Goal: Task Accomplishment & Management: Complete application form

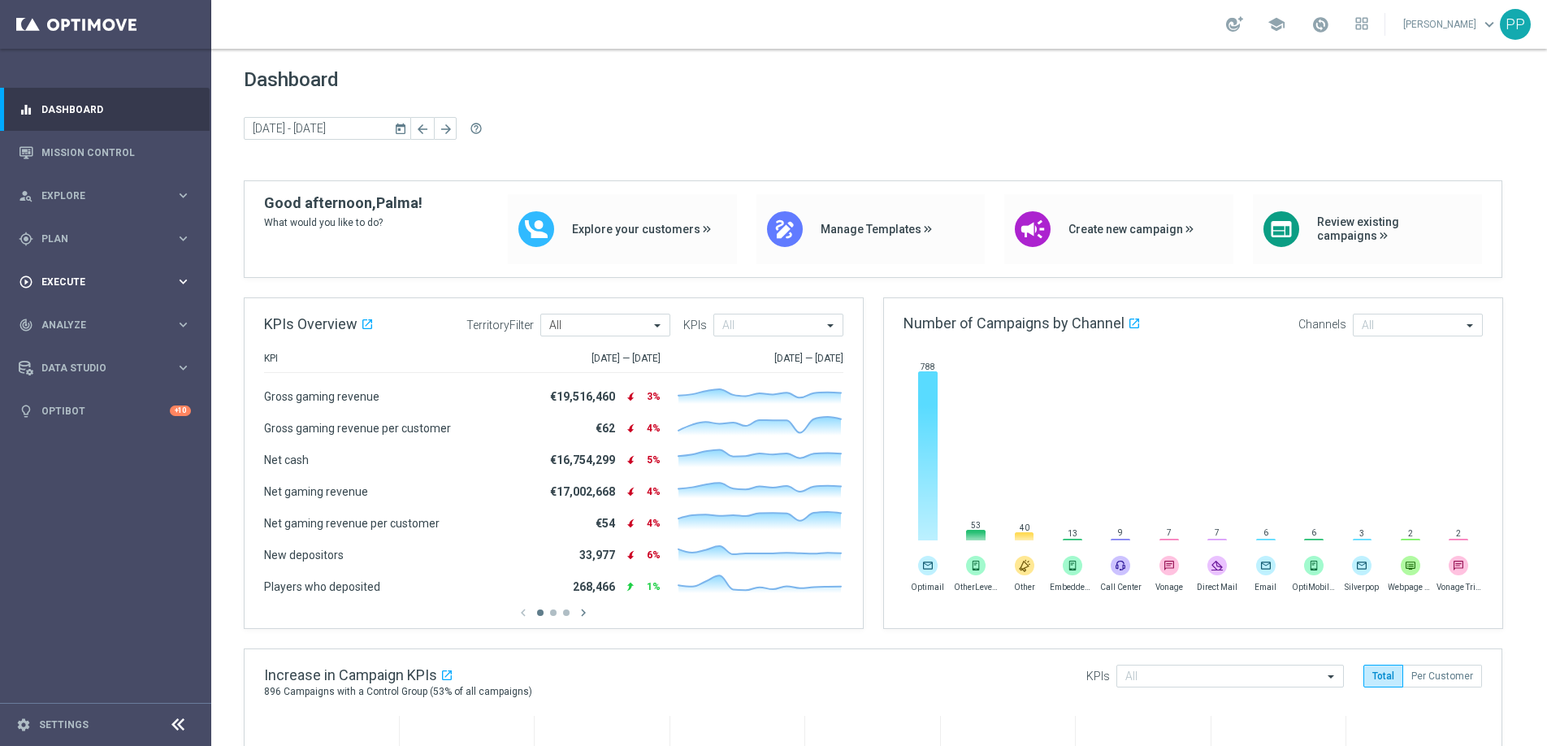
click at [51, 284] on span "Execute" at bounding box center [108, 282] width 134 height 10
click at [60, 317] on link "Campaign Builder" at bounding box center [105, 315] width 127 height 13
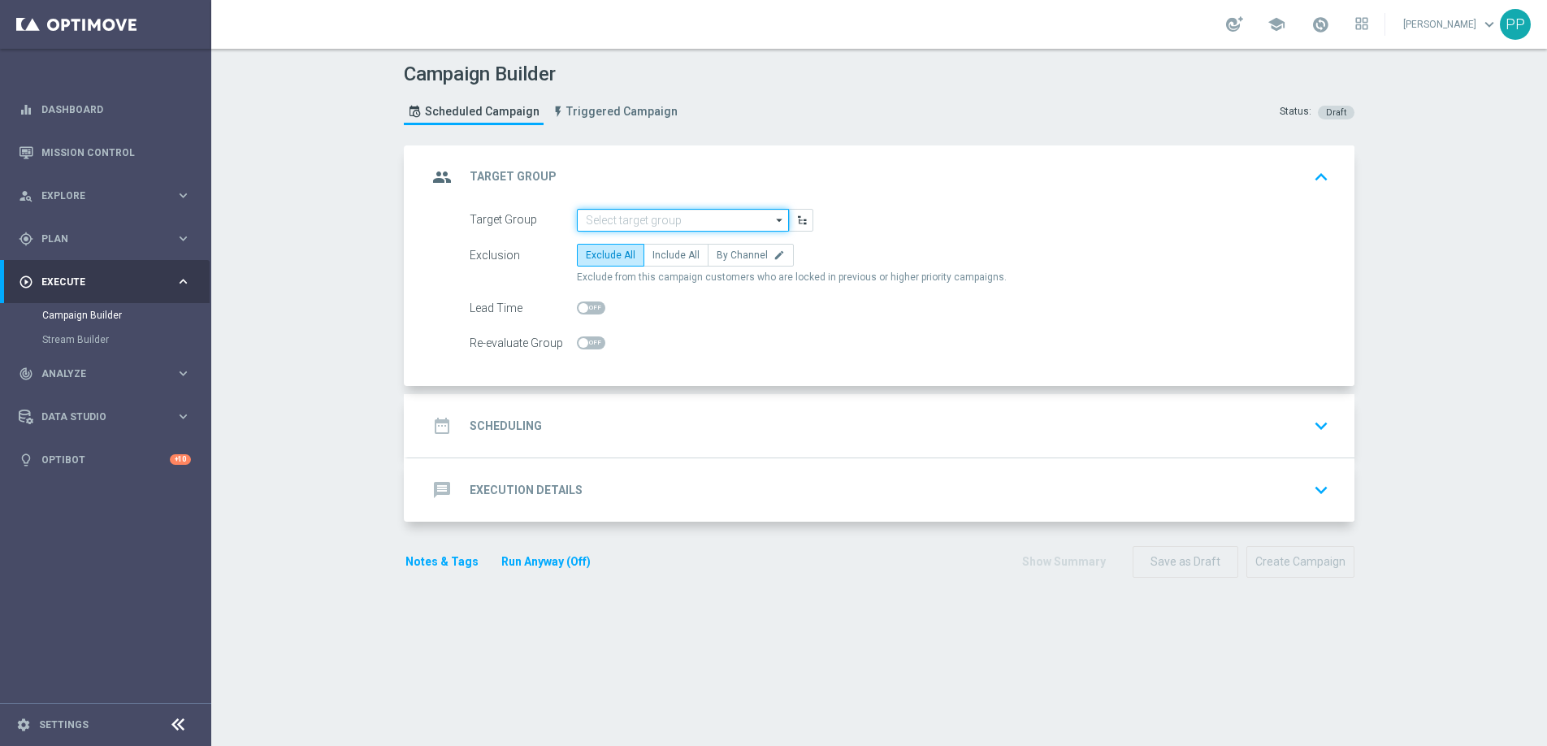
click at [613, 213] on input at bounding box center [683, 220] width 212 height 23
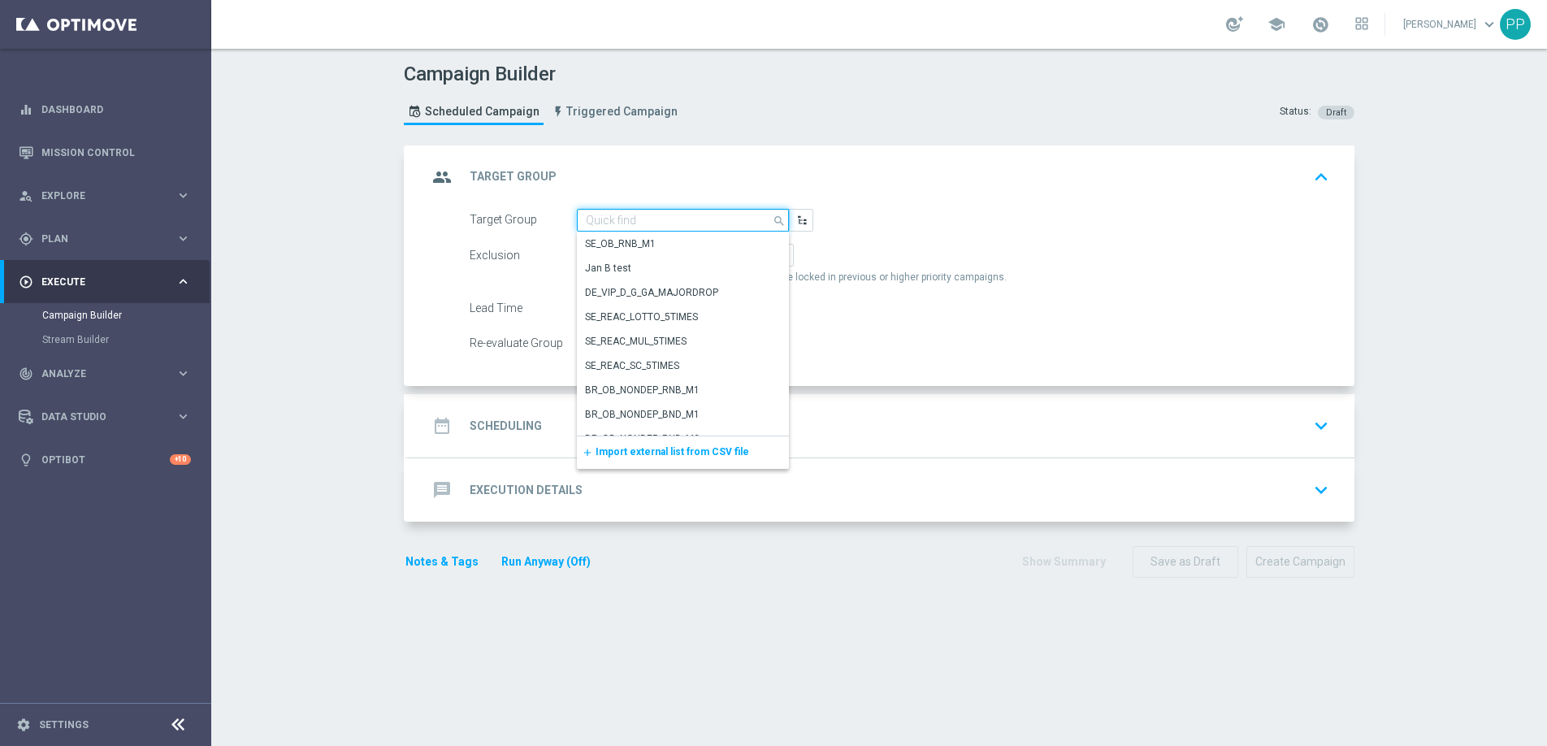
paste input "DE_RI_SC_XSELL"
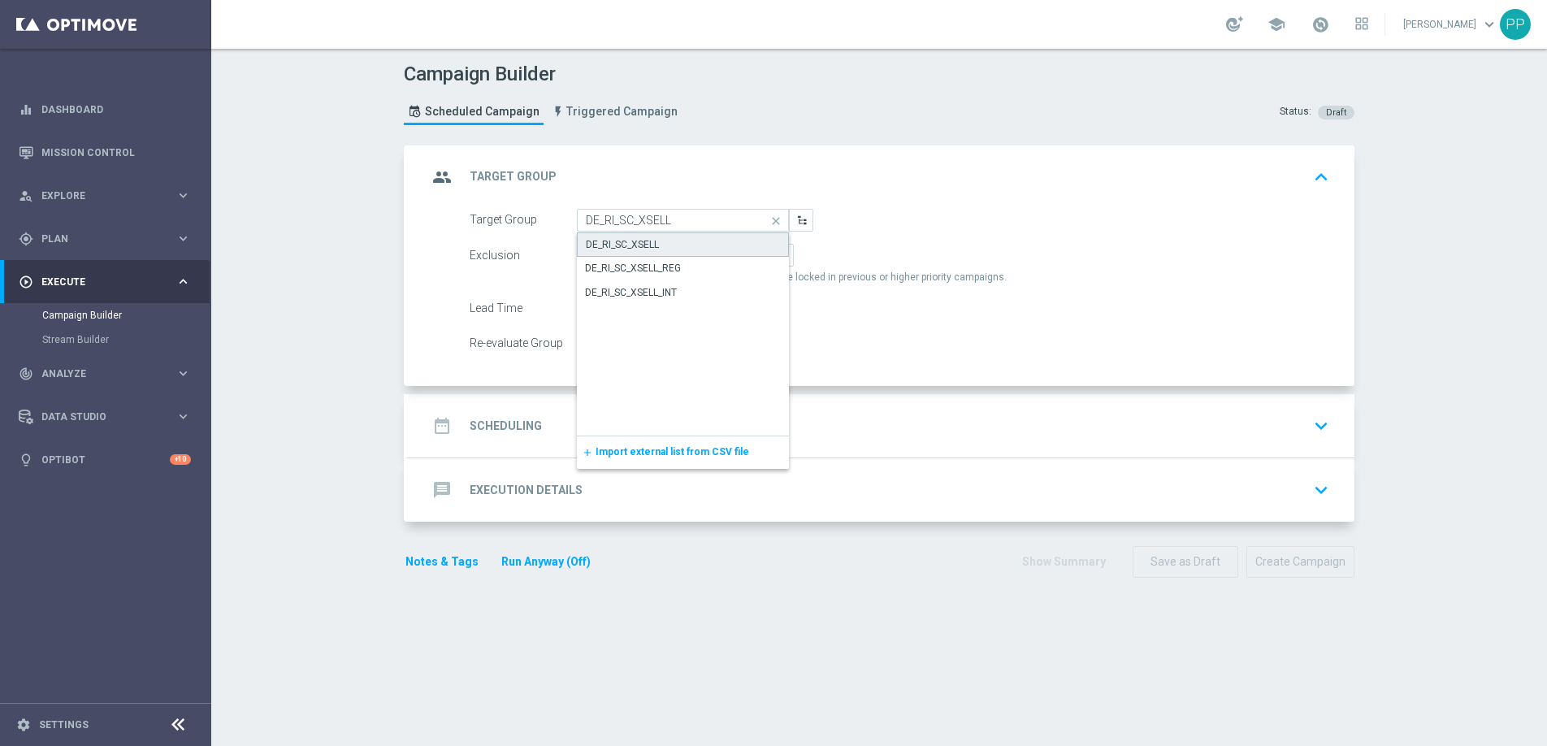
click at [642, 241] on div "DE_RI_SC_XSELL" at bounding box center [622, 244] width 73 height 15
type input "DE_RI_SC_XSELL"
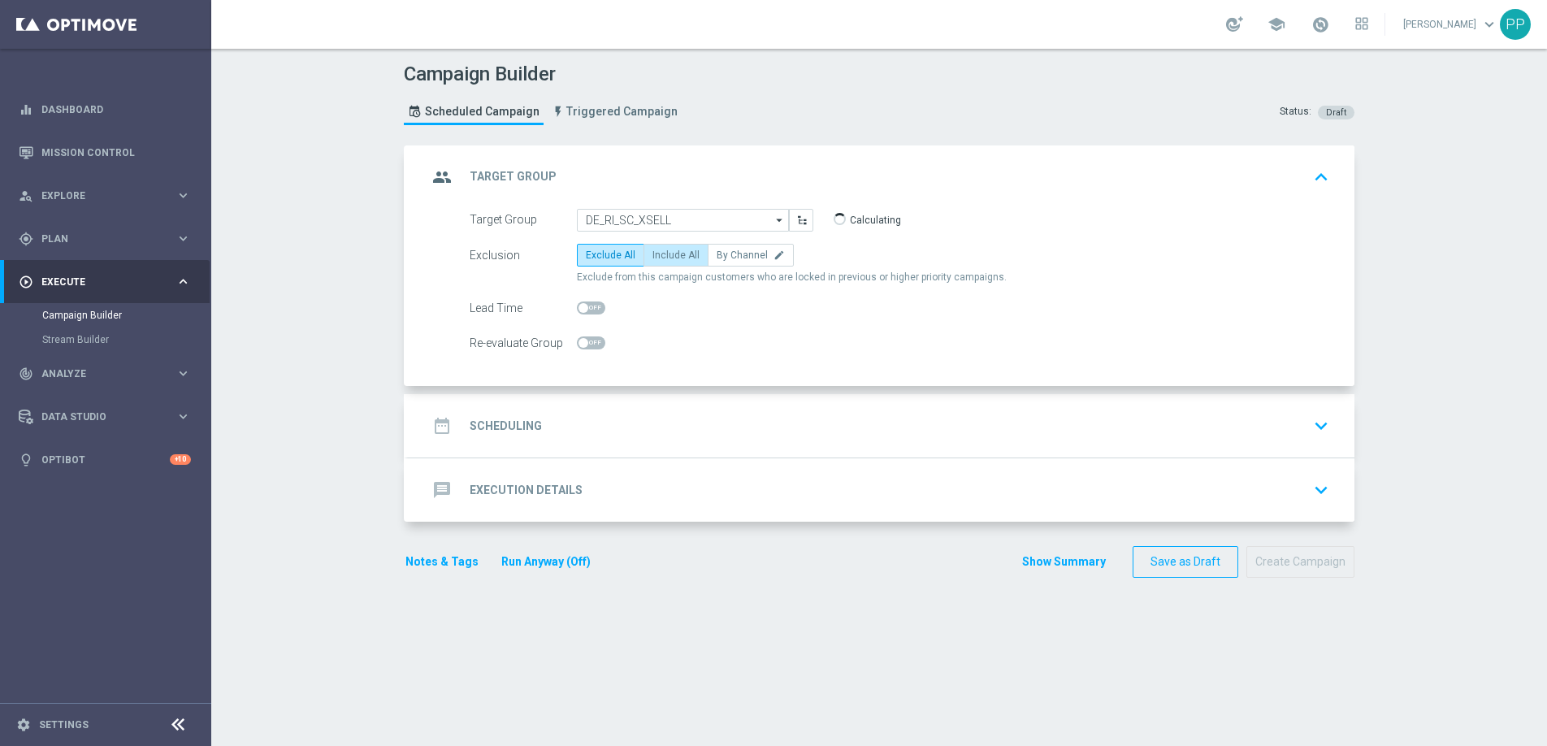
click at [647, 245] on label "Include All" at bounding box center [676, 255] width 65 height 23
click at [652, 253] on input "Include All" at bounding box center [657, 258] width 11 height 11
radio input "true"
click at [516, 404] on div "date_range Scheduling keyboard_arrow_down" at bounding box center [881, 425] width 947 height 63
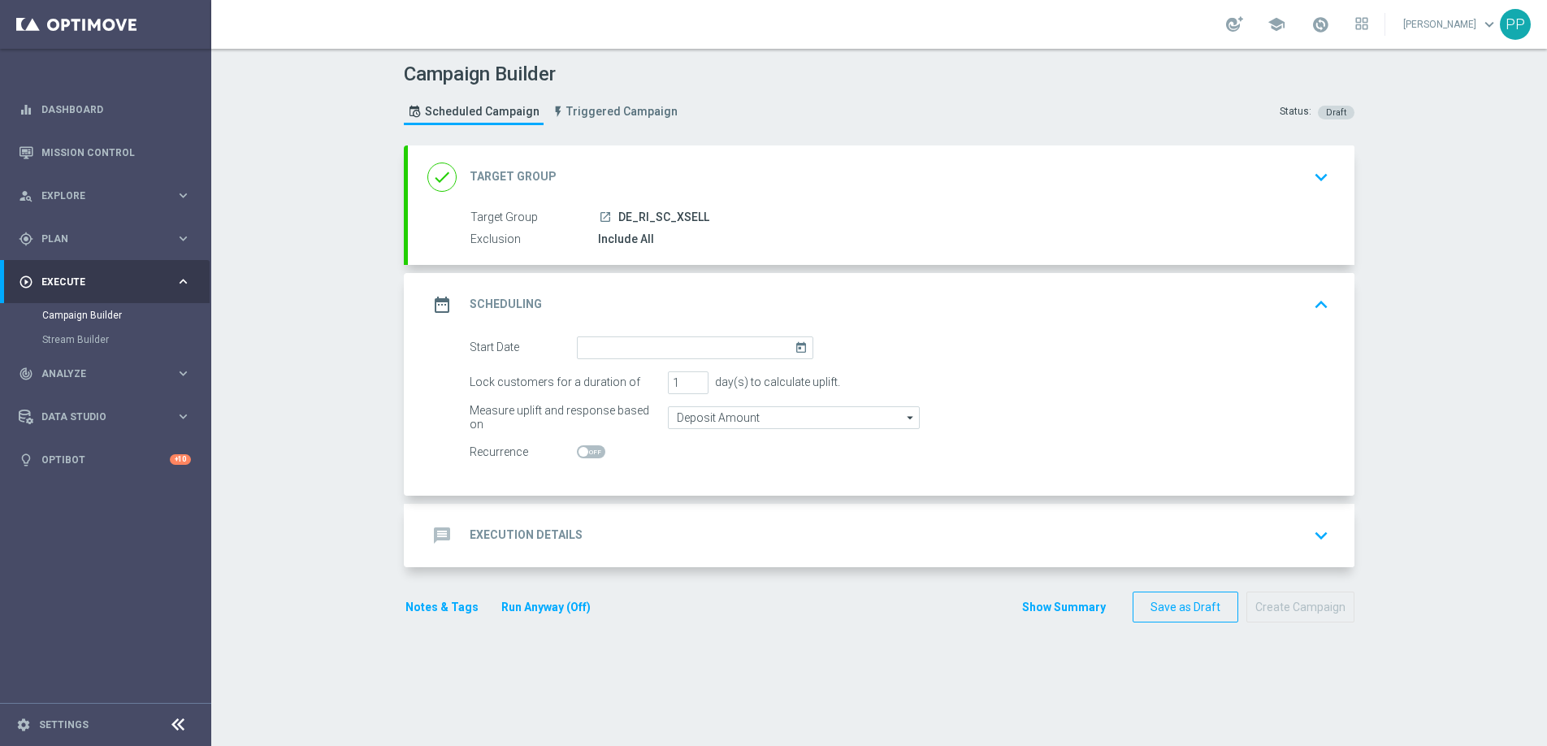
click at [591, 333] on div "date_range Scheduling keyboard_arrow_up" at bounding box center [881, 304] width 947 height 63
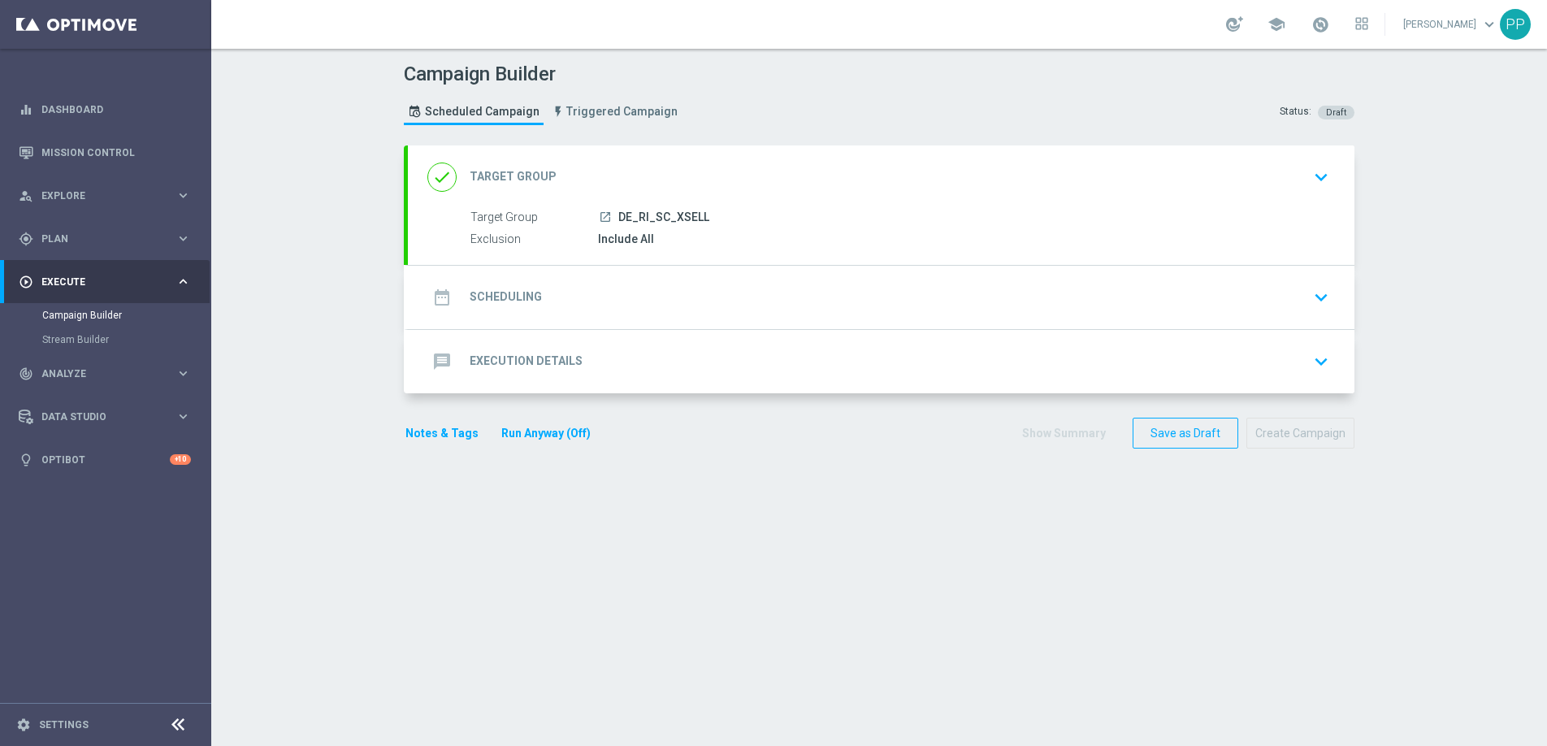
click at [590, 329] on div "date_range Scheduling keyboard_arrow_down Start Date [DATE] Lock customers for …" at bounding box center [881, 297] width 947 height 63
click at [515, 306] on div "date_range Scheduling" at bounding box center [484, 297] width 115 height 29
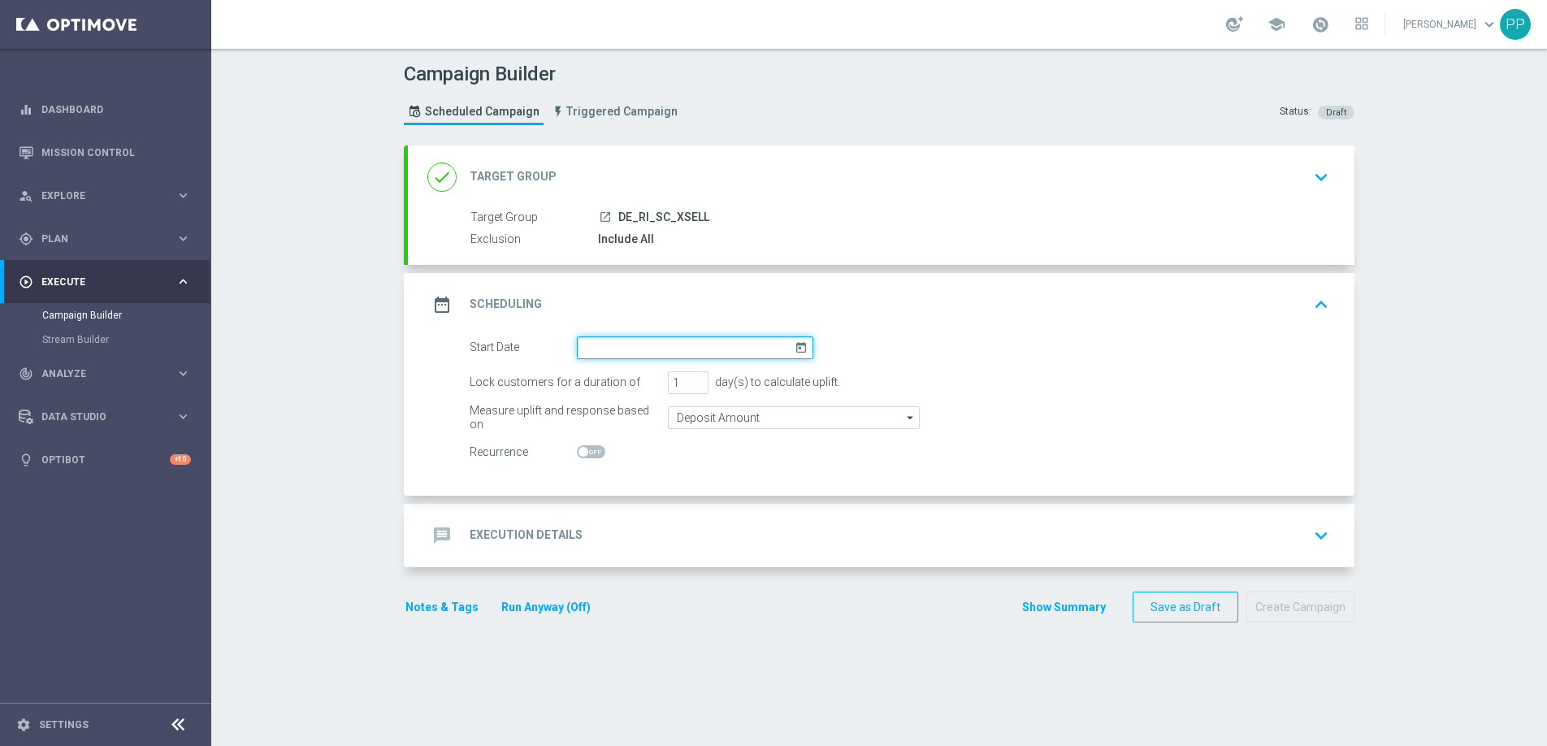
click at [599, 337] on input at bounding box center [695, 347] width 236 height 23
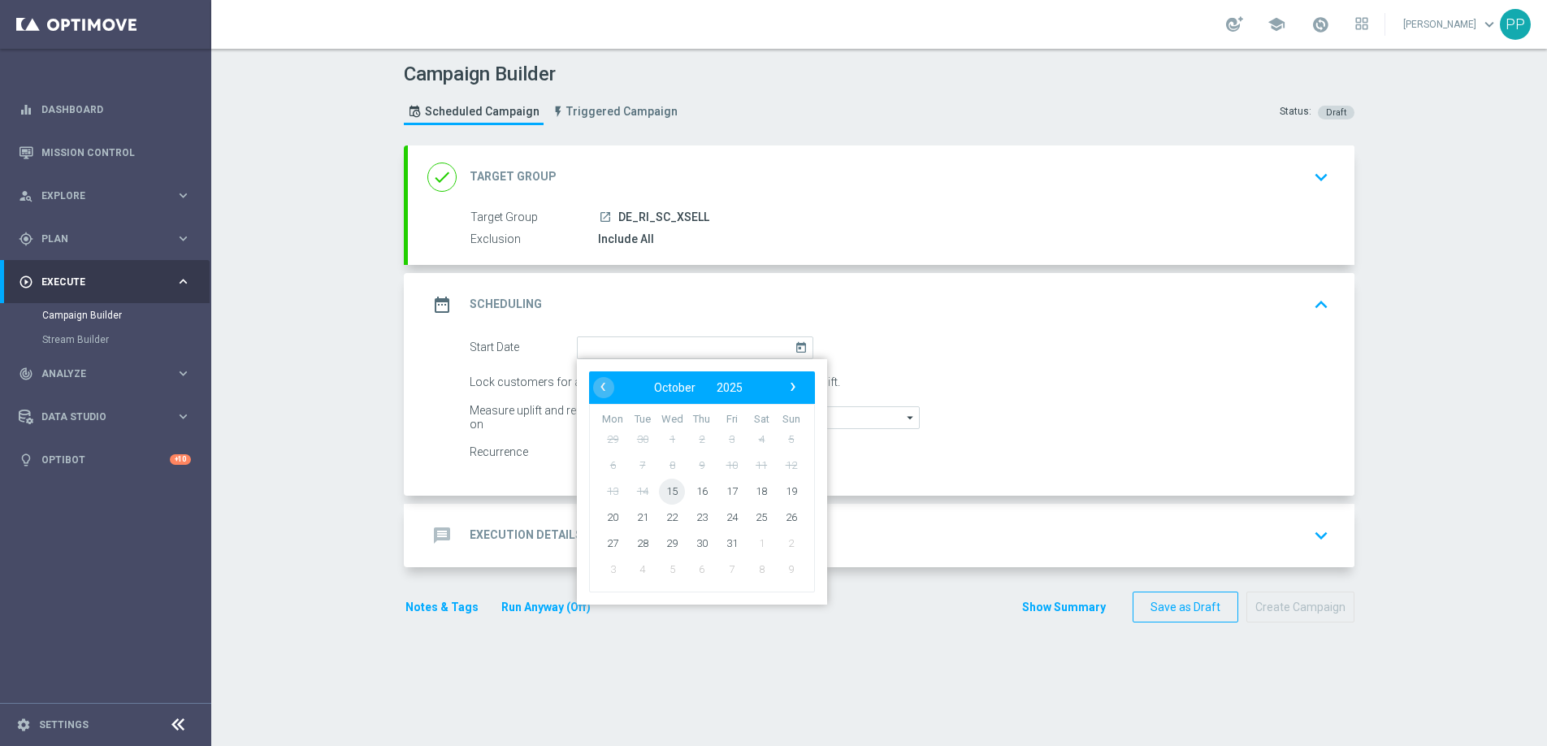
click at [669, 492] on span "15" at bounding box center [672, 491] width 26 height 26
type input "[DATE]"
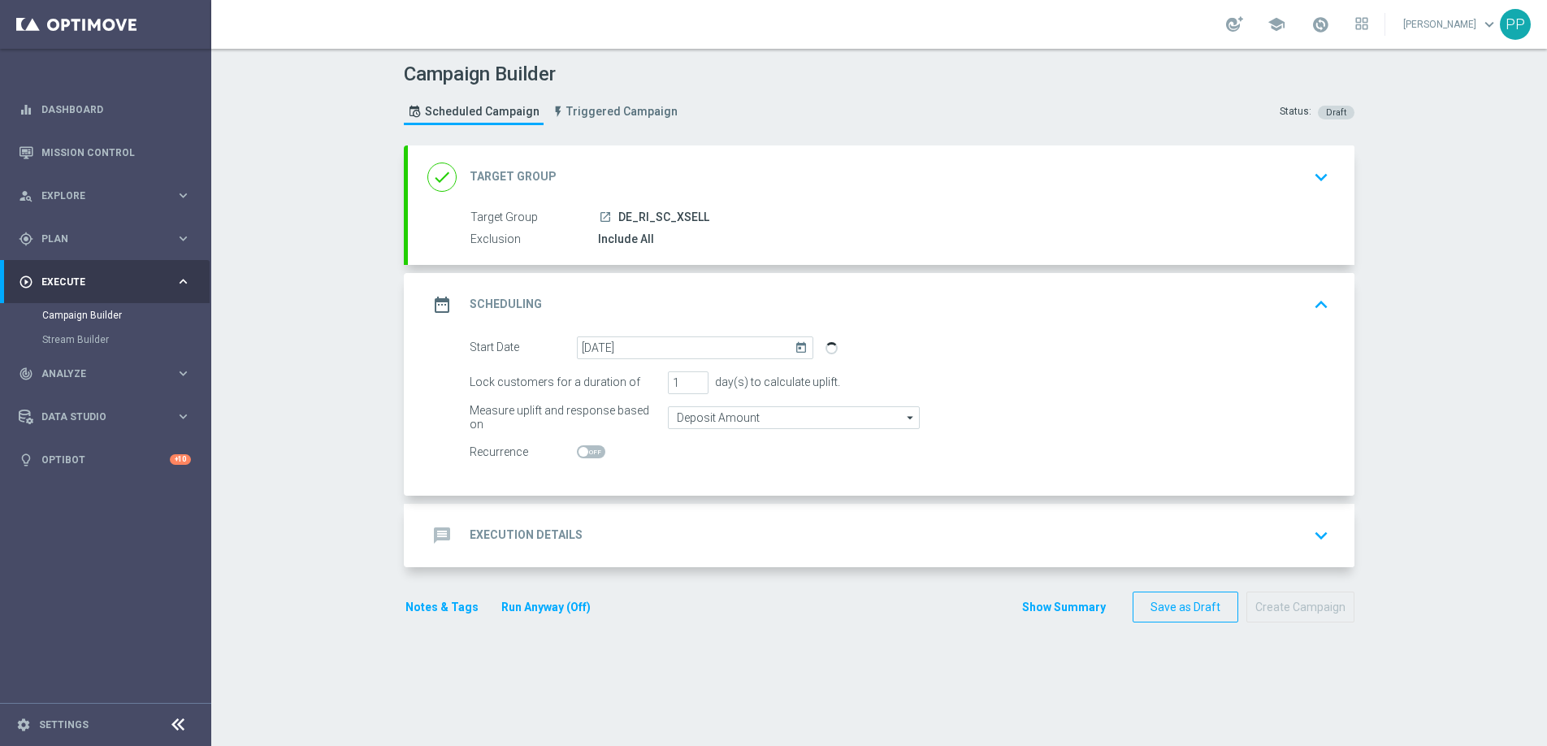
click at [546, 524] on div "message Execution Details" at bounding box center [504, 535] width 155 height 29
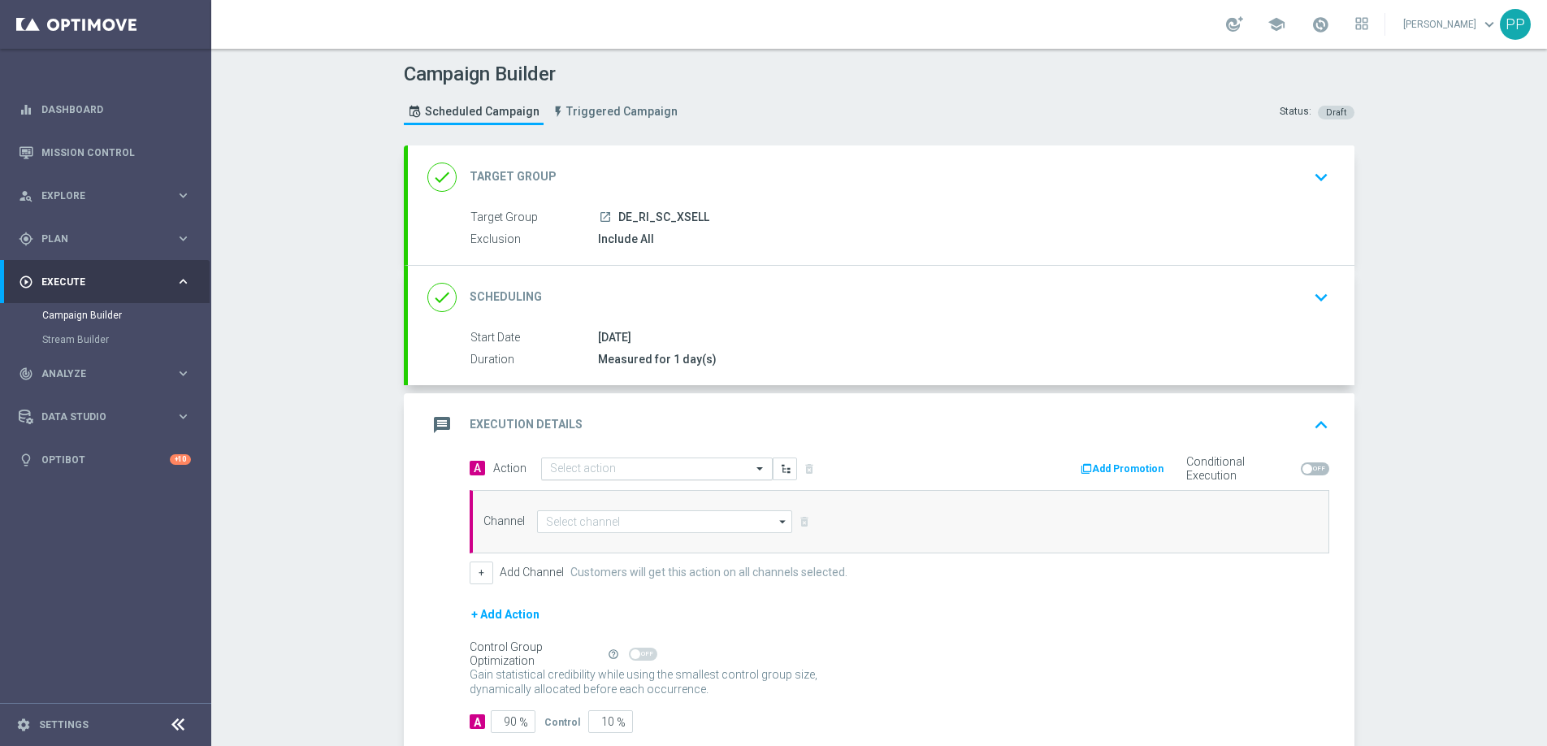
click at [542, 470] on div at bounding box center [657, 469] width 230 height 14
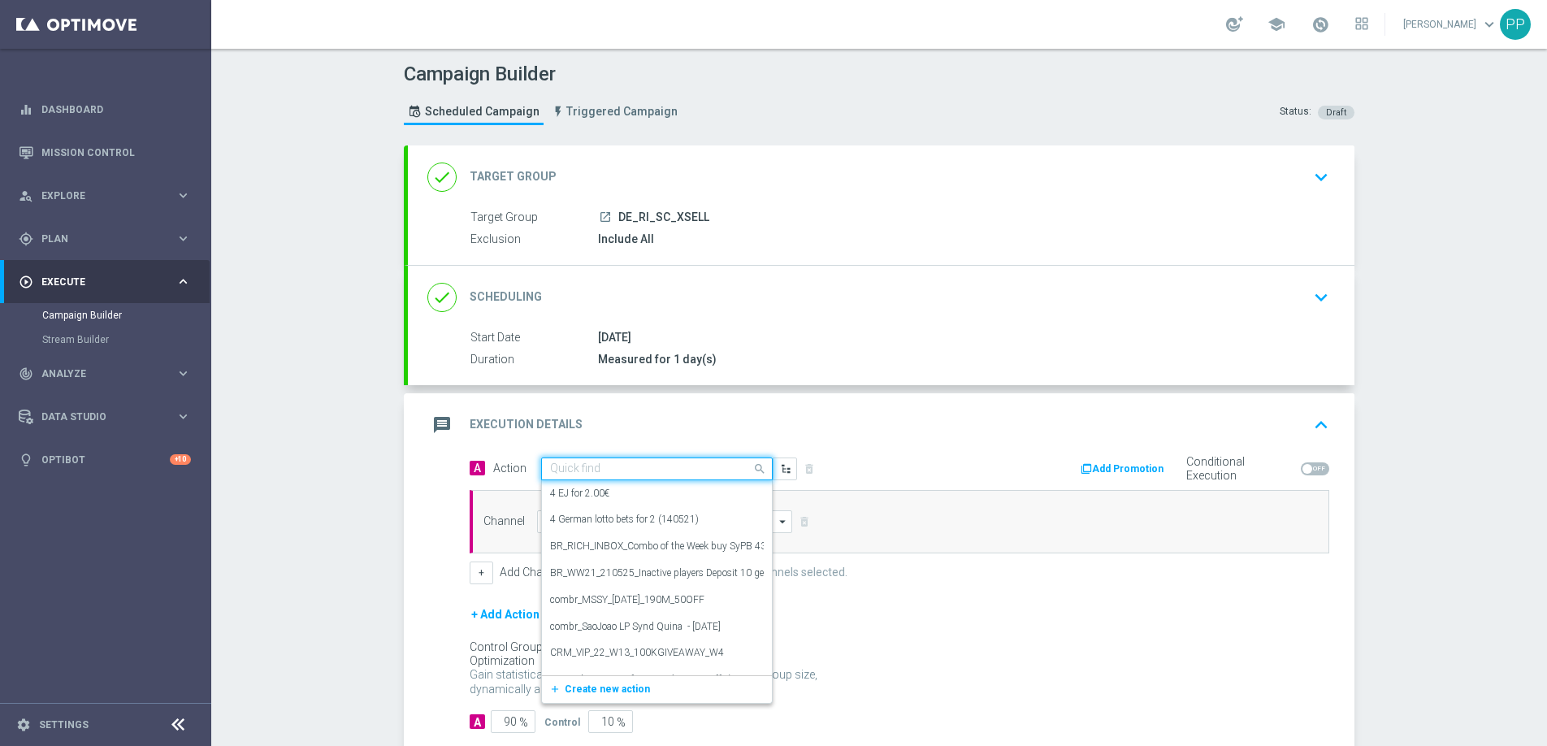
paste input "Scratch Xsell Offer of the Week - bundle"
type input "Scratch Xsell Offer of the Week - bundle"
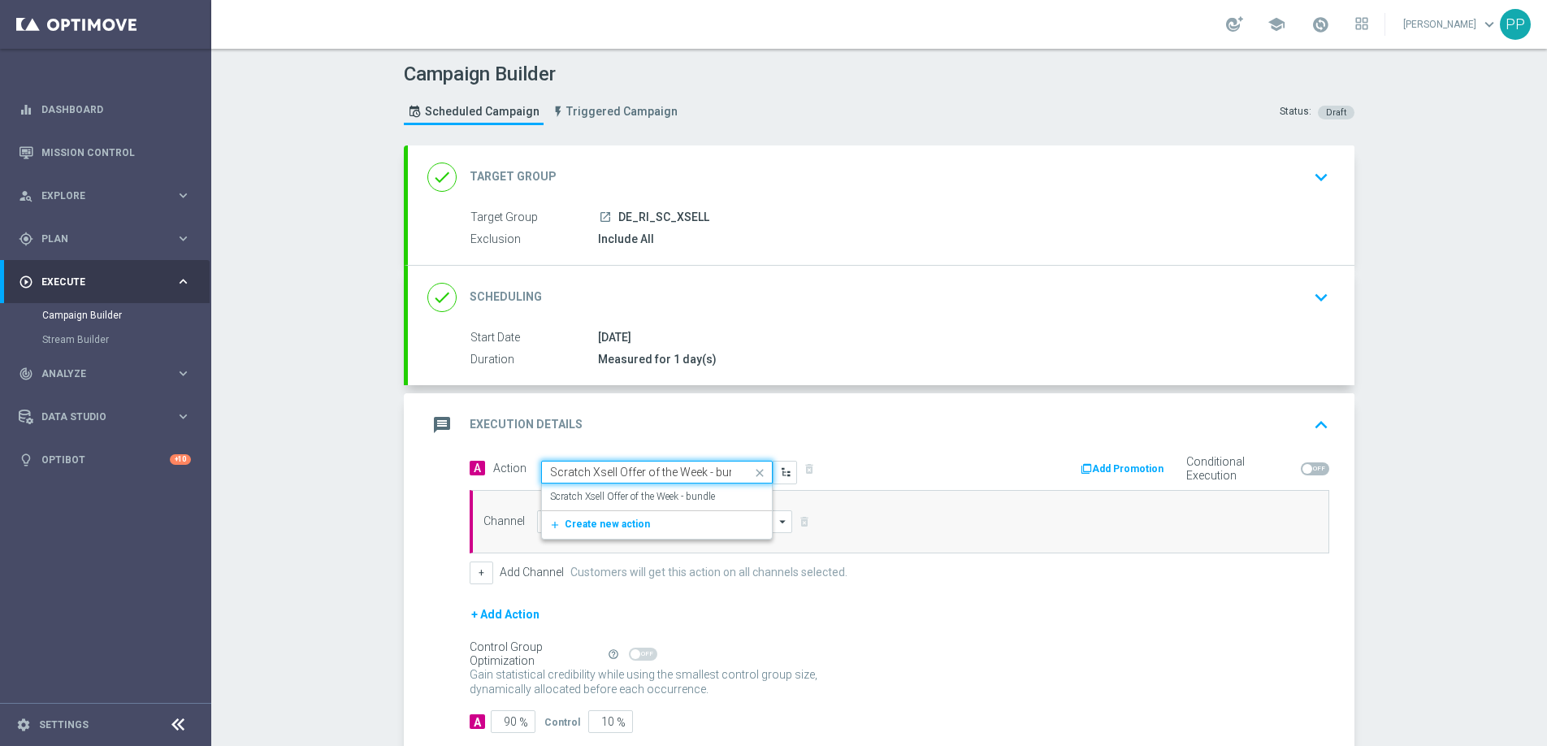
scroll to position [0, 15]
click at [564, 490] on label "Scratch Xsell Offer of the Week - bundle" at bounding box center [632, 497] width 165 height 14
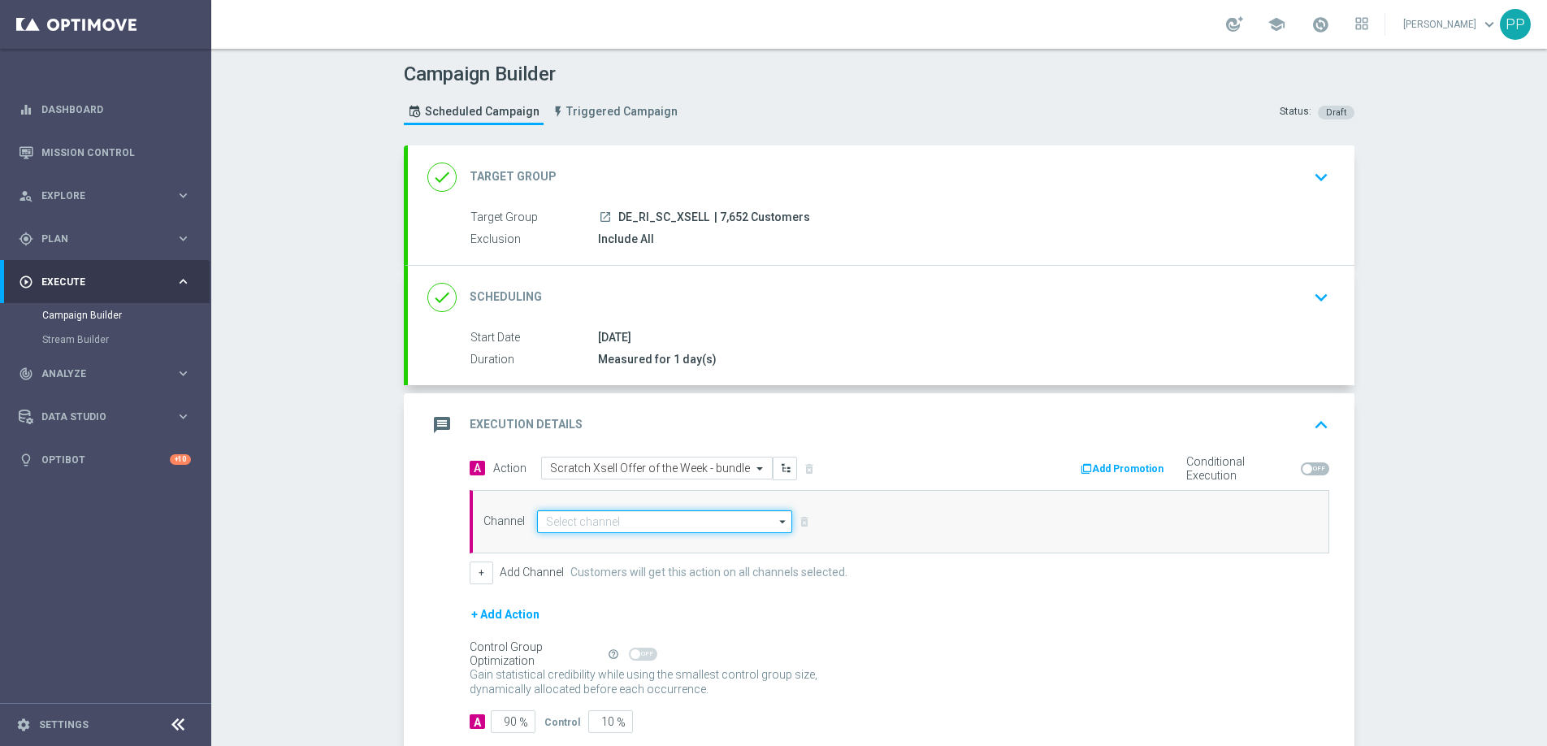
click at [566, 512] on input at bounding box center [664, 521] width 255 height 23
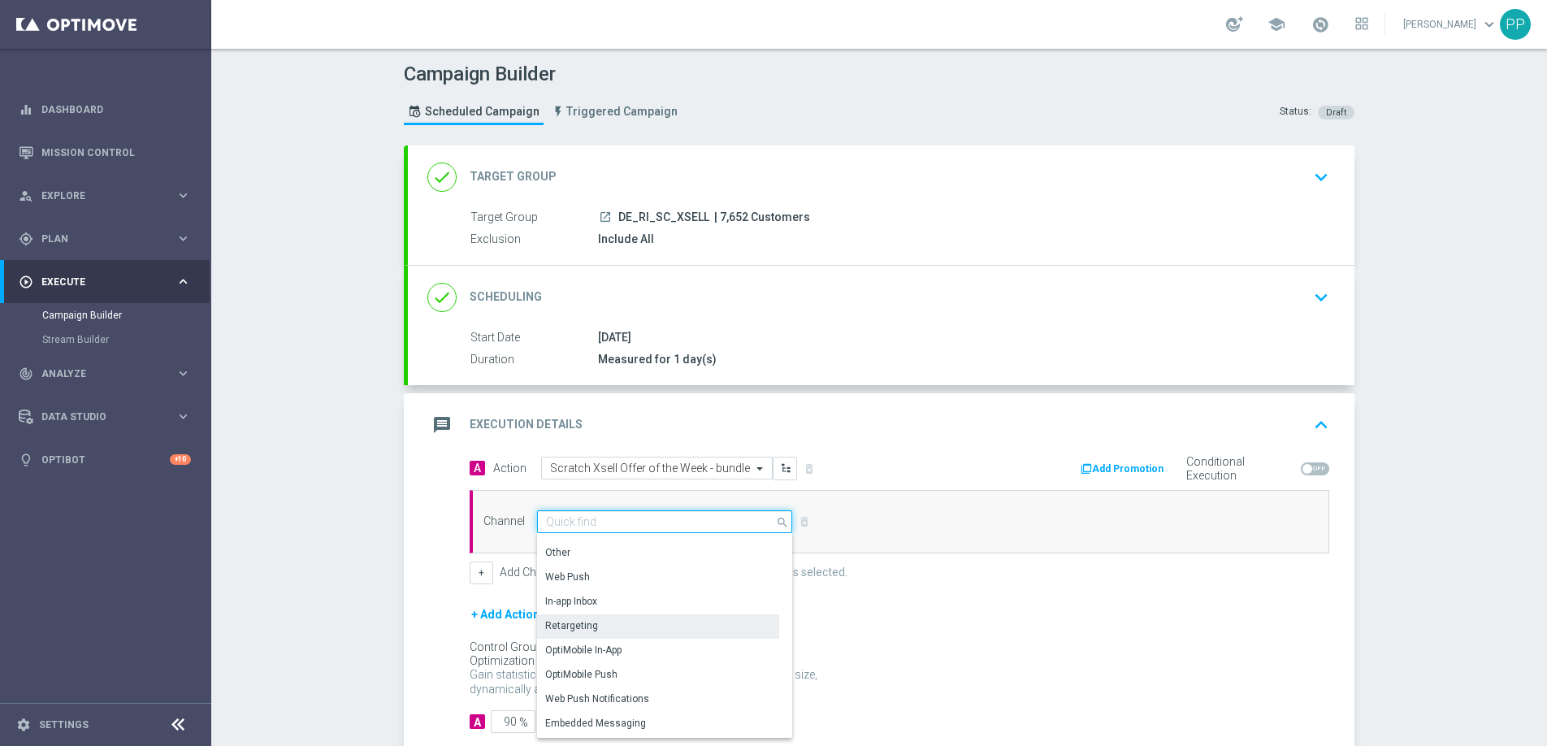
scroll to position [430, 0]
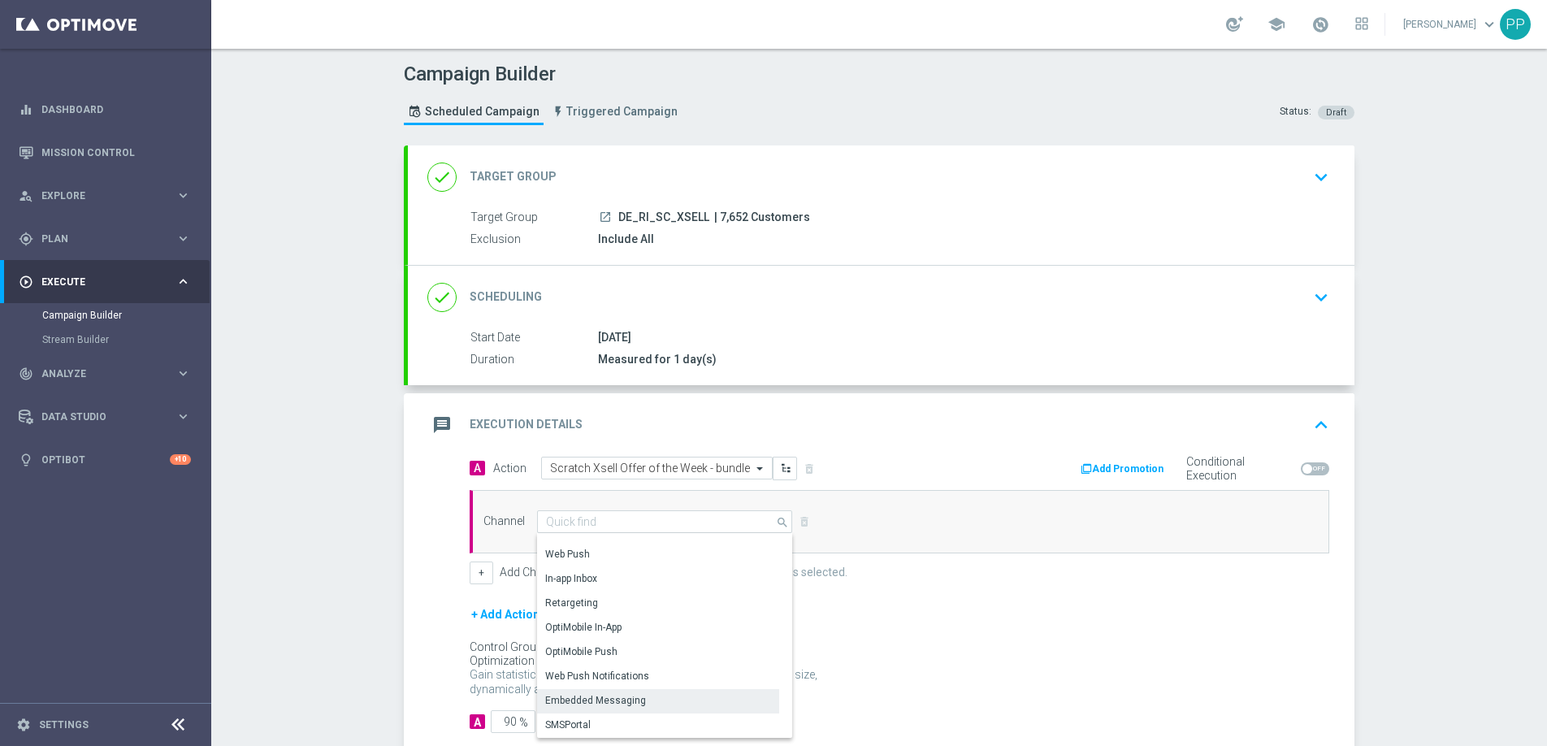
click at [566, 694] on div "Embedded Messaging" at bounding box center [595, 700] width 101 height 15
type input "Embedded Messaging"
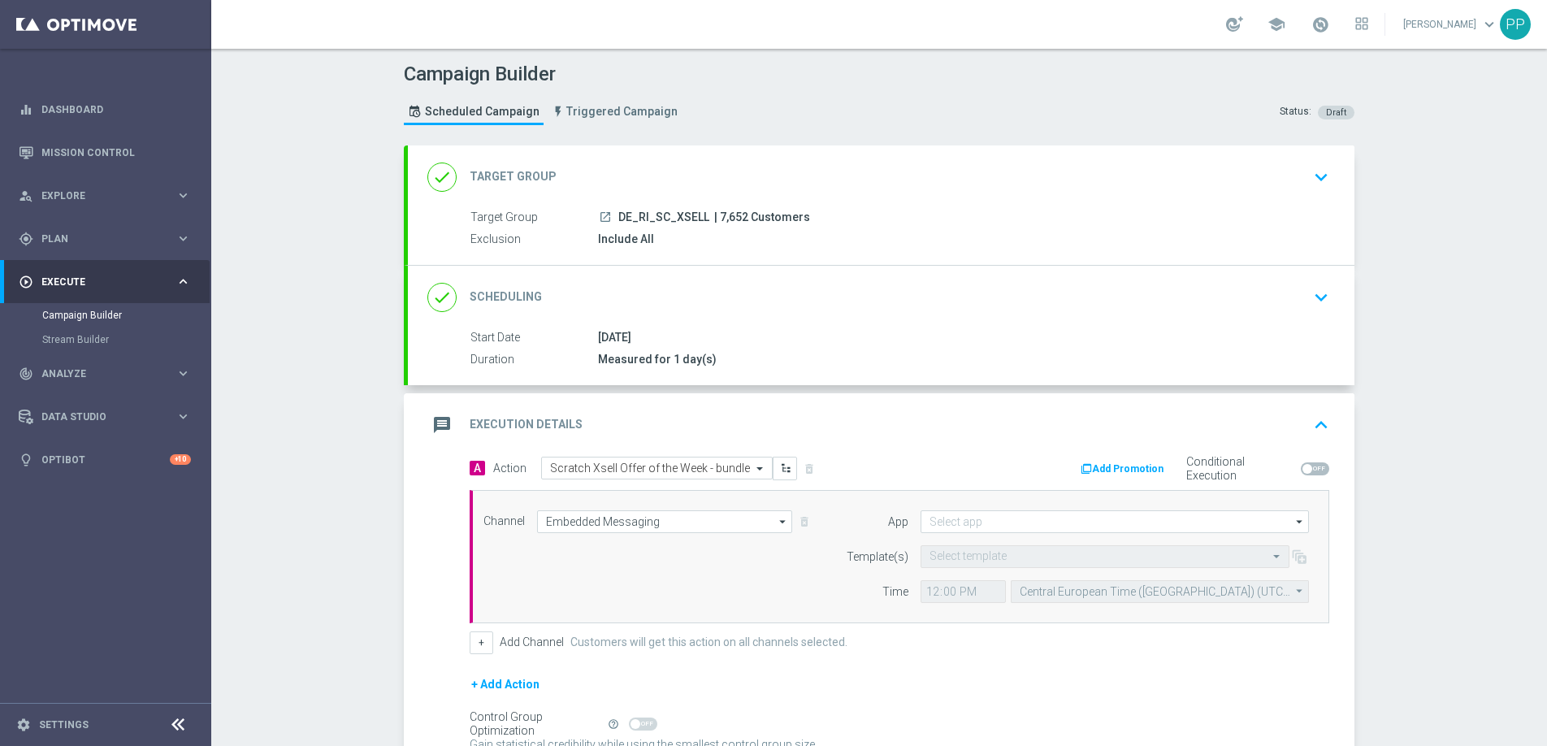
click at [722, 214] on span "| 7,652 Customers" at bounding box center [762, 217] width 96 height 15
copy span "7,652"
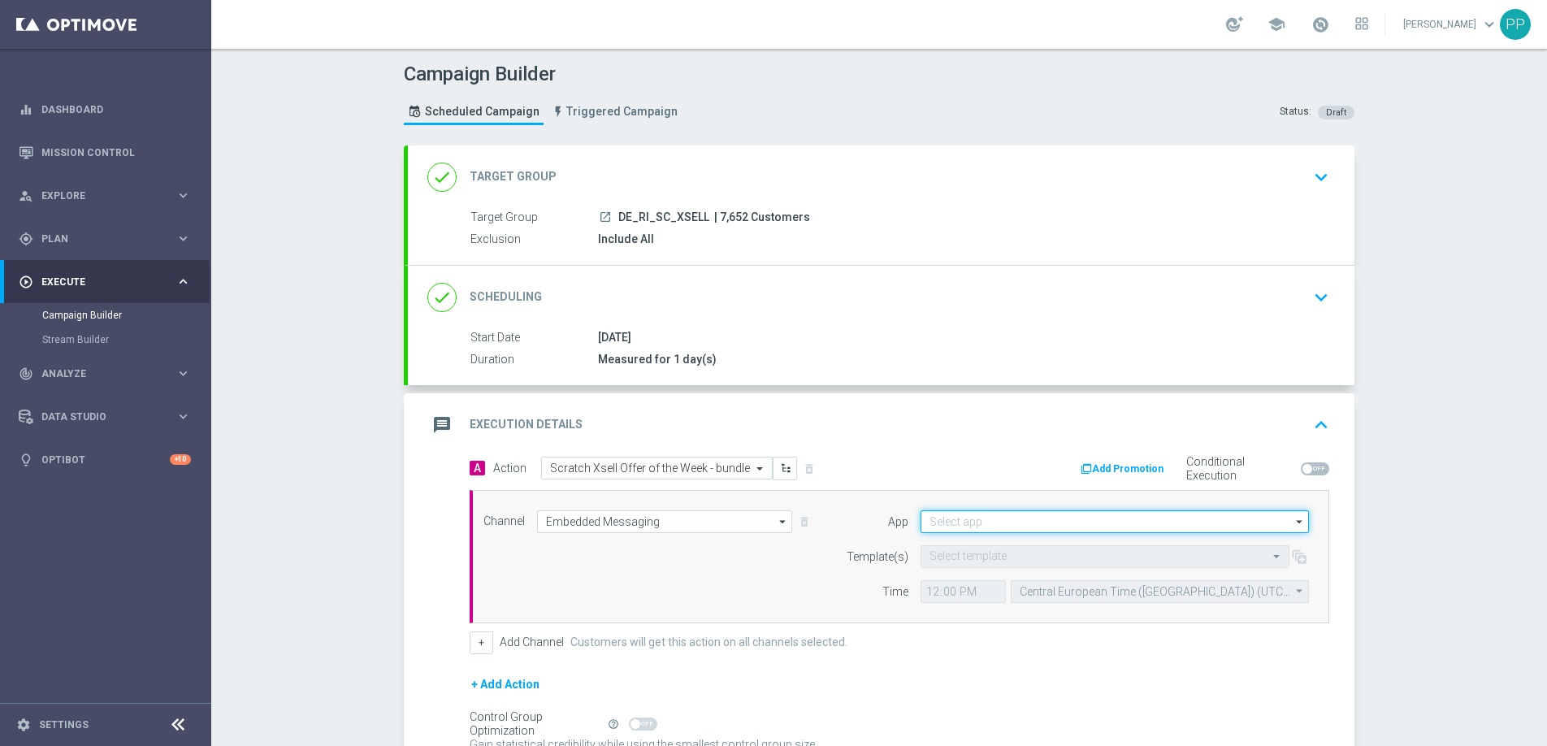
click at [928, 514] on input at bounding box center [1115, 521] width 388 height 23
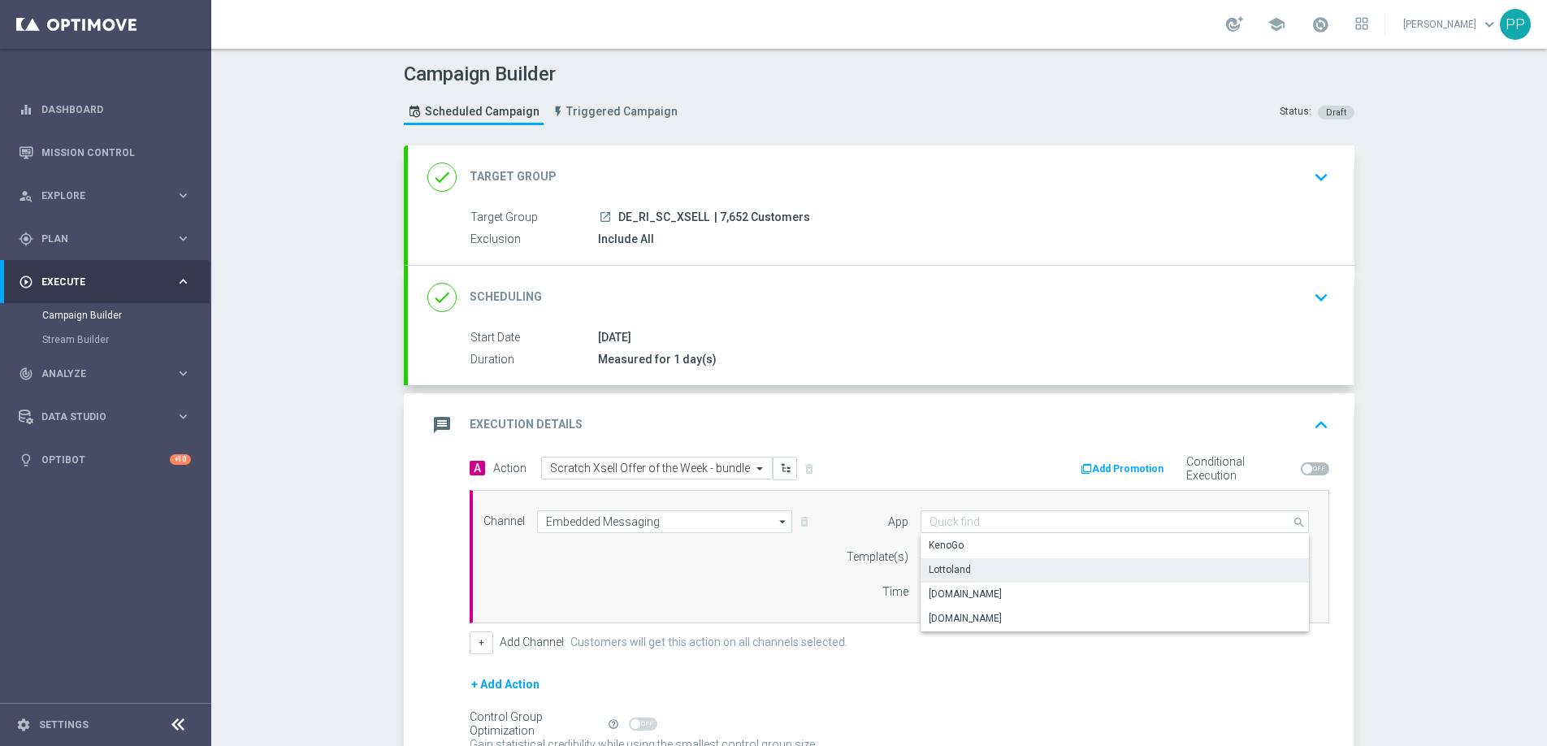
click at [943, 572] on div "Lottoland" at bounding box center [950, 569] width 42 height 15
type input "Lottoland"
click at [934, 555] on input "text" at bounding box center [1089, 557] width 319 height 14
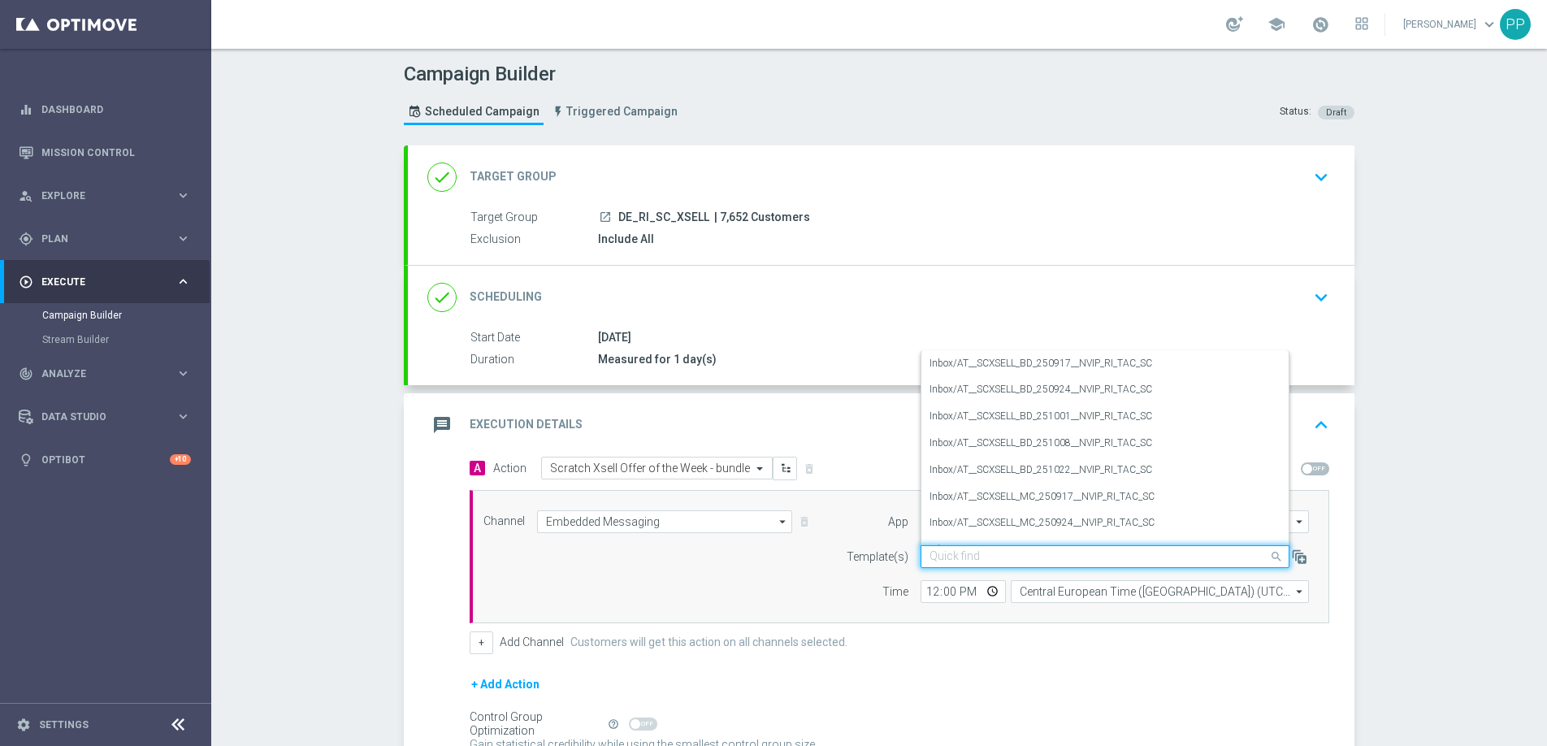
paste input "DE_ALL__SCXSELL_BD_251015__NVIP_RI_TAC_SC"
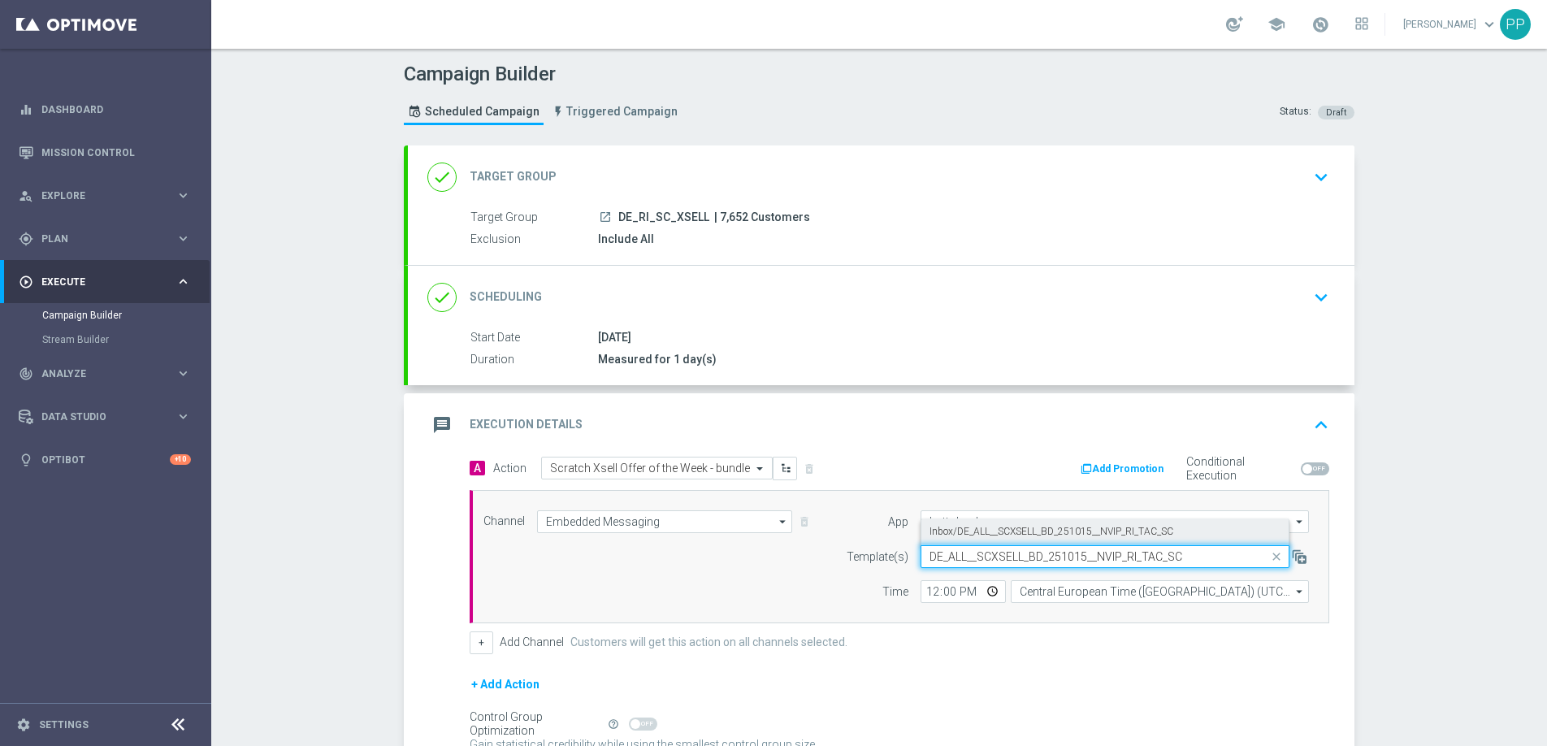
click at [934, 527] on label "Inbox/DE_ALL__SCXSELL_BD_251015__NVIP_RI_TAC_SC" at bounding box center [1052, 532] width 244 height 14
type input "DE_ALL__SCXSELL_BD_251015__NVIP_RI_TAC_SC"
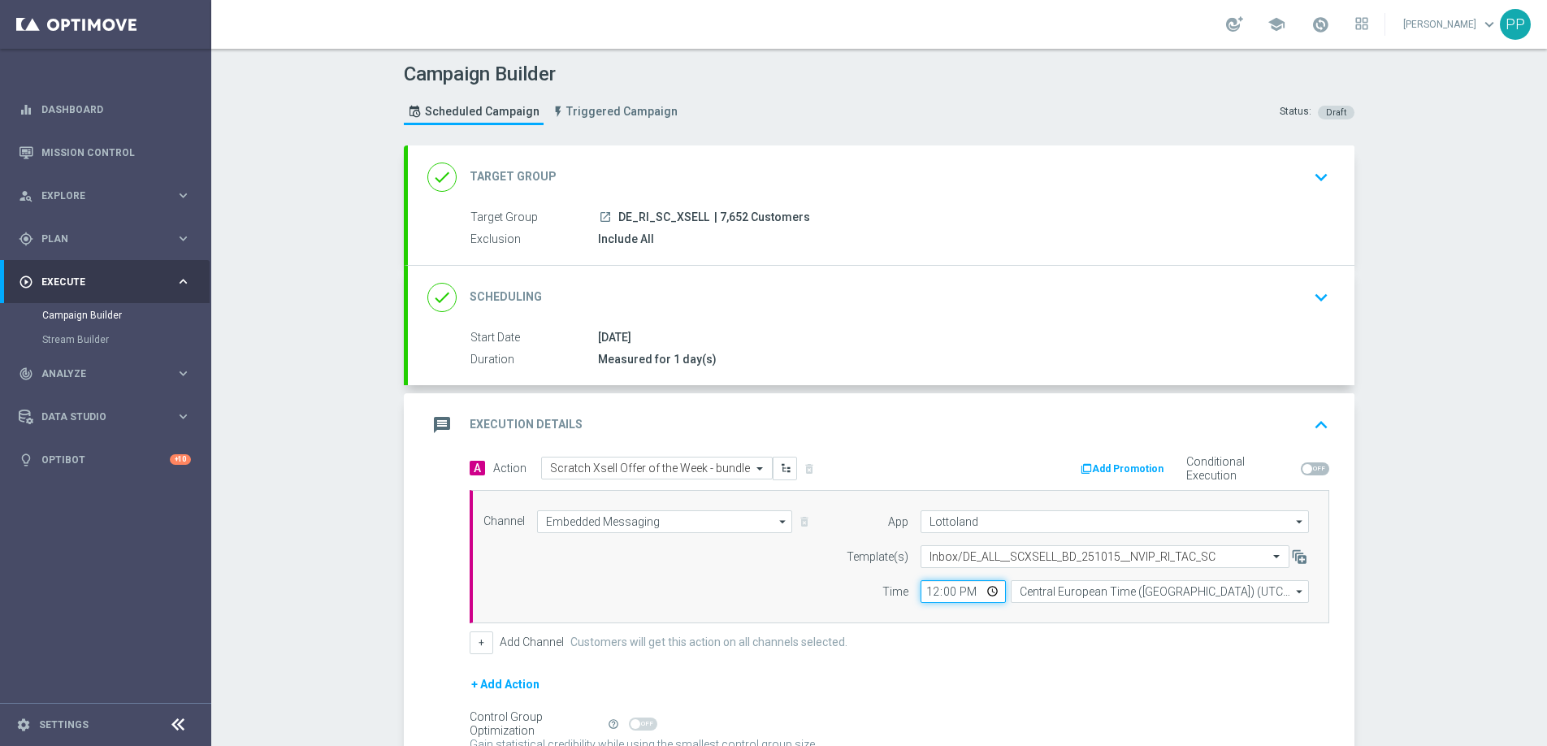
click at [923, 589] on input "12:00" at bounding box center [963, 591] width 85 height 23
type input "13:00"
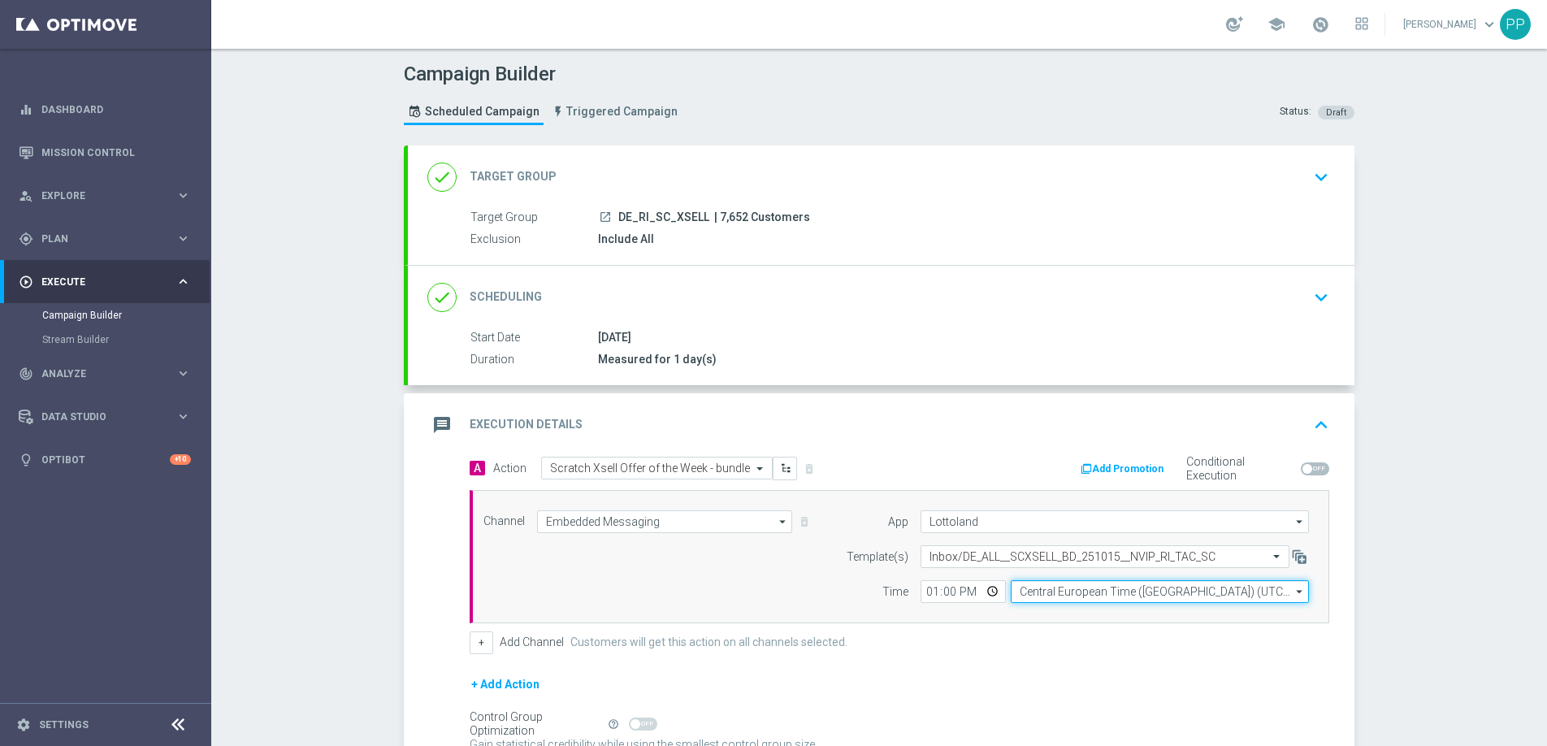
click at [1044, 595] on input "Central European Time ([GEOGRAPHIC_DATA]) (UTC +02:00)" at bounding box center [1160, 591] width 298 height 23
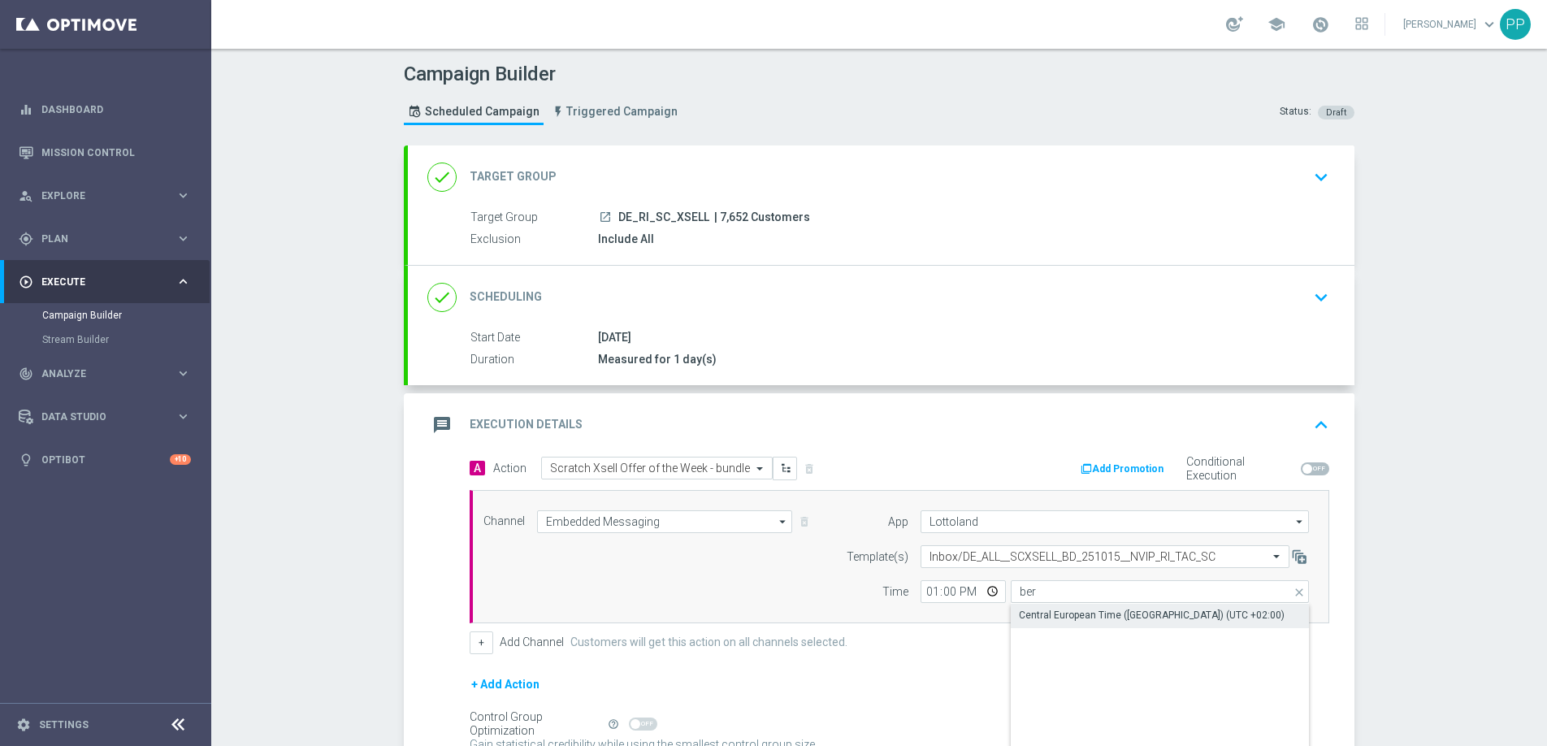
click at [1056, 607] on div "Central European Time ([GEOGRAPHIC_DATA]) (UTC +02:00)" at bounding box center [1160, 615] width 298 height 23
type input "Central European Time ([GEOGRAPHIC_DATA]) (UTC +02:00)"
click at [960, 683] on div "+ Add Action" at bounding box center [900, 694] width 860 height 41
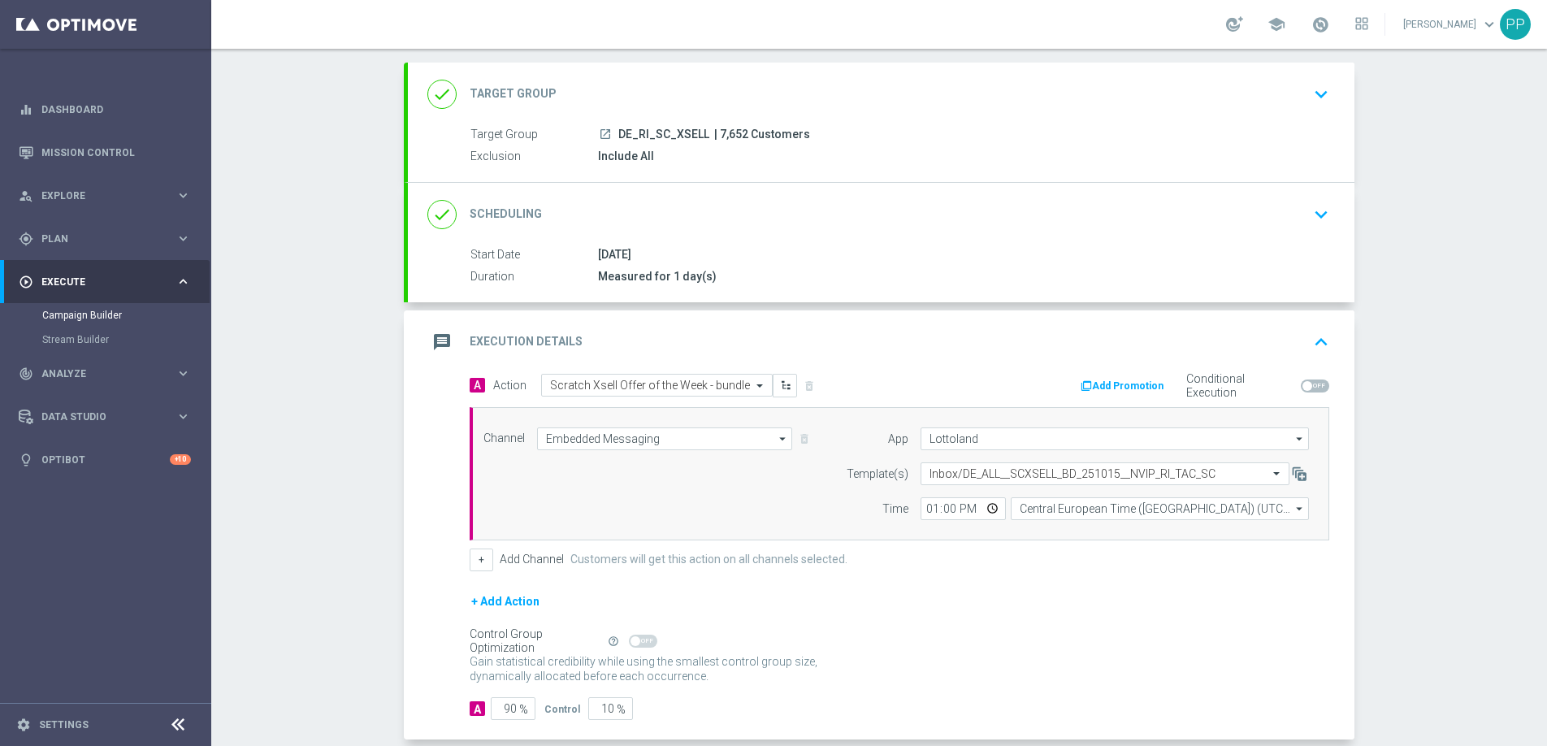
scroll to position [165, 0]
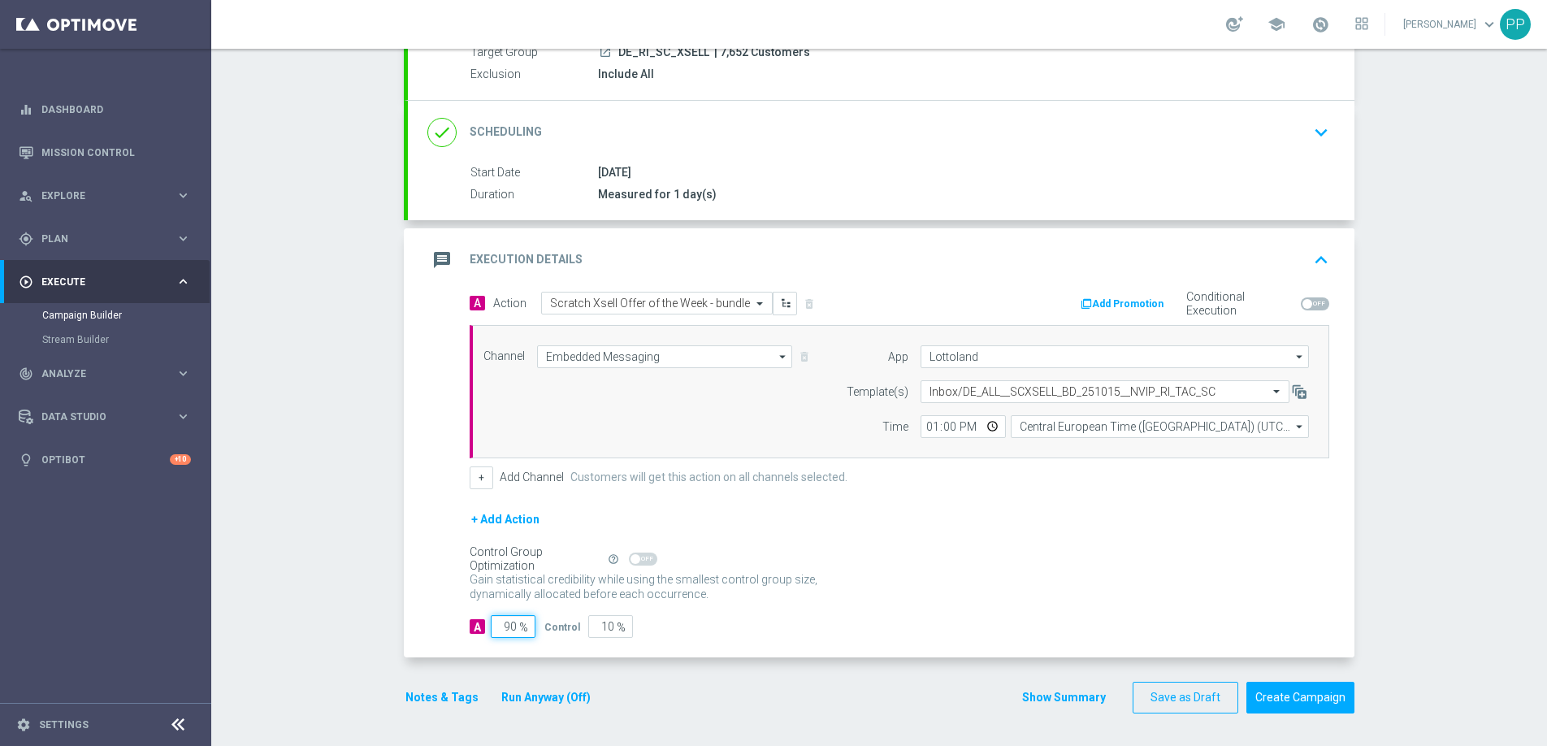
click at [509, 629] on input "90" at bounding box center [513, 626] width 45 height 23
type input "9"
type input "91"
type input "98"
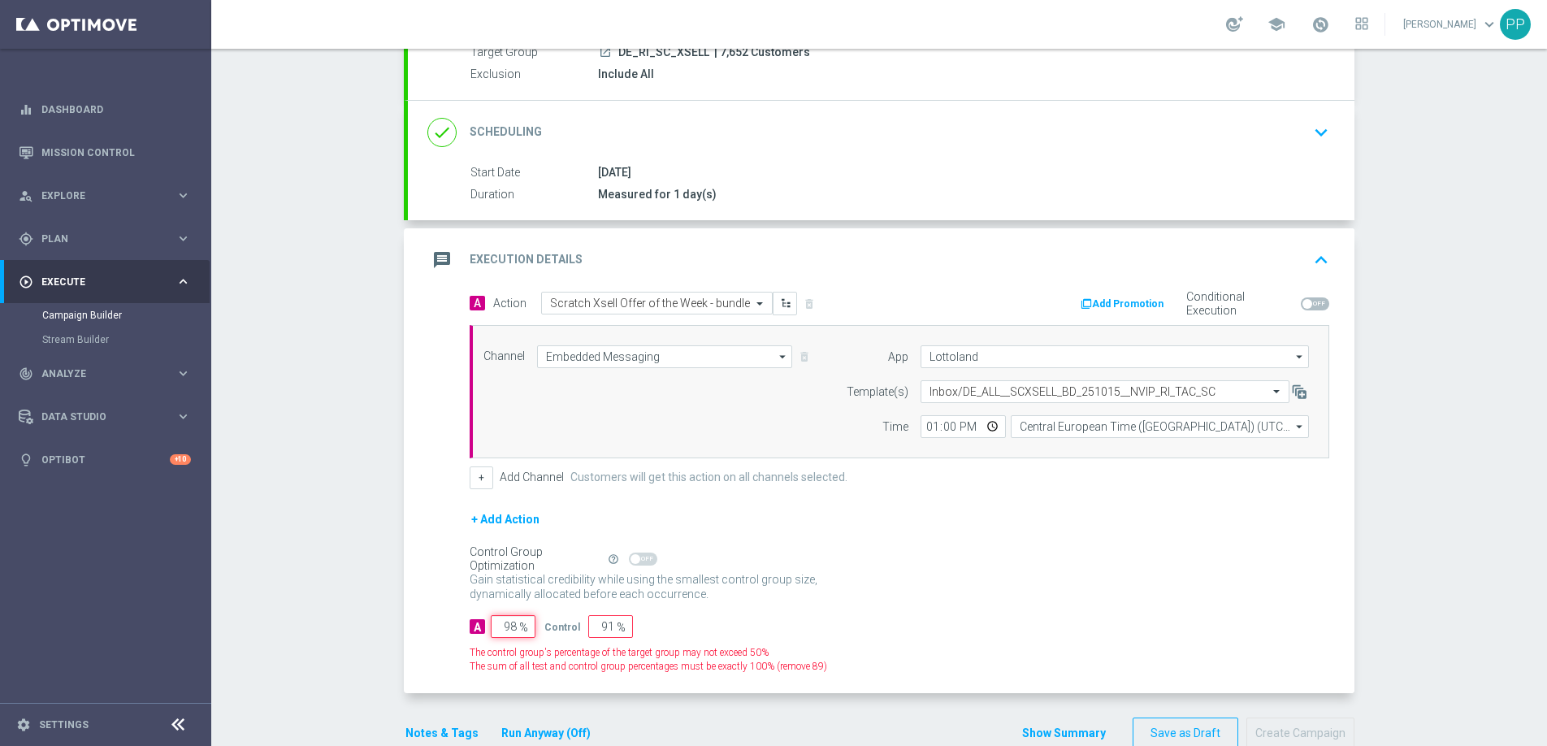
type input "2"
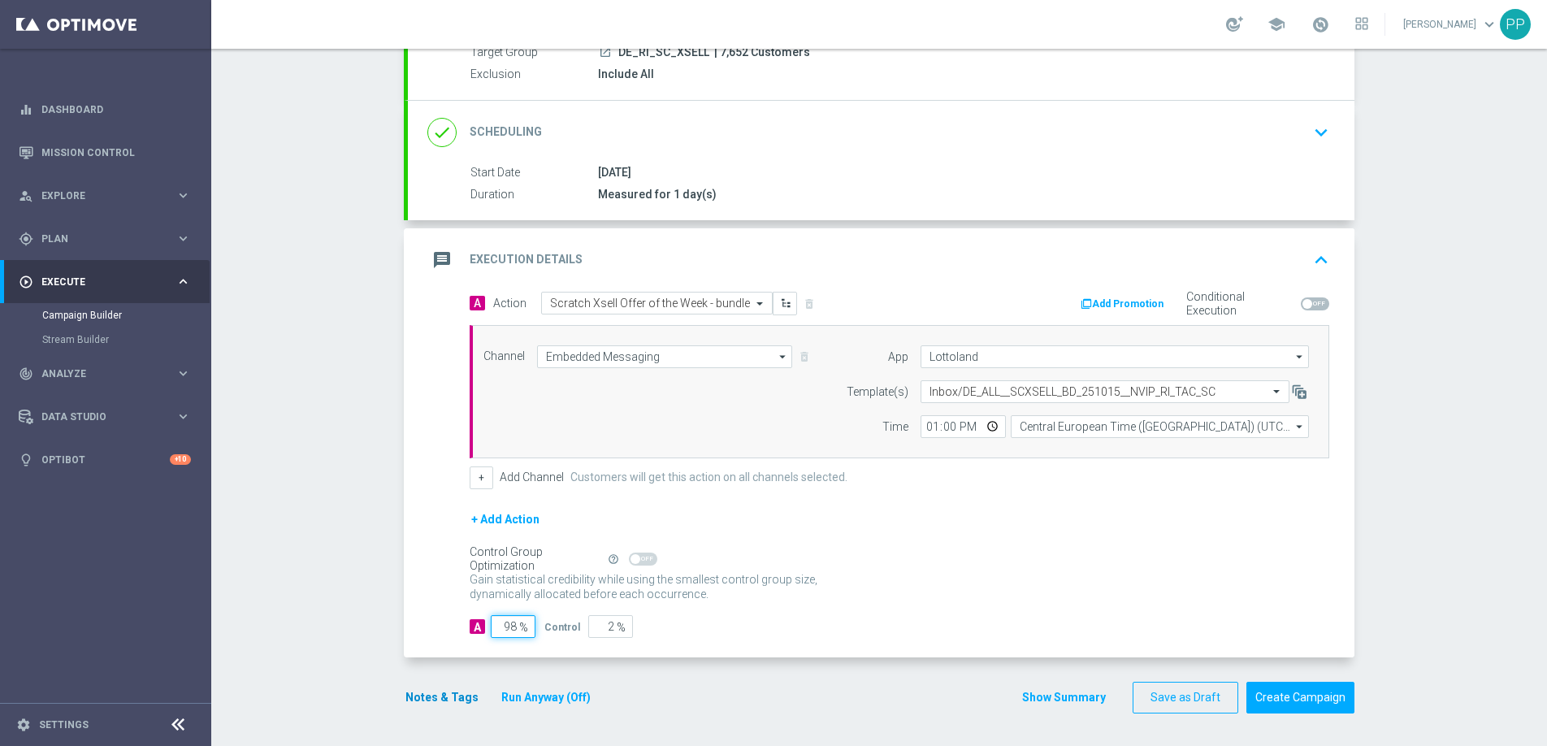
type input "98"
click at [431, 701] on button "Notes & Tags" at bounding box center [442, 697] width 76 height 20
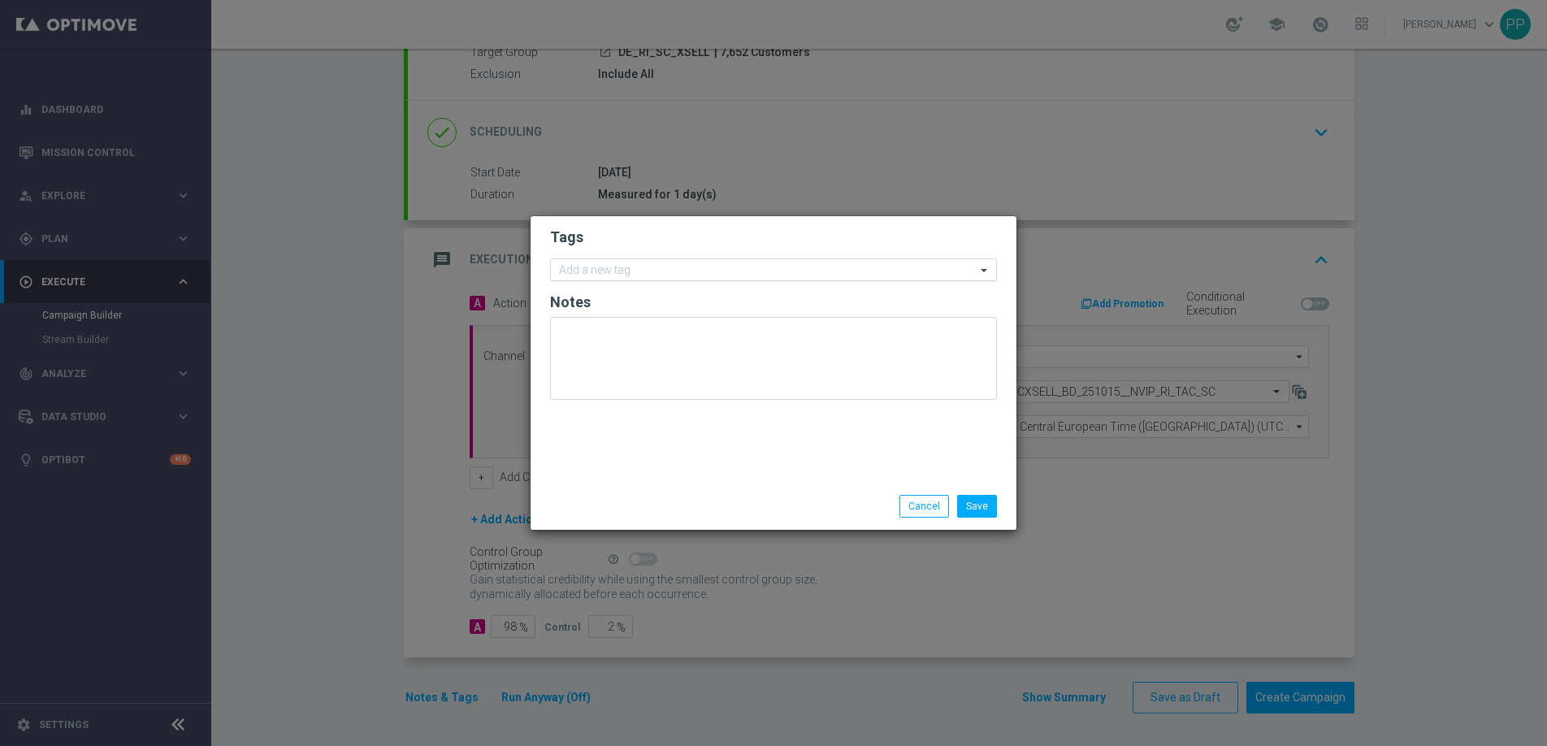
click at [579, 263] on div "Add a new tag" at bounding box center [594, 272] width 74 height 18
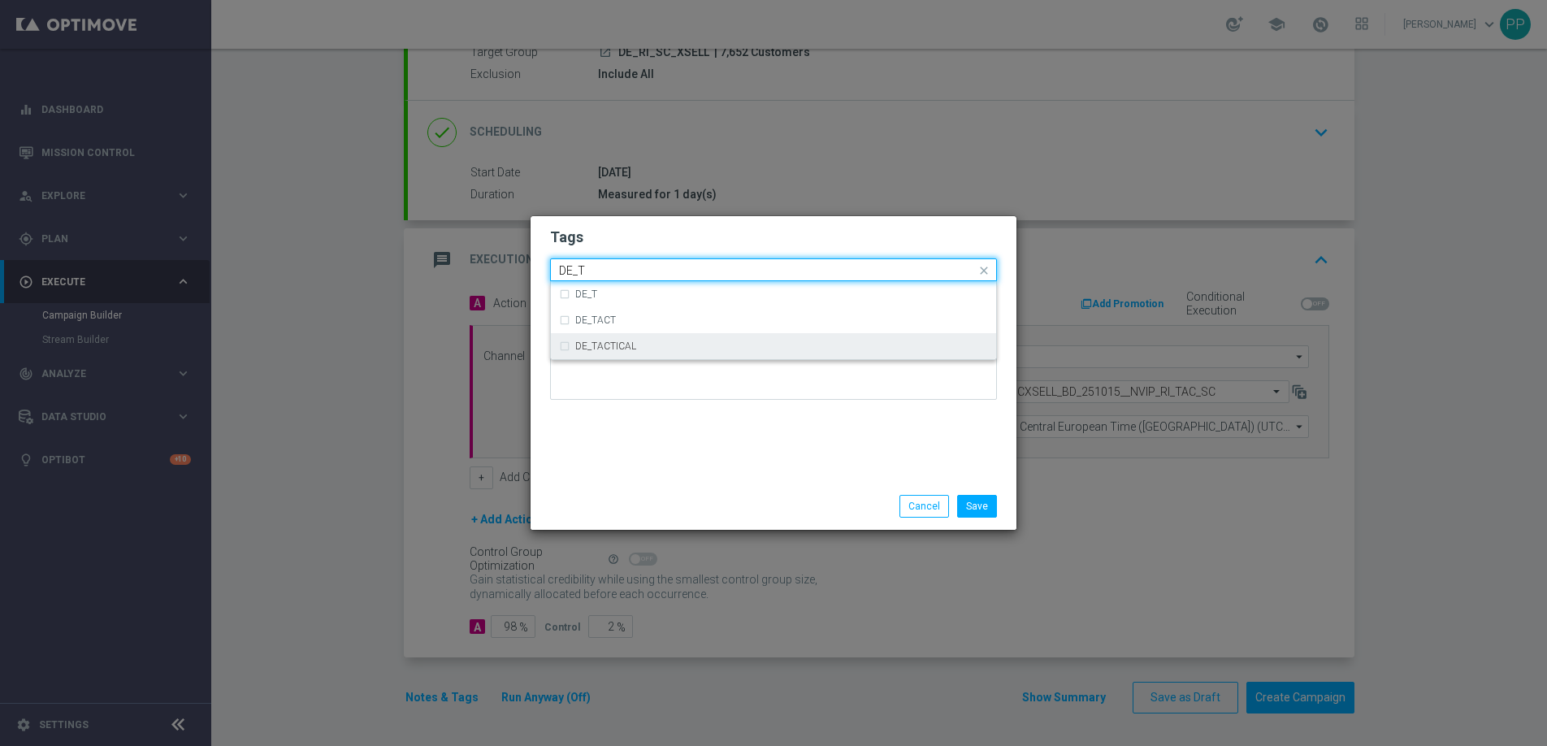
click at [621, 344] on label "DE_TACTICAL" at bounding box center [605, 346] width 61 height 10
type input "DE_T"
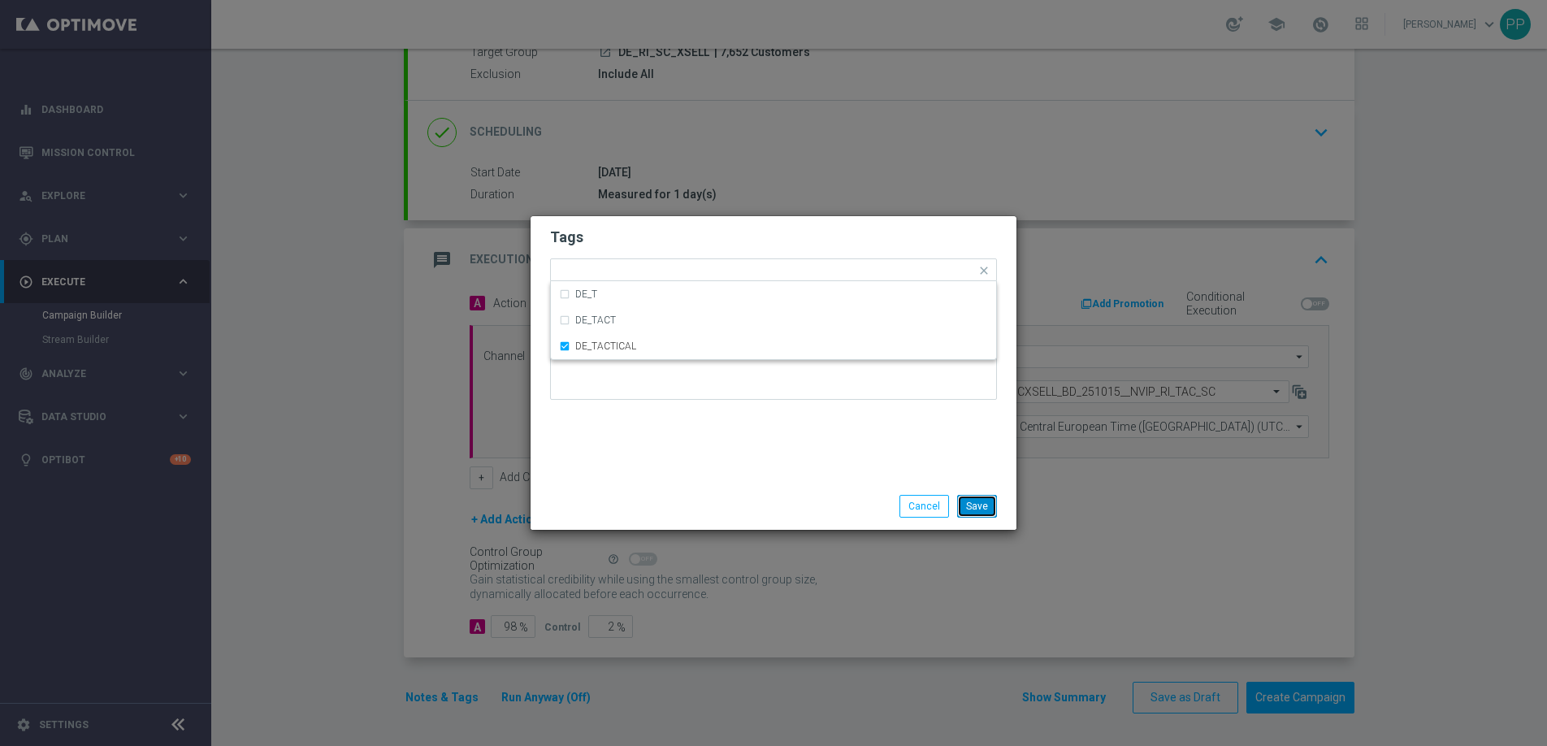
click at [971, 495] on button "Save" at bounding box center [977, 506] width 40 height 23
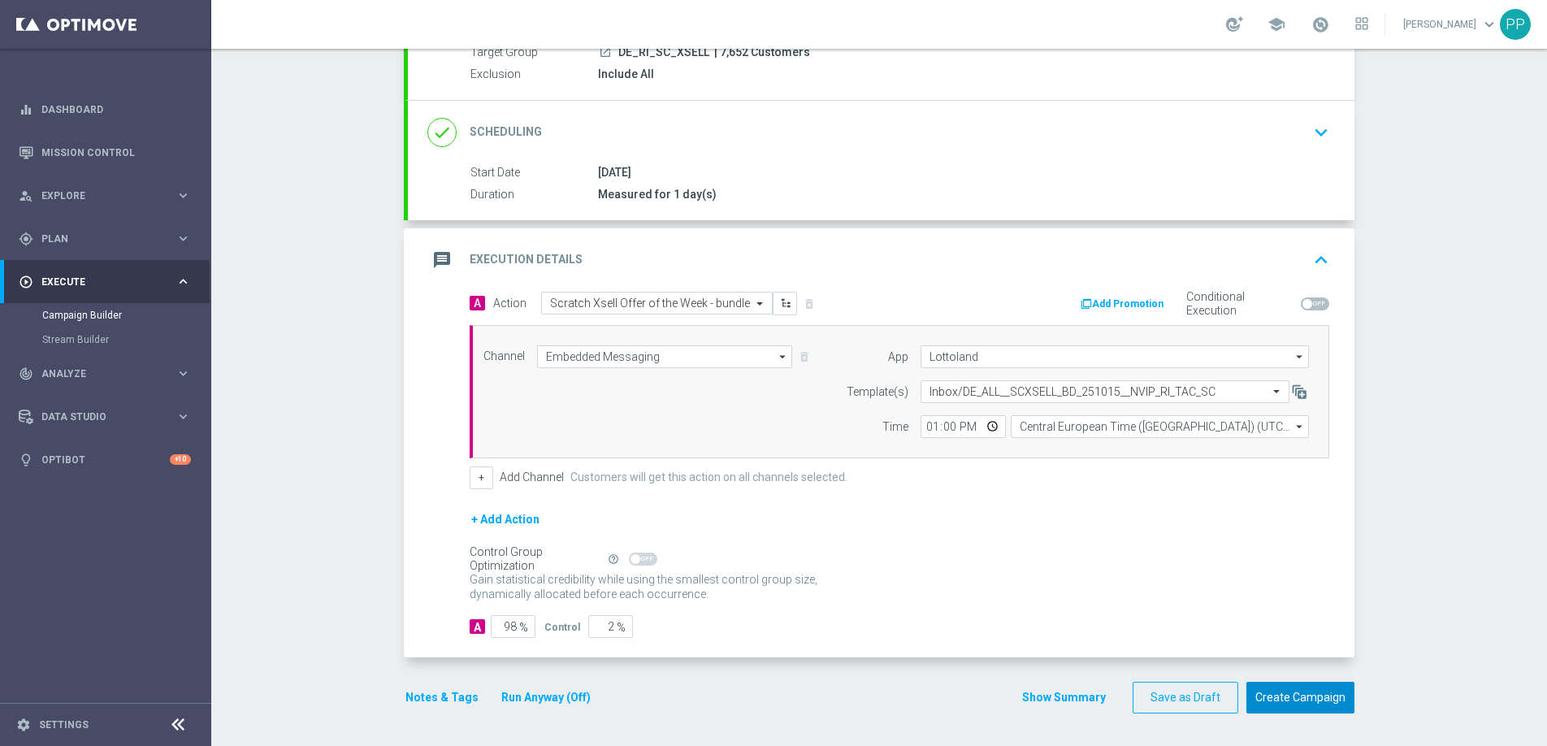
click at [1298, 702] on button "Create Campaign" at bounding box center [1300, 698] width 108 height 32
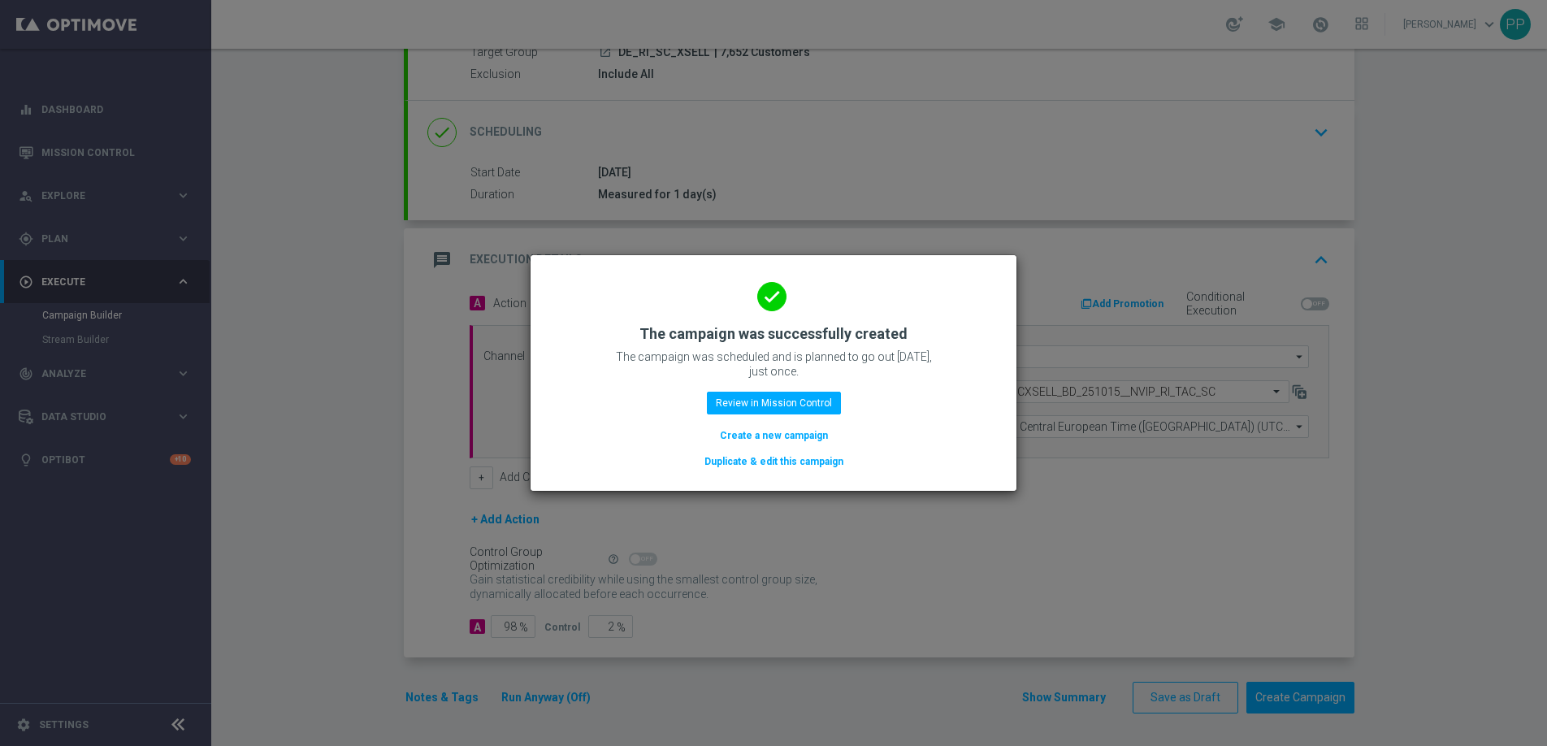
click at [770, 461] on button "Duplicate & edit this campaign" at bounding box center [774, 462] width 142 height 18
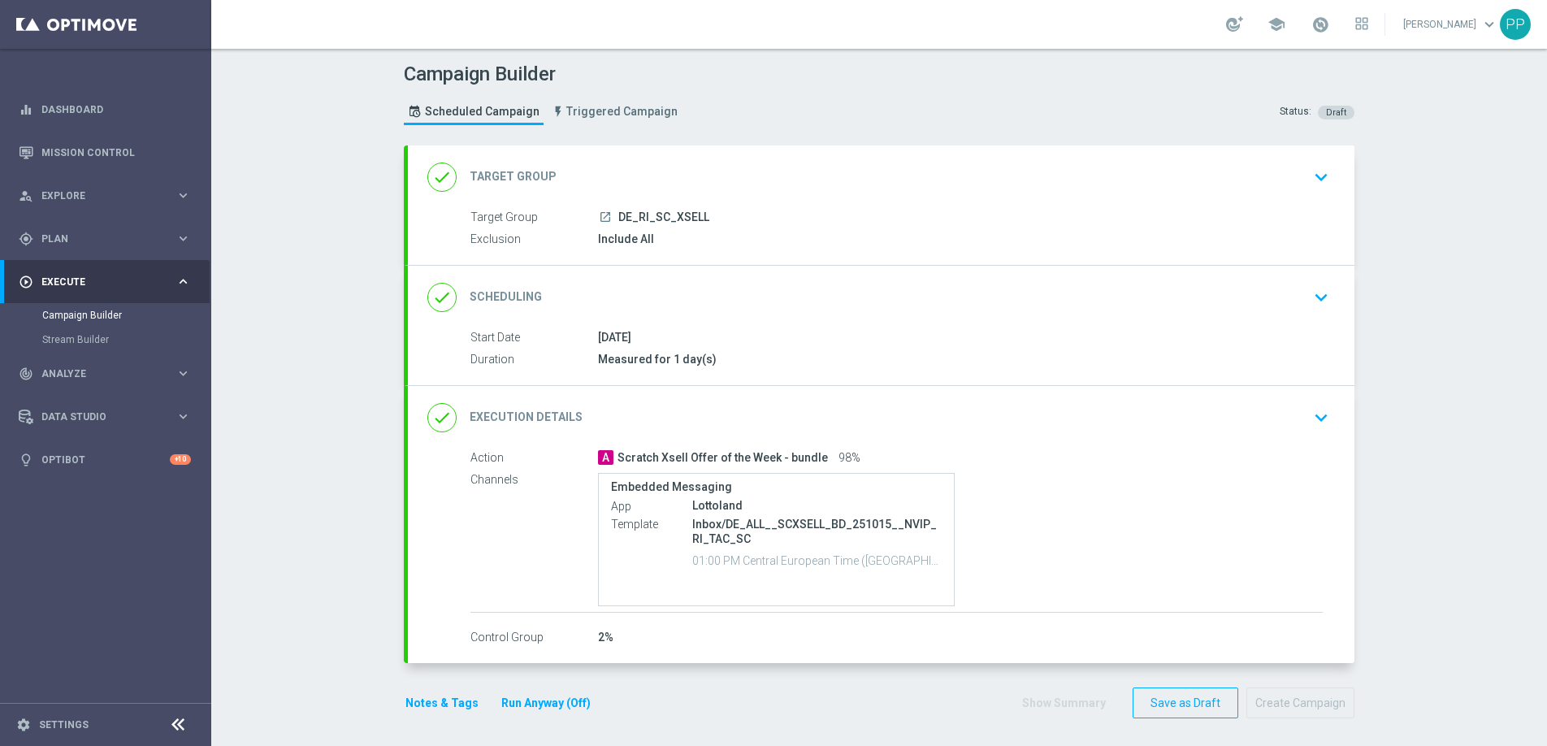
click at [619, 173] on div "done Target Group keyboard_arrow_down" at bounding box center [881, 177] width 908 height 31
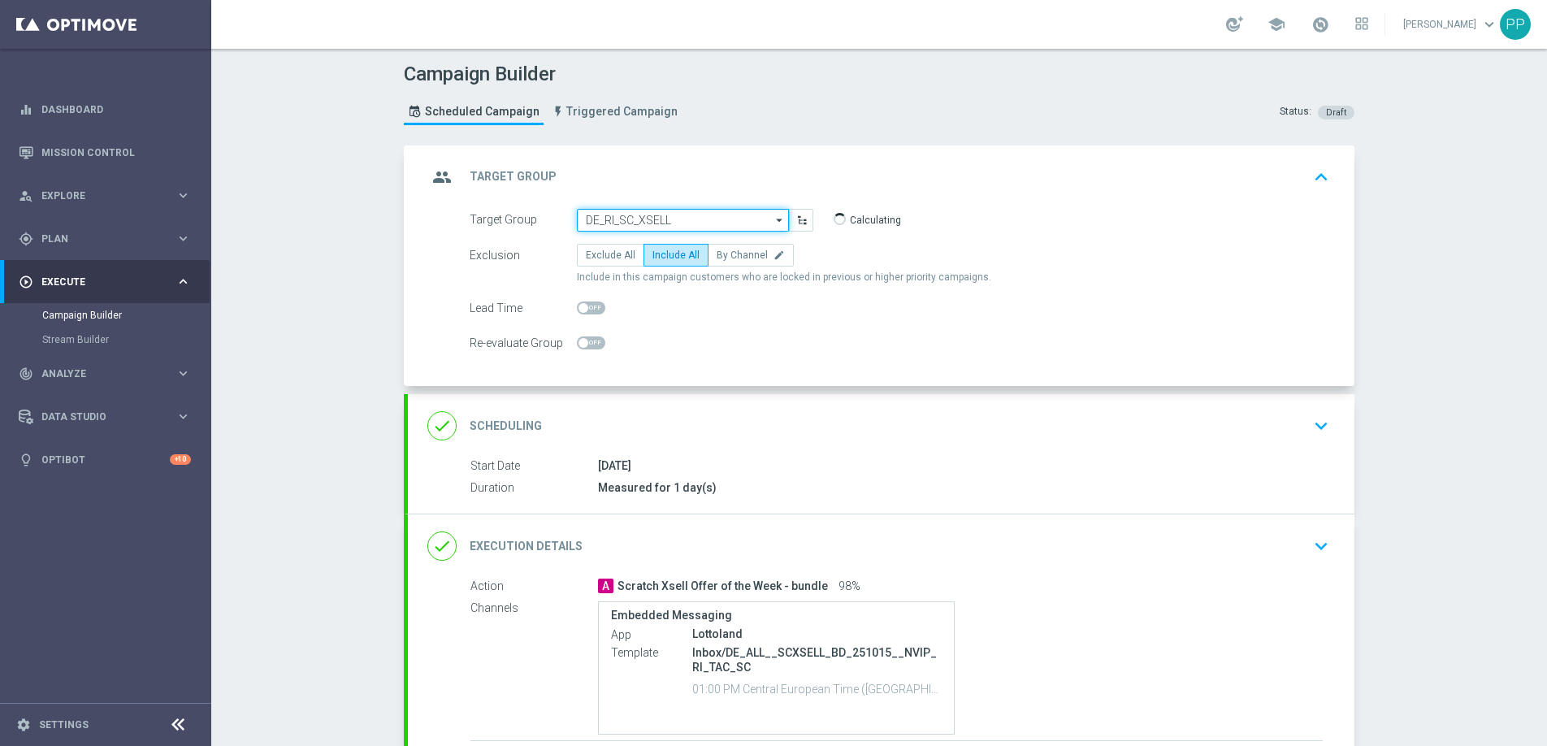
click at [614, 214] on input "DE_RI_SC_XSELL" at bounding box center [683, 220] width 212 height 23
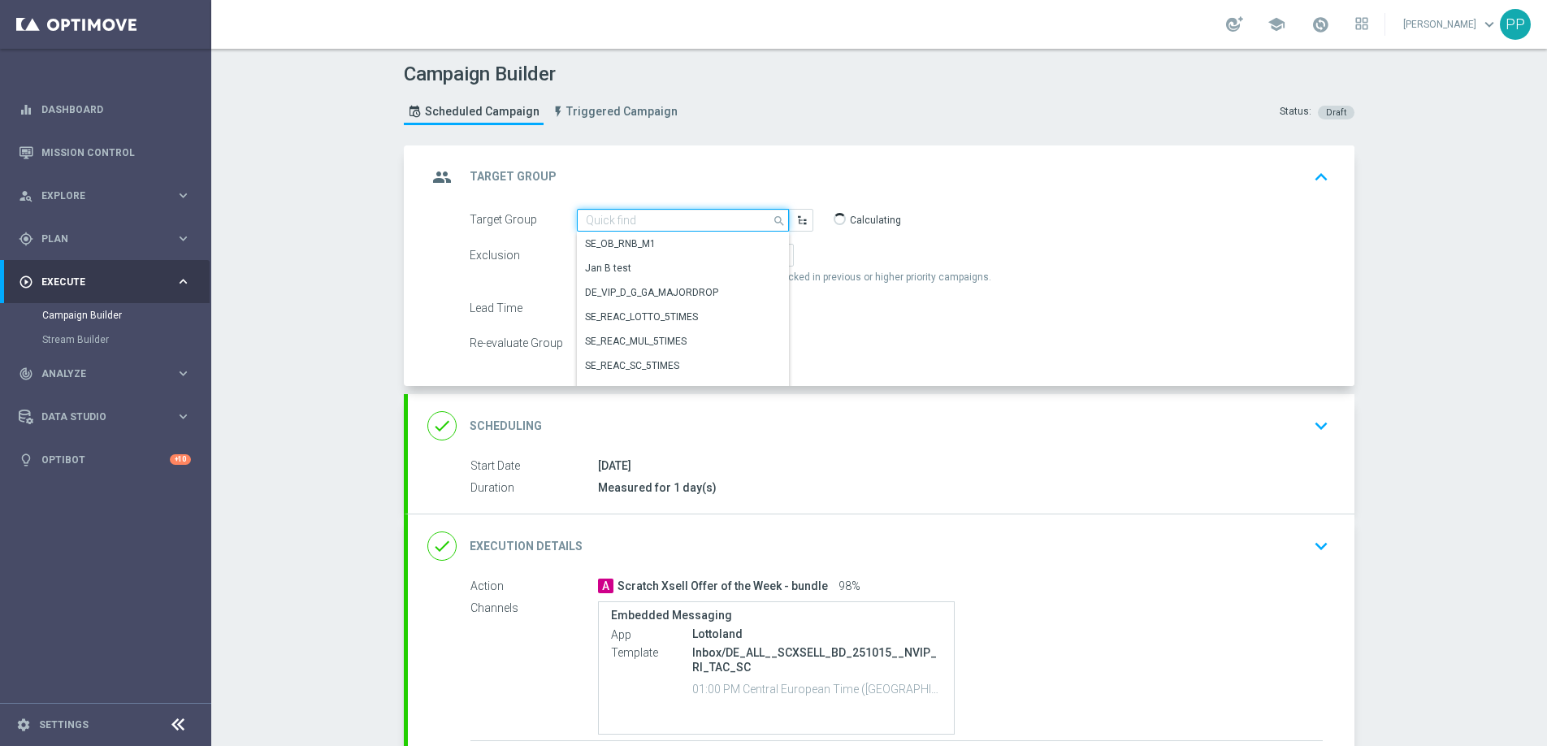
paste input "AT_RI_SC_XSELL"
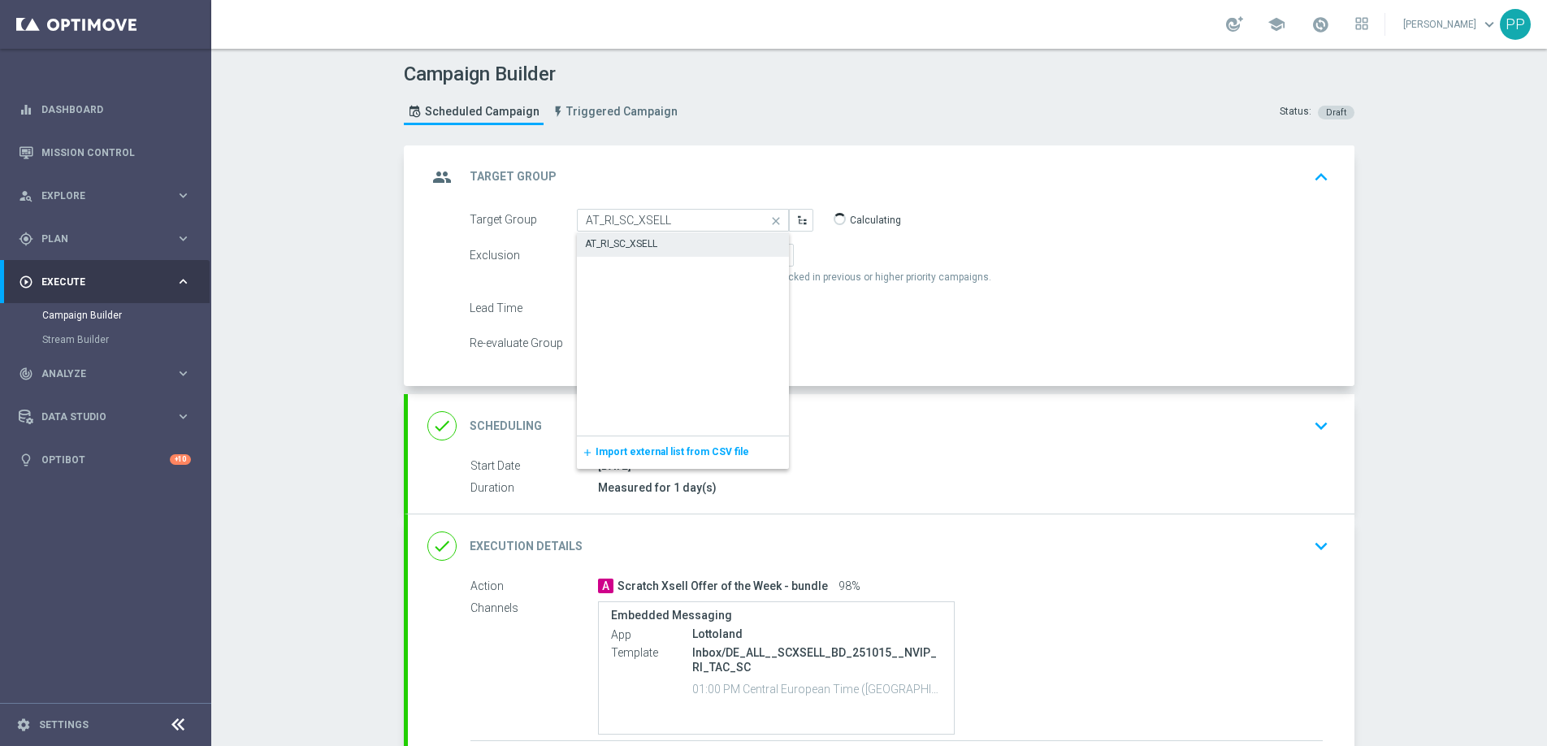
click at [617, 243] on div "AT_RI_SC_XSELL" at bounding box center [621, 243] width 72 height 15
type input "AT_RI_SC_XSELL"
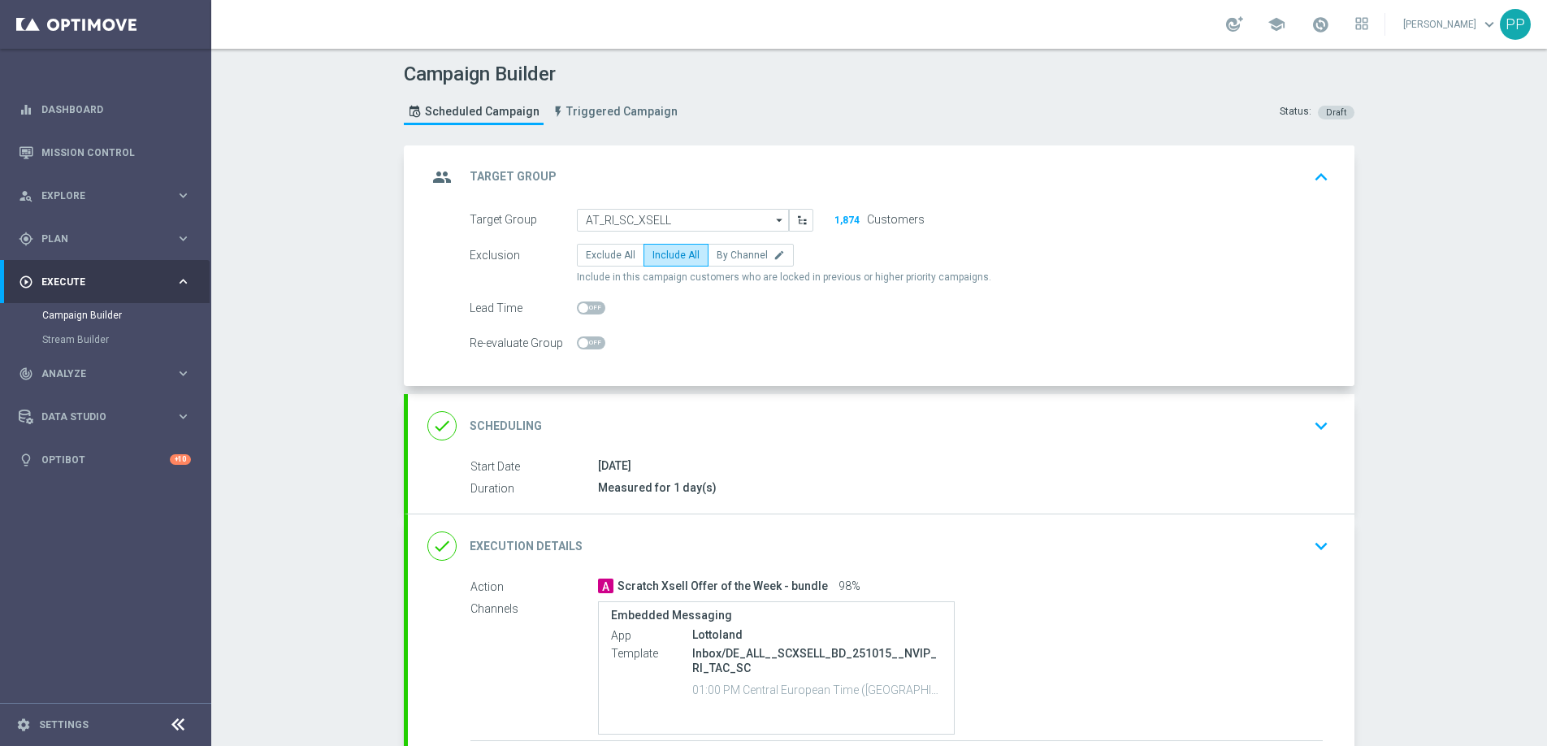
click at [614, 416] on div "done Scheduling keyboard_arrow_down" at bounding box center [881, 425] width 908 height 31
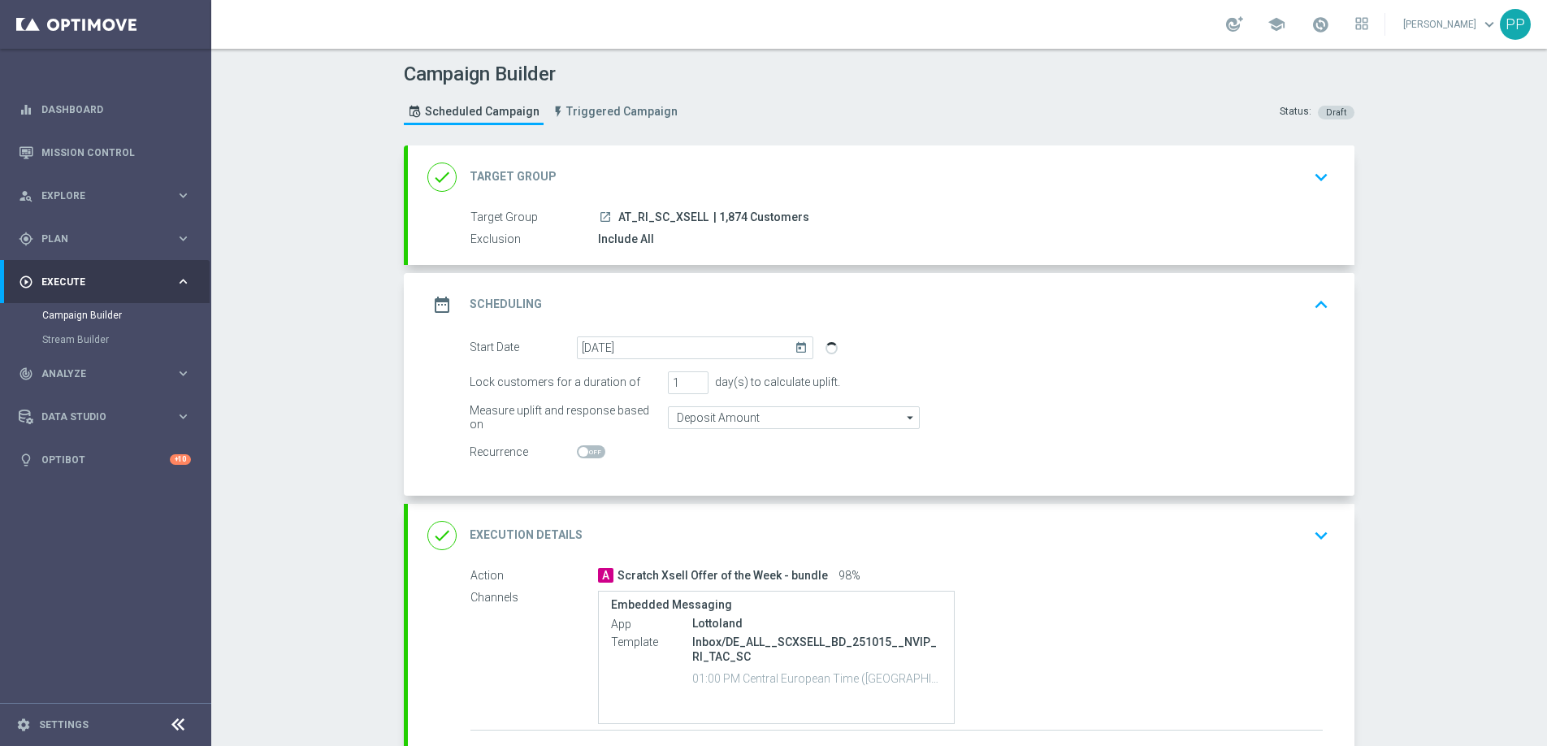
click at [723, 216] on span "| 1,874 Customers" at bounding box center [761, 217] width 96 height 15
copy span "1,874"
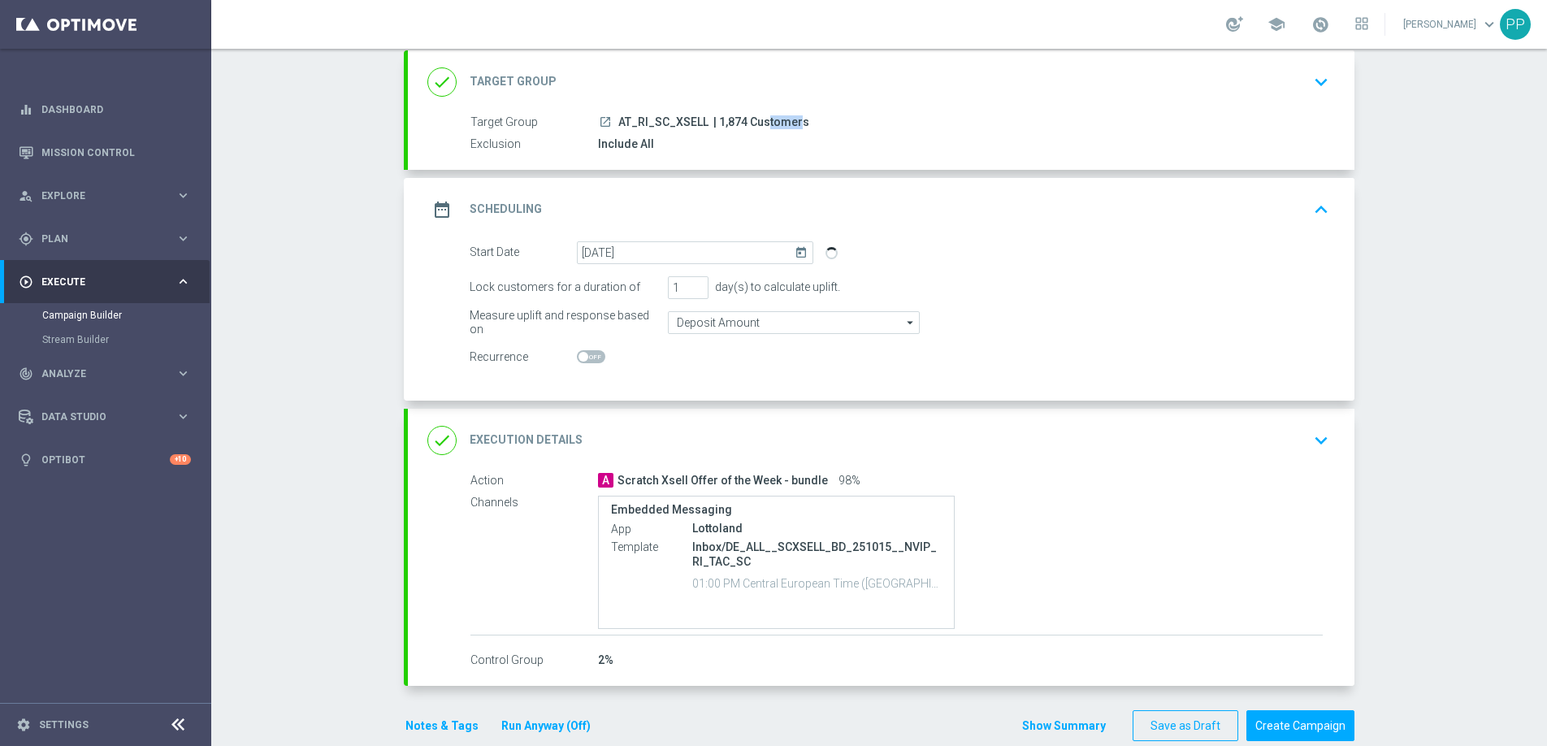
scroll to position [123, 0]
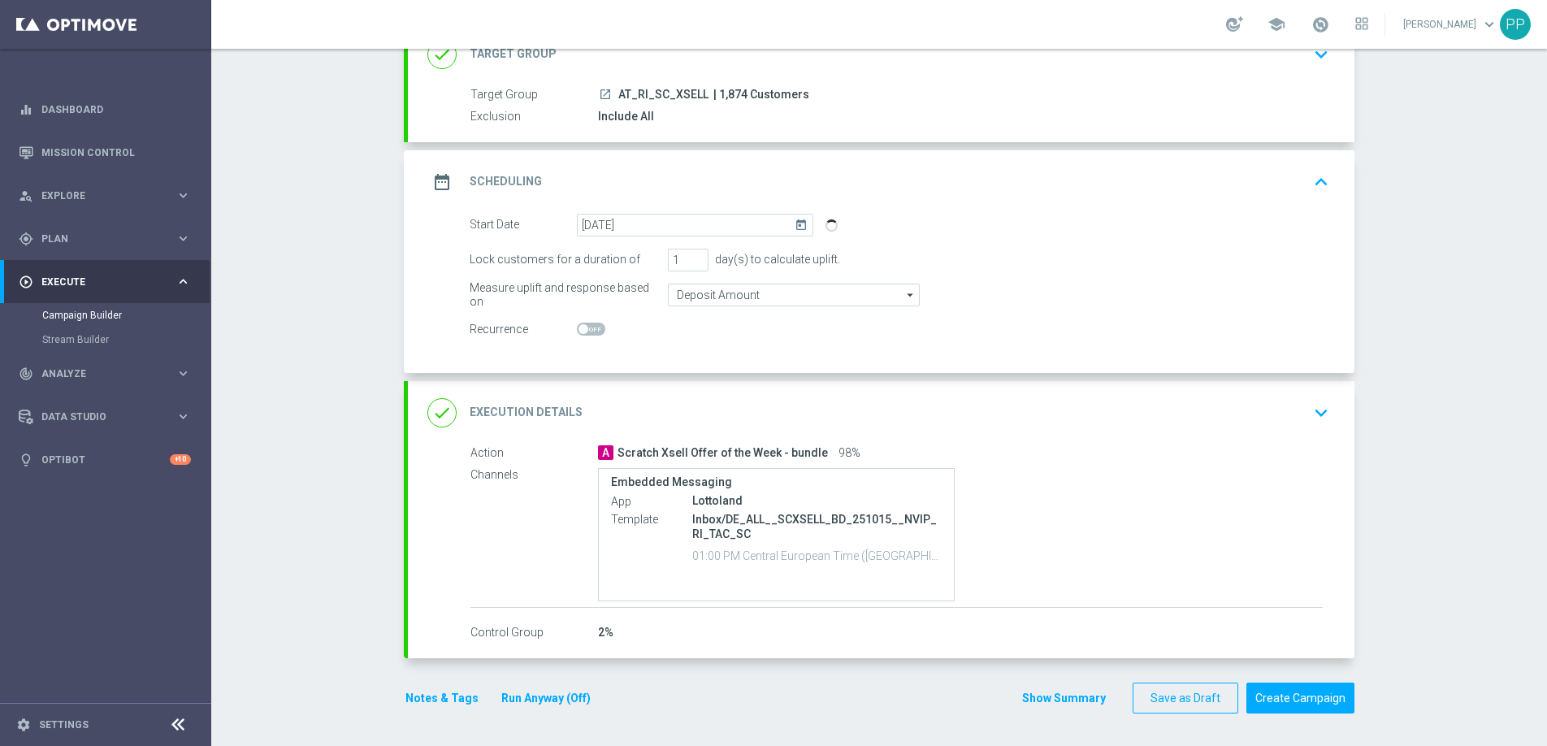
click at [551, 406] on h2 "Execution Details" at bounding box center [526, 412] width 113 height 15
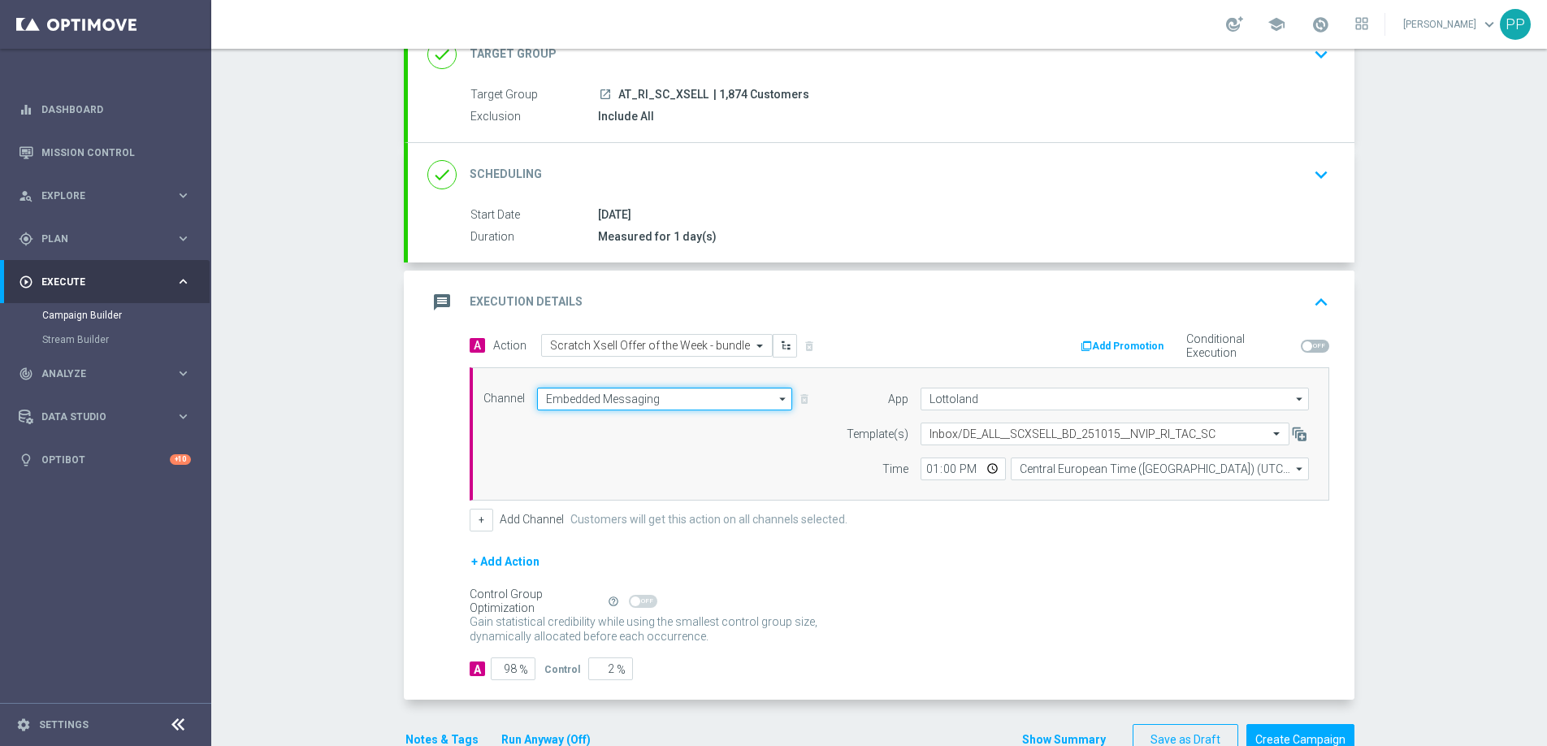
click at [552, 396] on input "Embedded Messaging" at bounding box center [664, 399] width 255 height 23
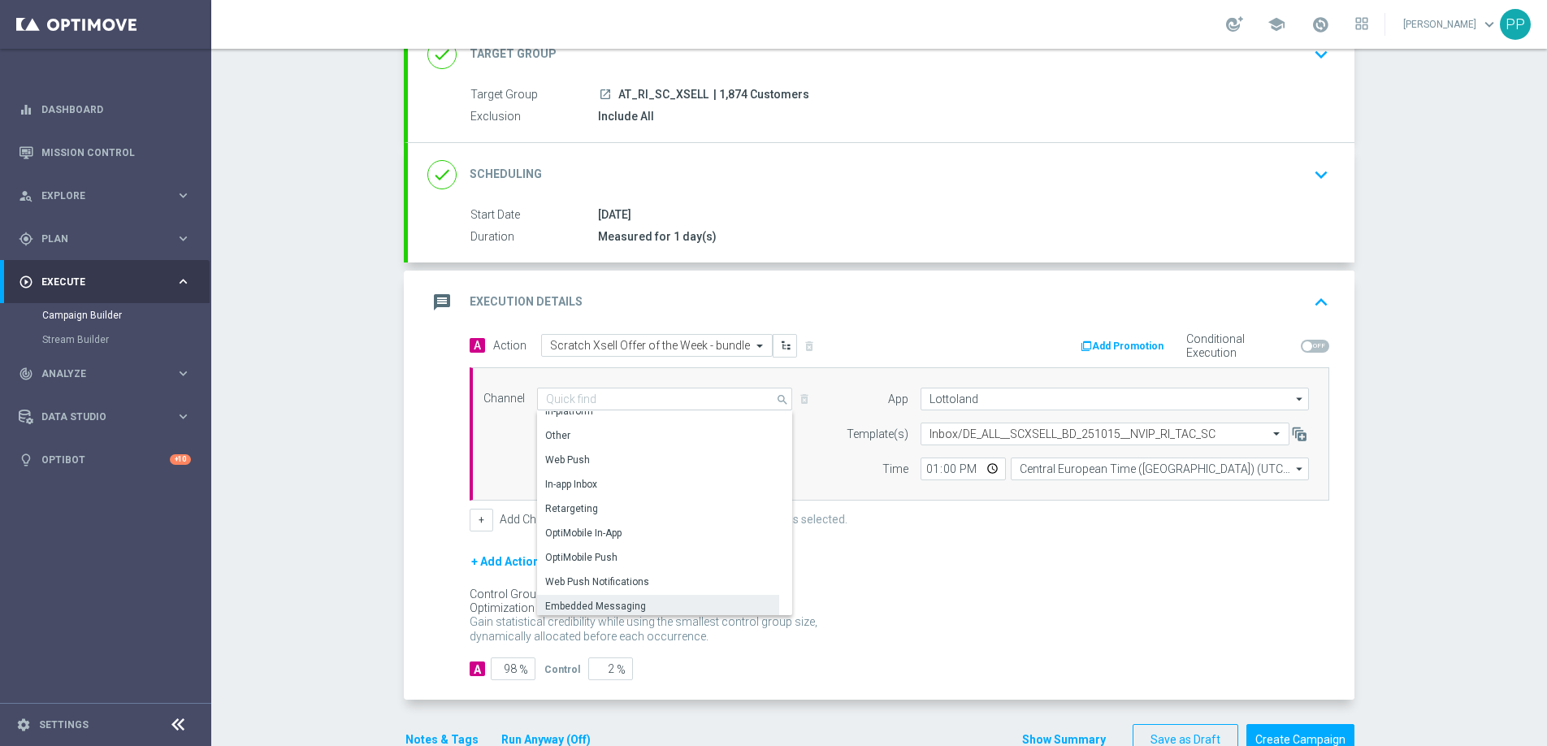
click at [577, 600] on div "Embedded Messaging" at bounding box center [595, 606] width 101 height 15
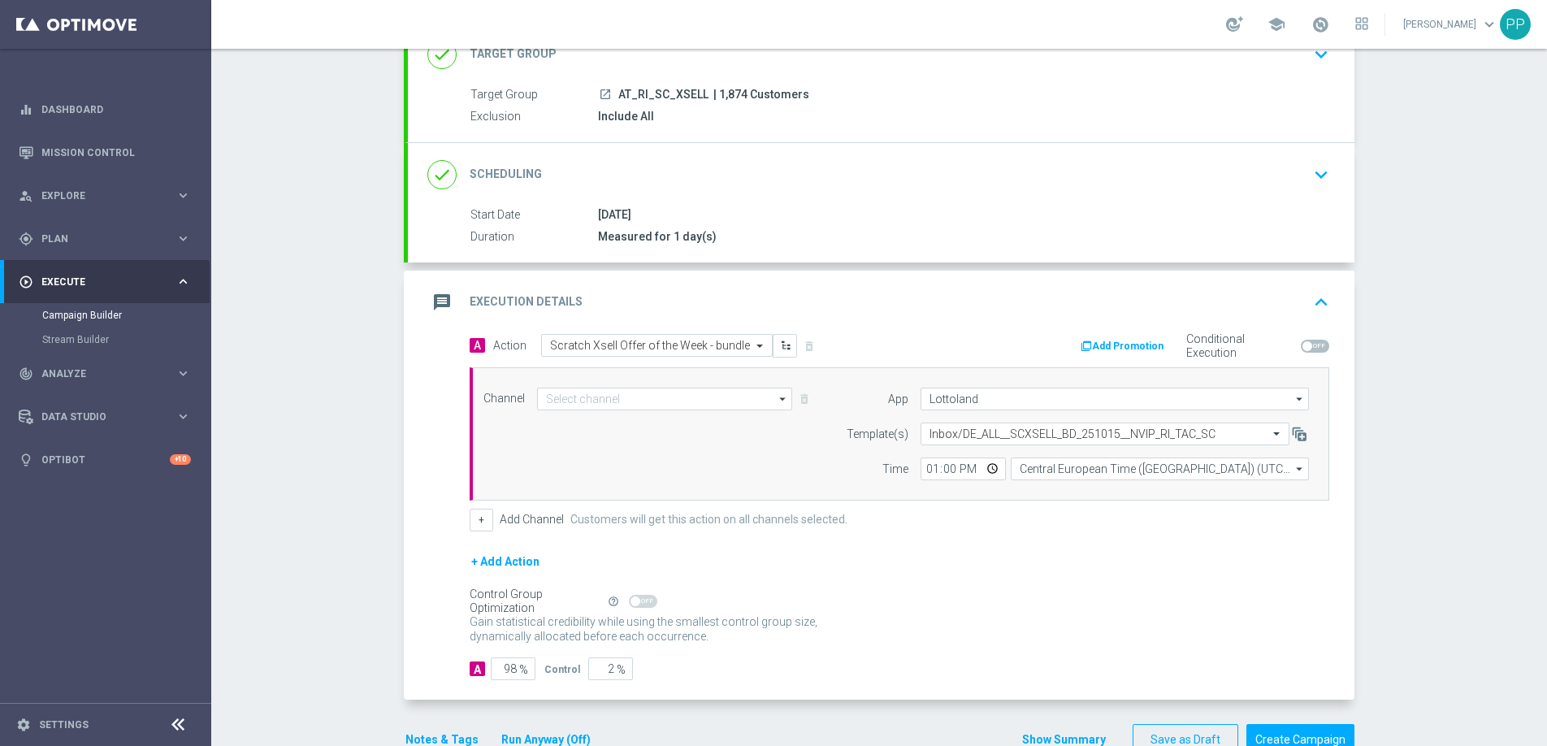
type input "Embedded Messaging"
click at [945, 444] on form "Template(s) Select template Inbox/DE_ALL__SCXSELL_BD_251015__NVIP_RI_TAC_SC Tim…" at bounding box center [1073, 452] width 471 height 58
click at [932, 433] on input "text" at bounding box center [1089, 434] width 319 height 14
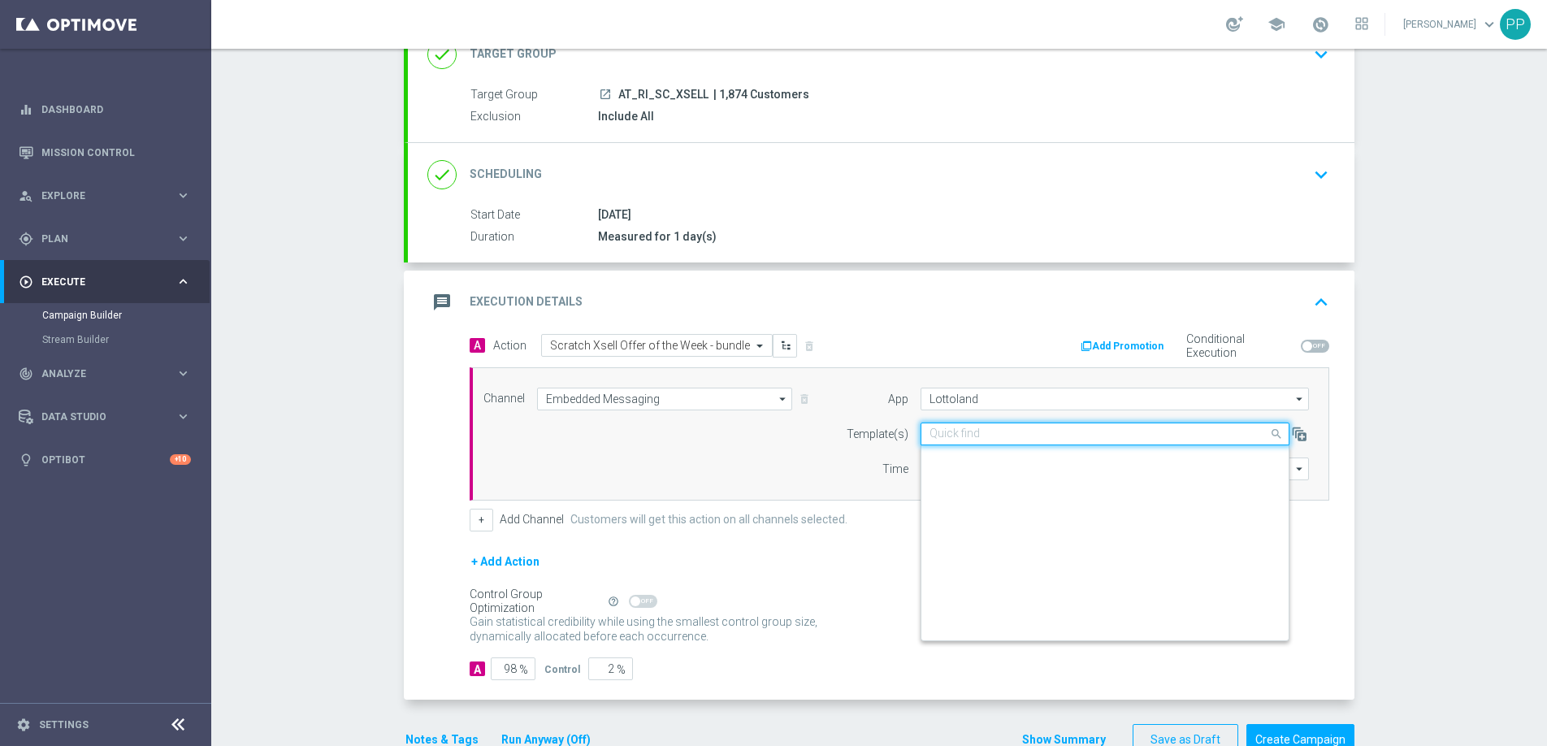
scroll to position [349, 0]
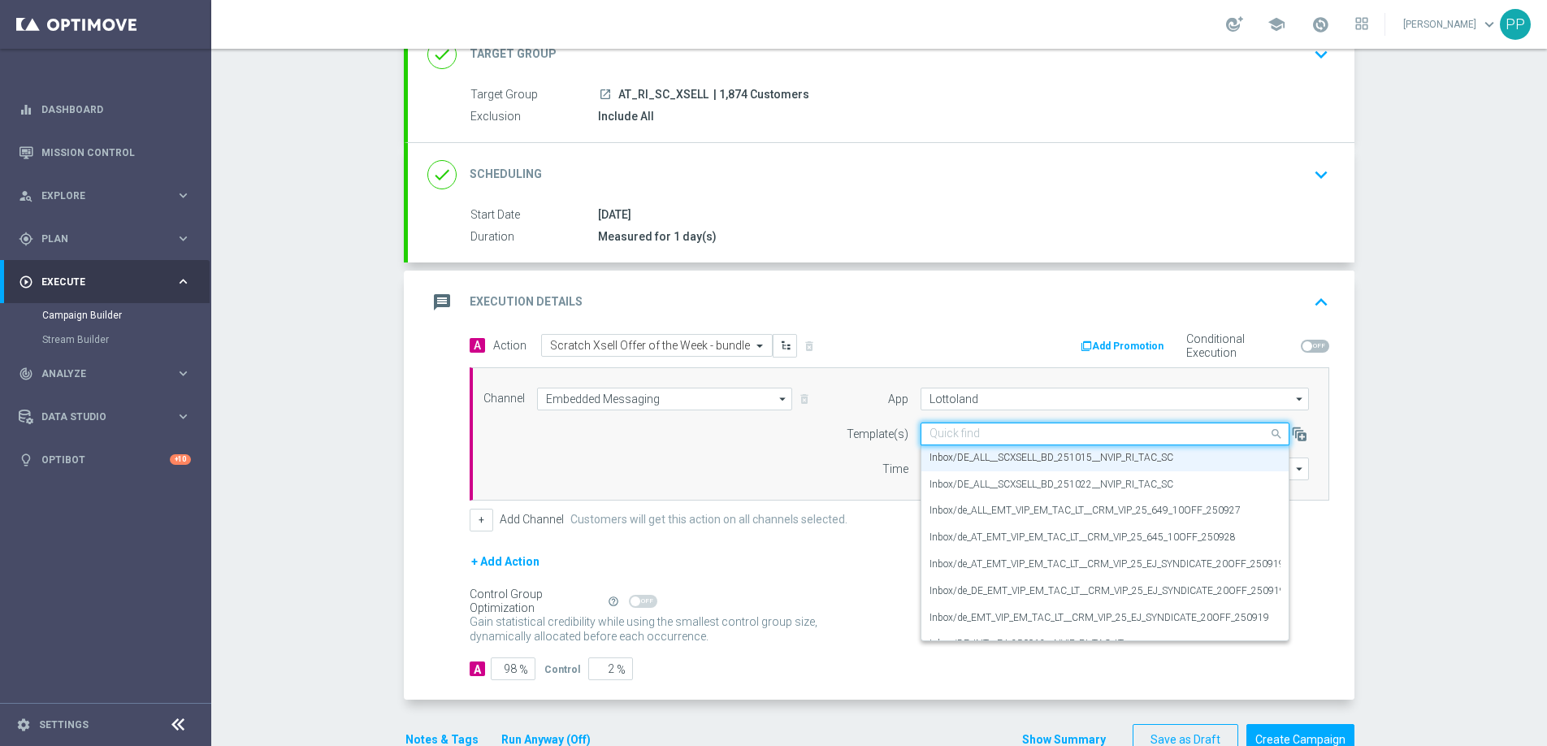
paste input "AT_ALL__SCXSELL_BD_251015__NVIP_RI_TAC_SC"
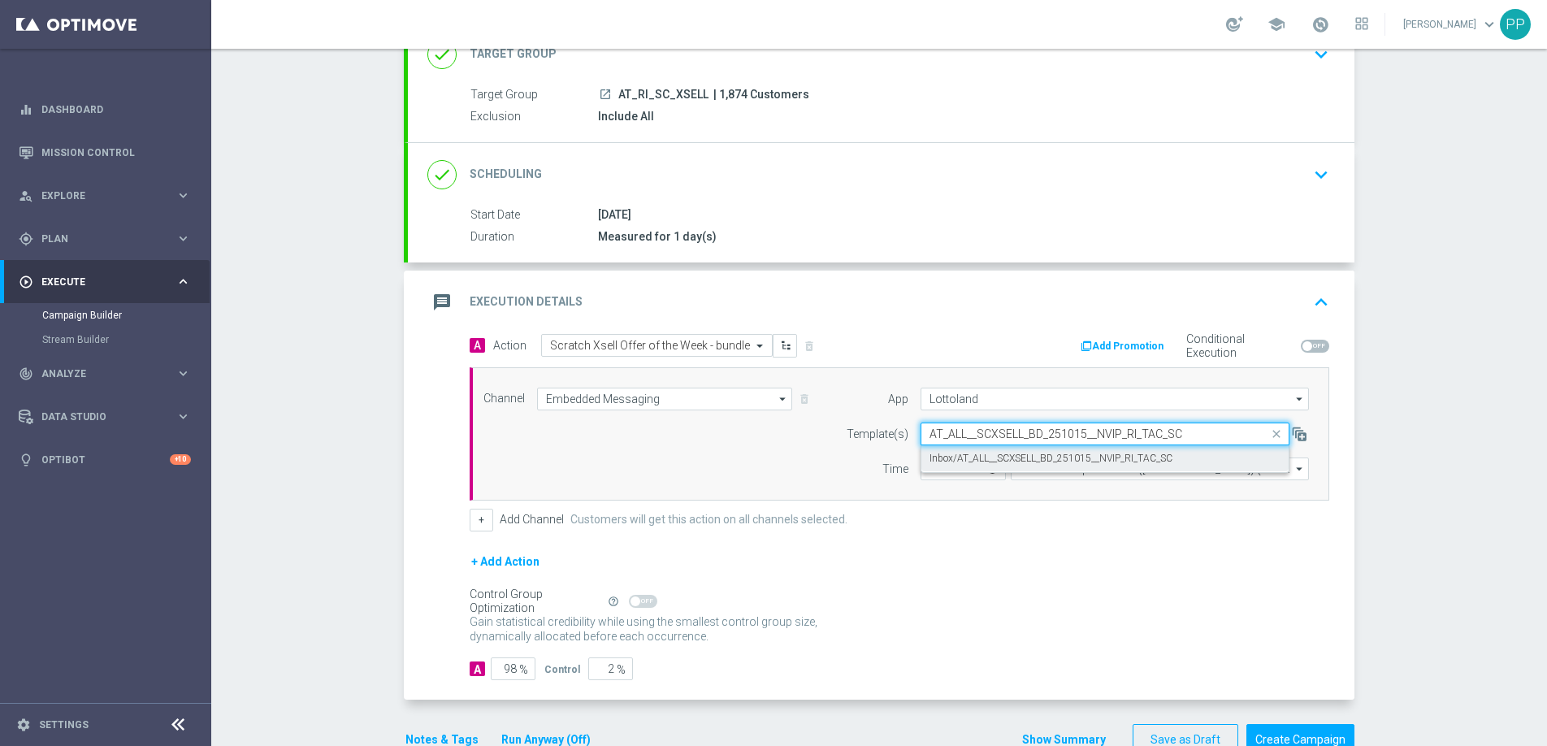
click at [937, 453] on label "Inbox/AT_ALL__SCXSELL_BD_251015__NVIP_RI_TAC_SC" at bounding box center [1051, 459] width 243 height 14
type input "AT_ALL__SCXSELL_BD_251015__NVIP_RI_TAC_SC"
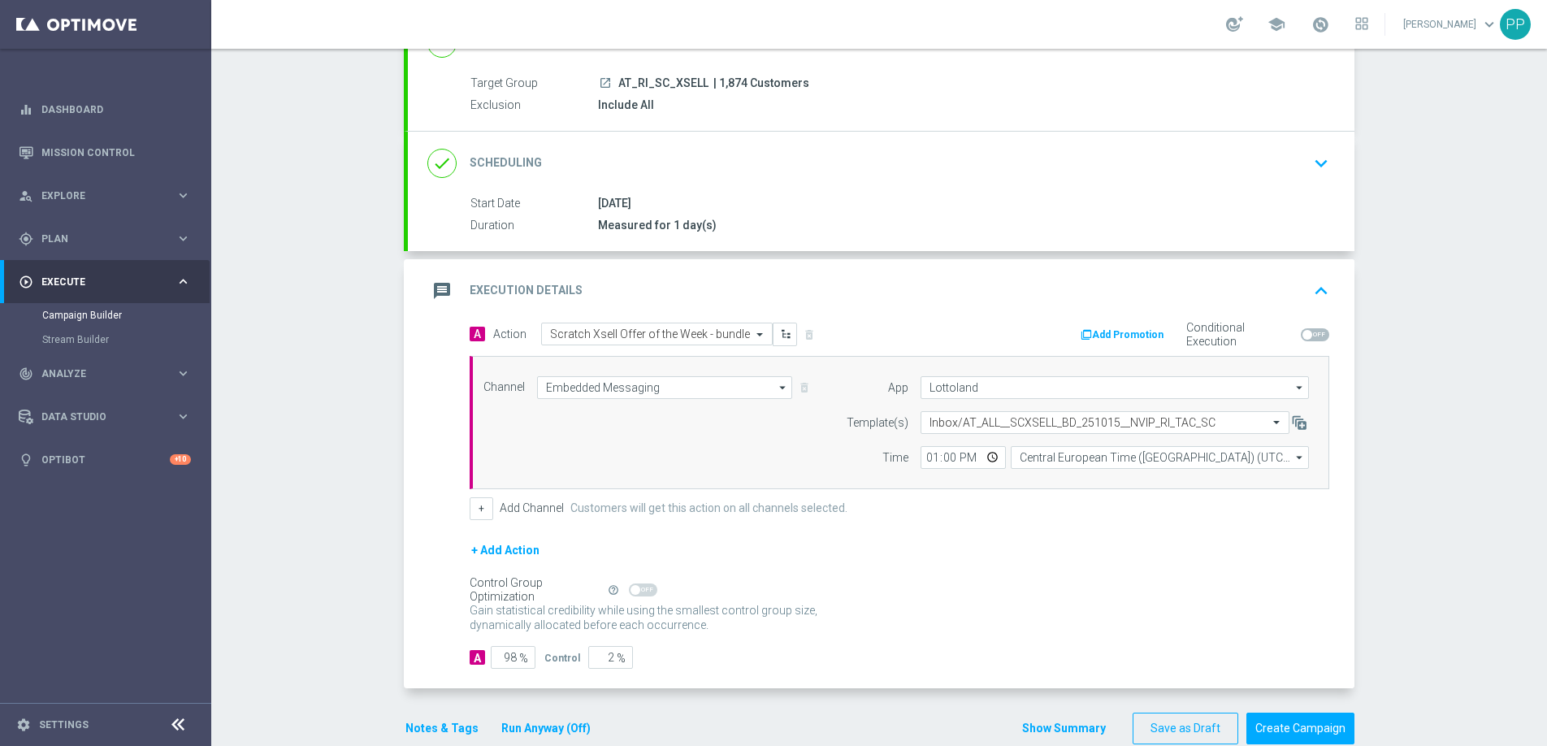
scroll to position [165, 0]
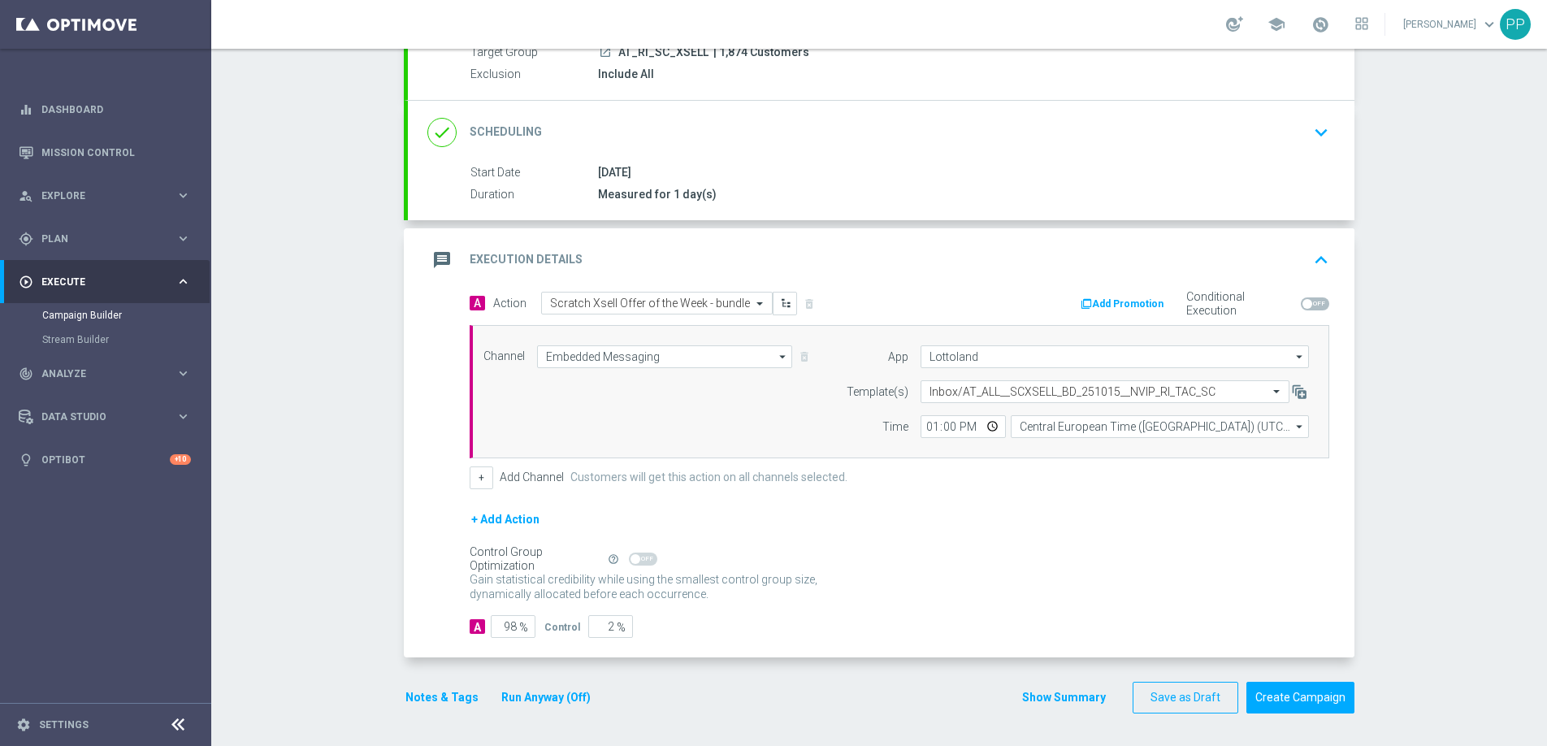
click at [425, 697] on button "Notes & Tags" at bounding box center [442, 697] width 76 height 20
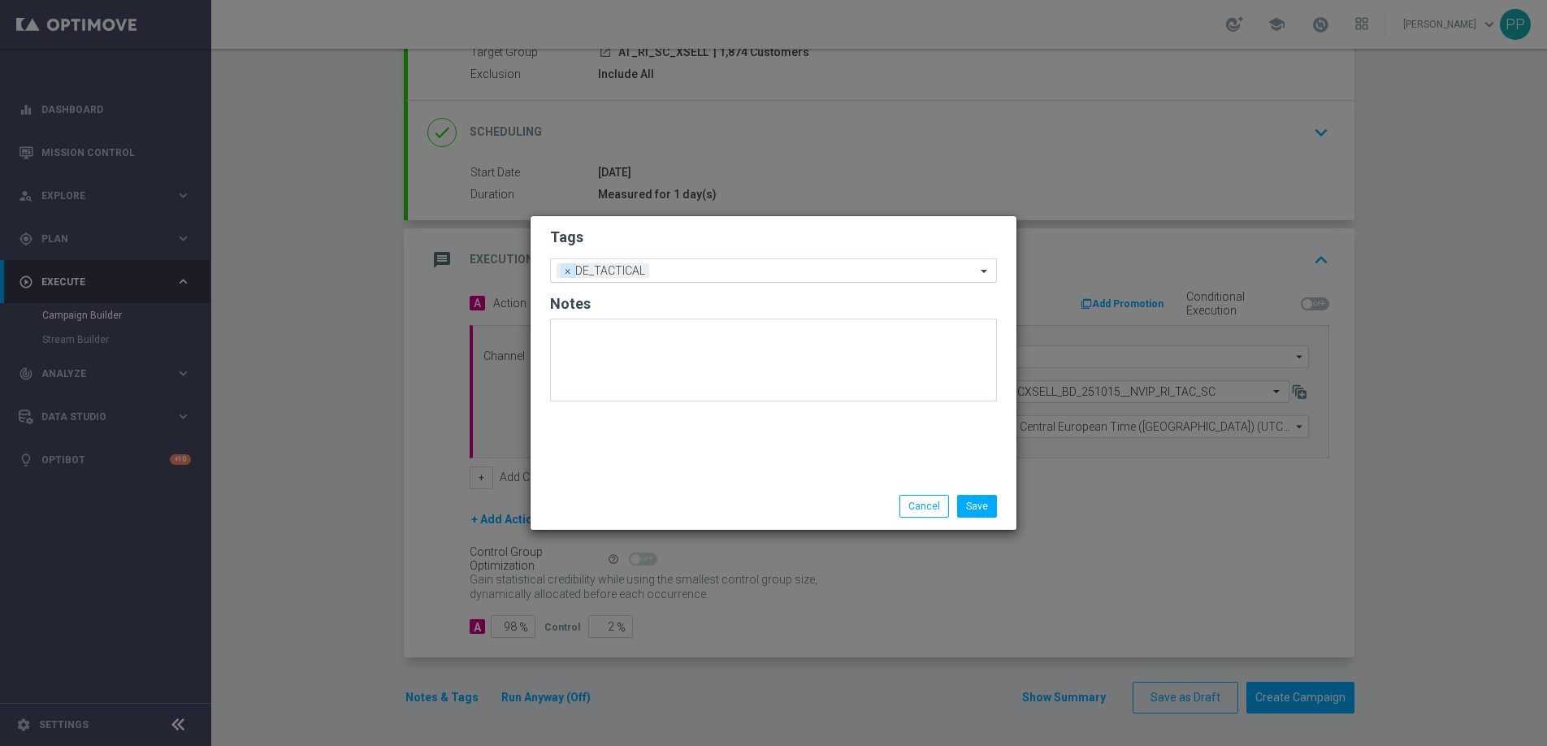
click at [570, 267] on span "×" at bounding box center [568, 270] width 15 height 15
click at [569, 269] on input "text" at bounding box center [767, 271] width 417 height 14
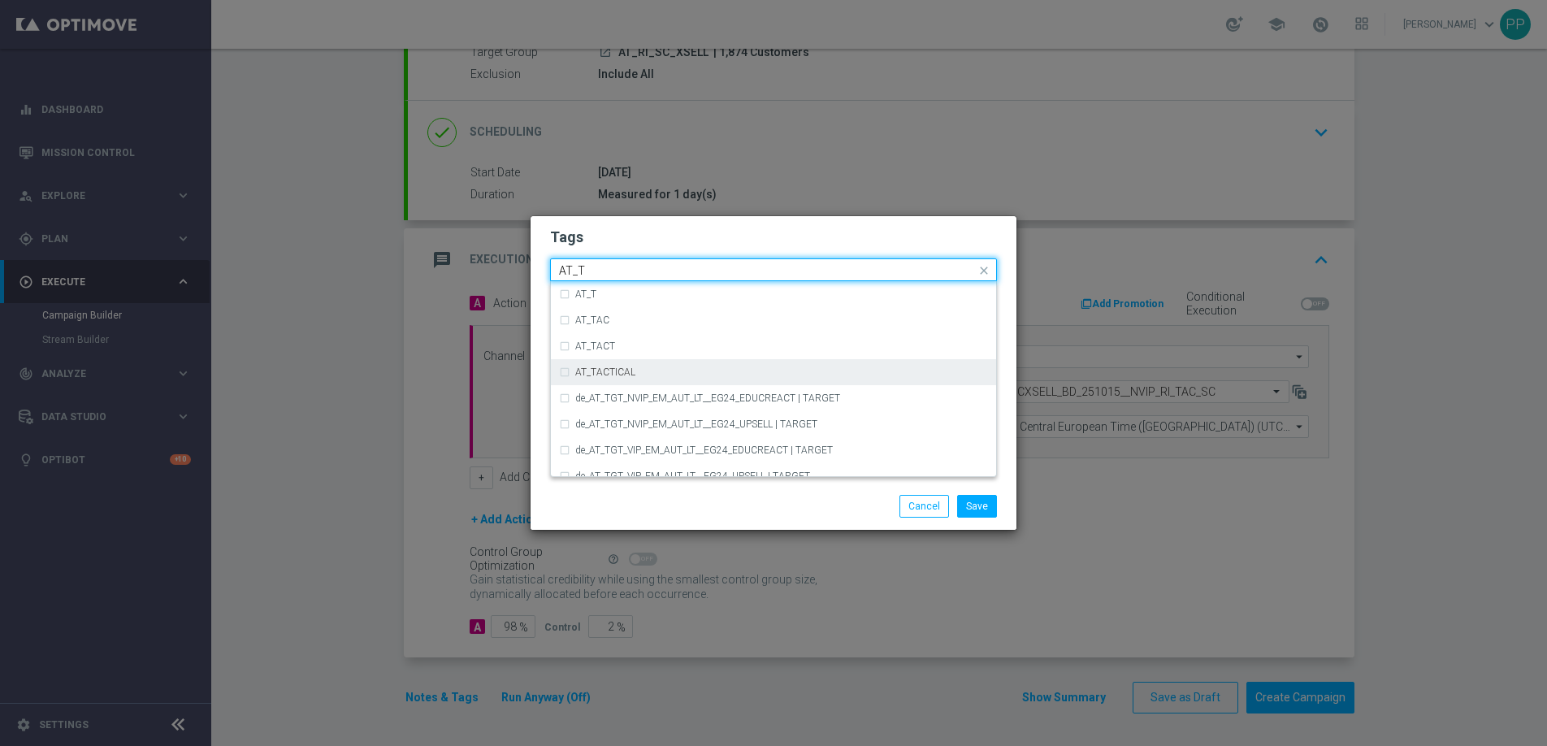
click at [574, 359] on div "AT_TACTICAL" at bounding box center [773, 372] width 429 height 26
type input "AT_T"
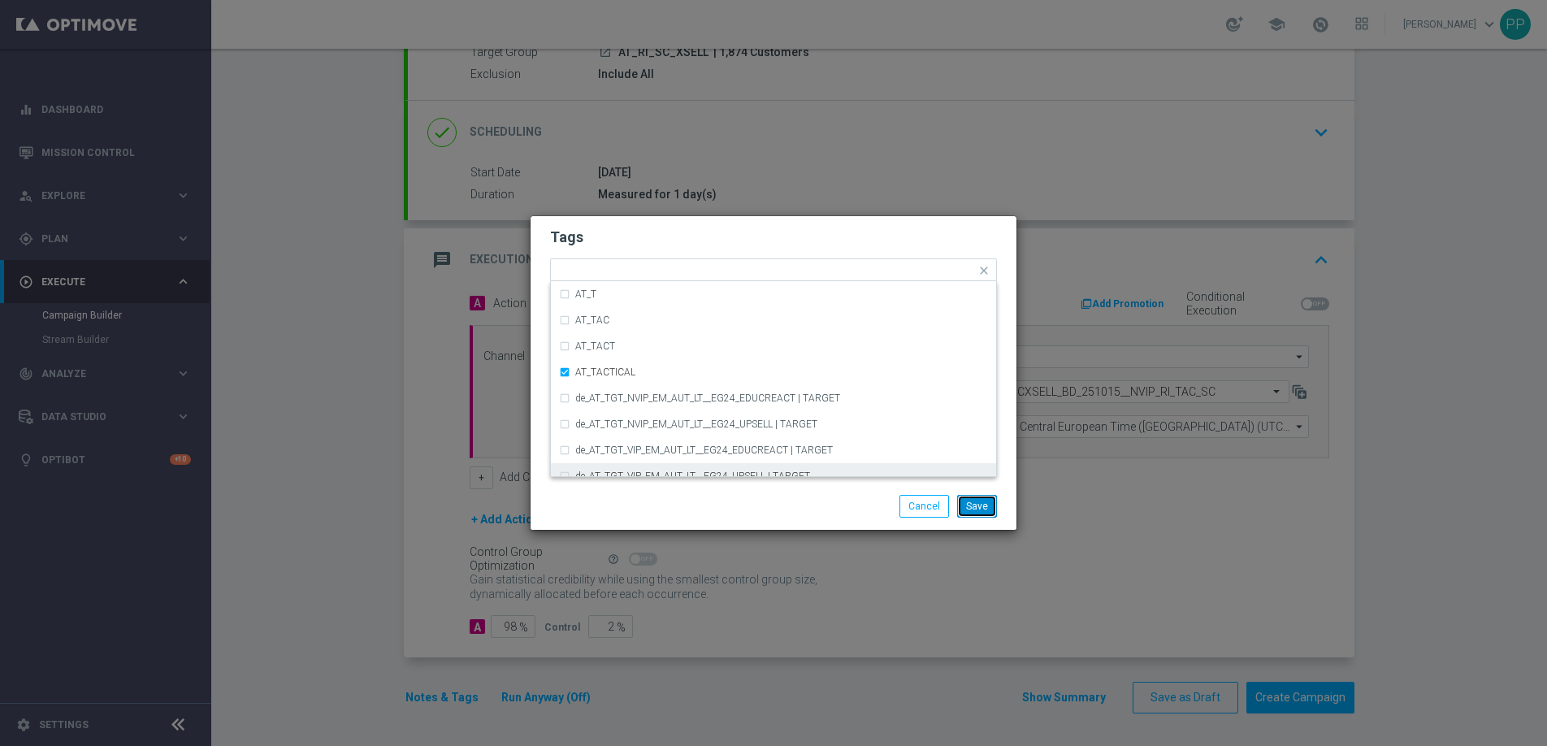
click at [986, 497] on button "Save" at bounding box center [977, 506] width 40 height 23
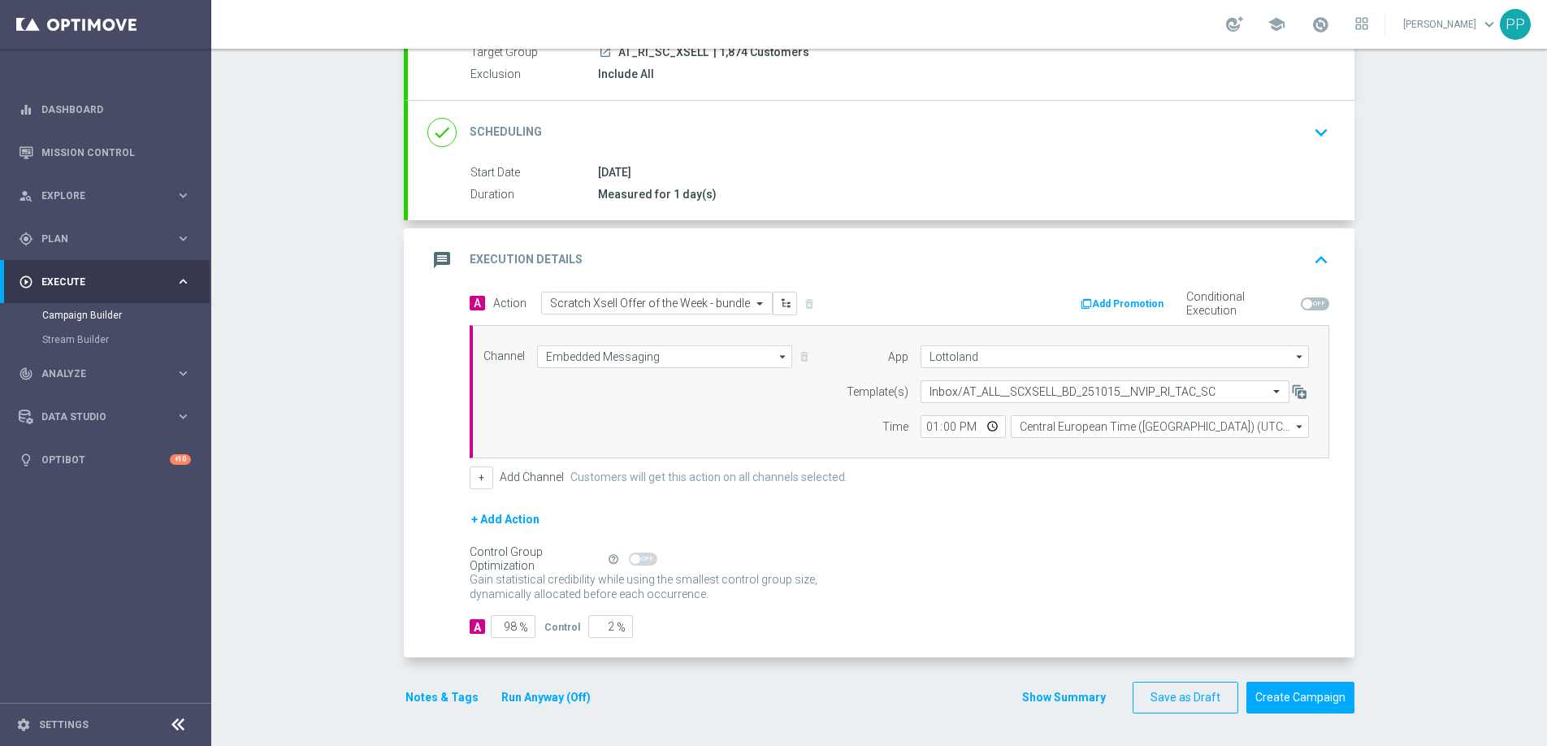
click at [998, 552] on div "Control Group Optimization Self Optimizing Campaign help_outline" at bounding box center [900, 559] width 860 height 18
click at [1289, 704] on button "Create Campaign" at bounding box center [1300, 698] width 108 height 32
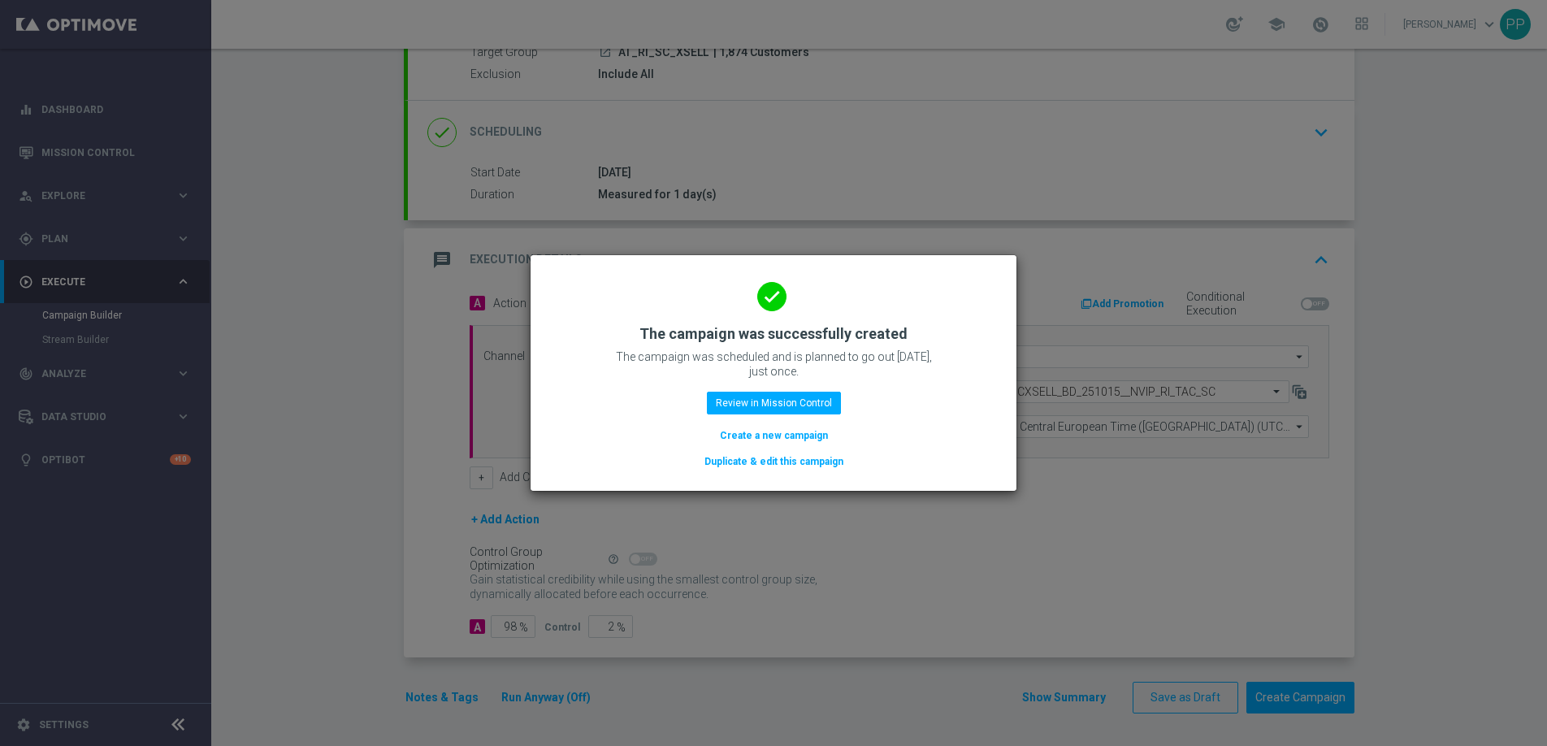
click at [740, 436] on button "Create a new campaign" at bounding box center [773, 436] width 111 height 18
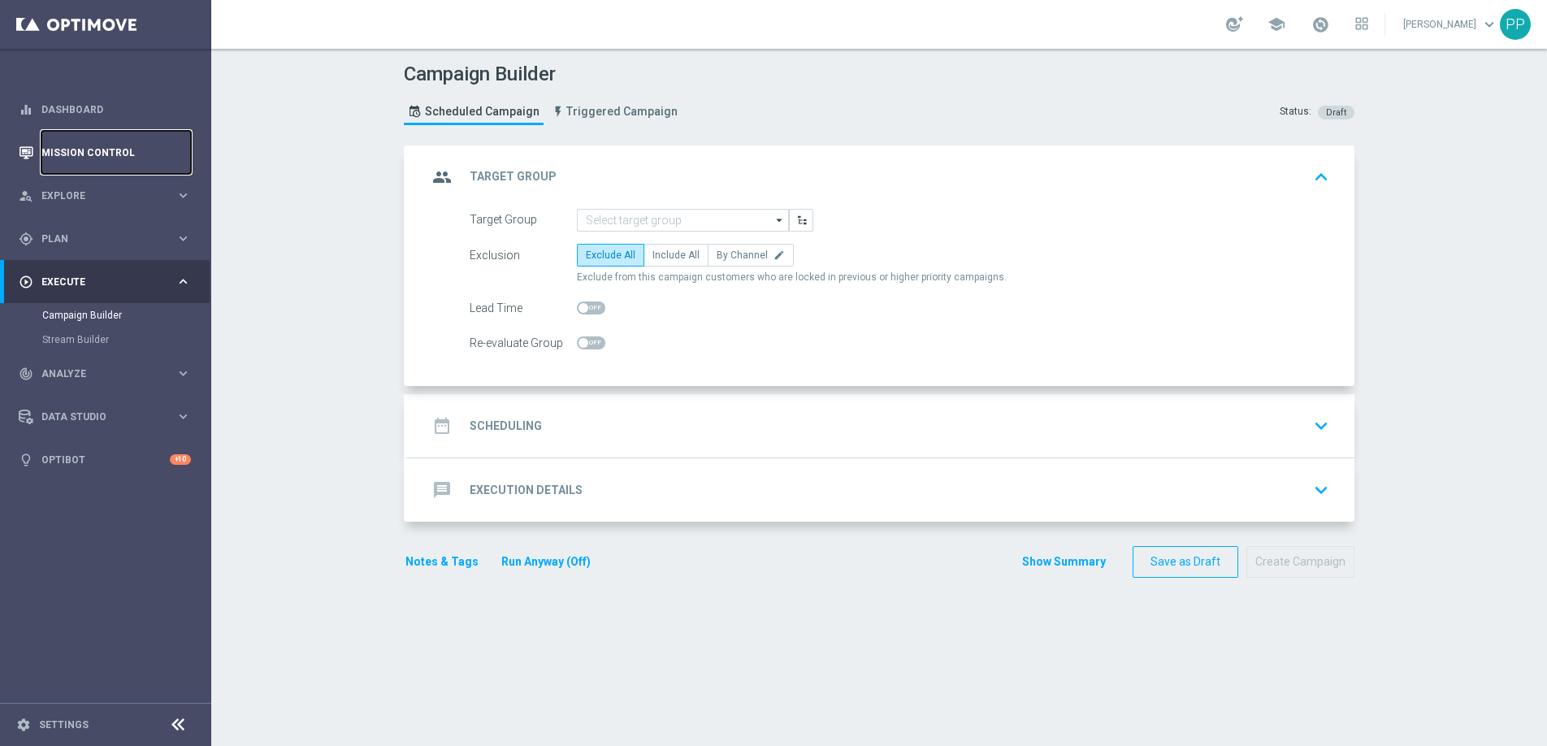
click at [80, 145] on link "Mission Control" at bounding box center [116, 152] width 150 height 43
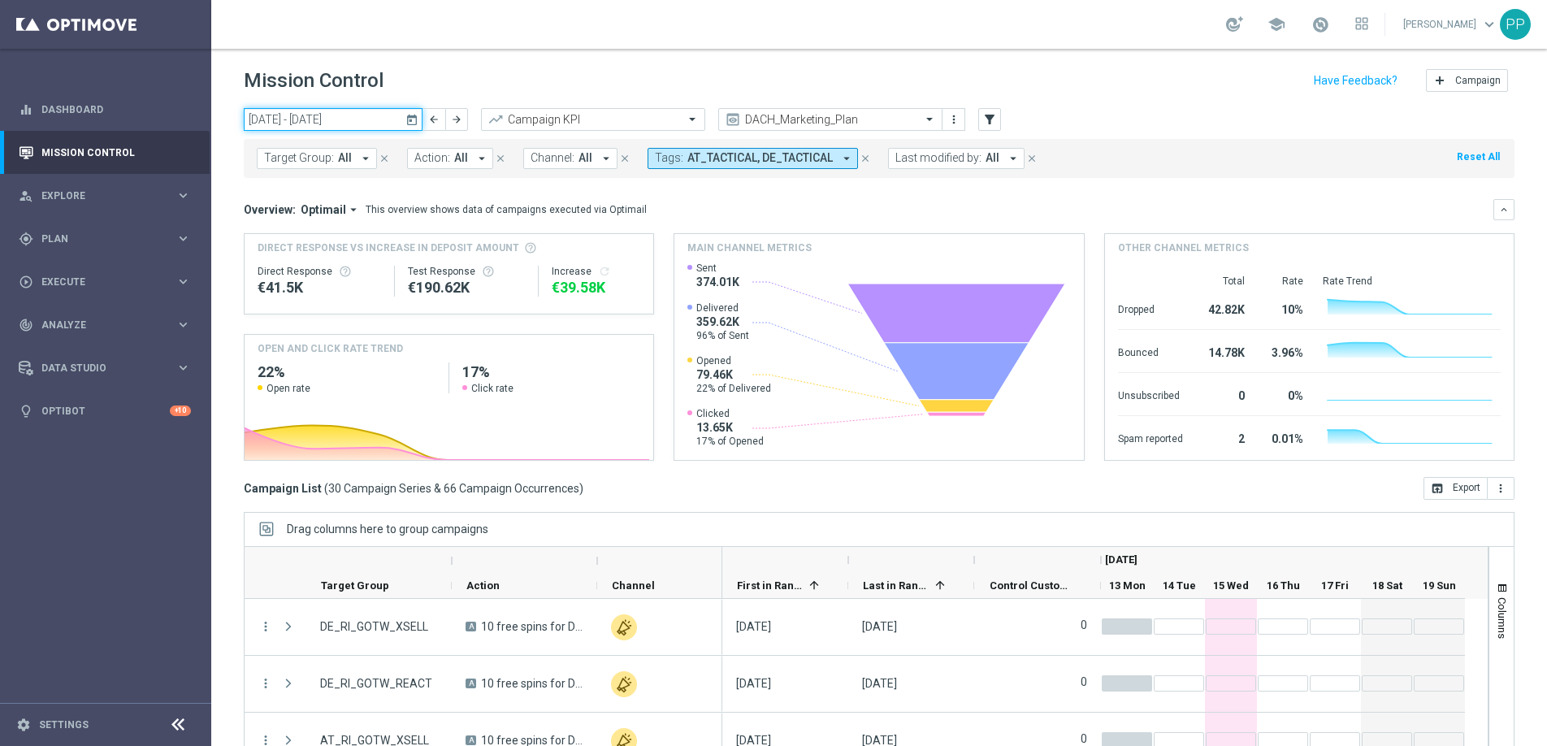
click at [393, 116] on input "[DATE] - [DATE]" at bounding box center [333, 119] width 179 height 23
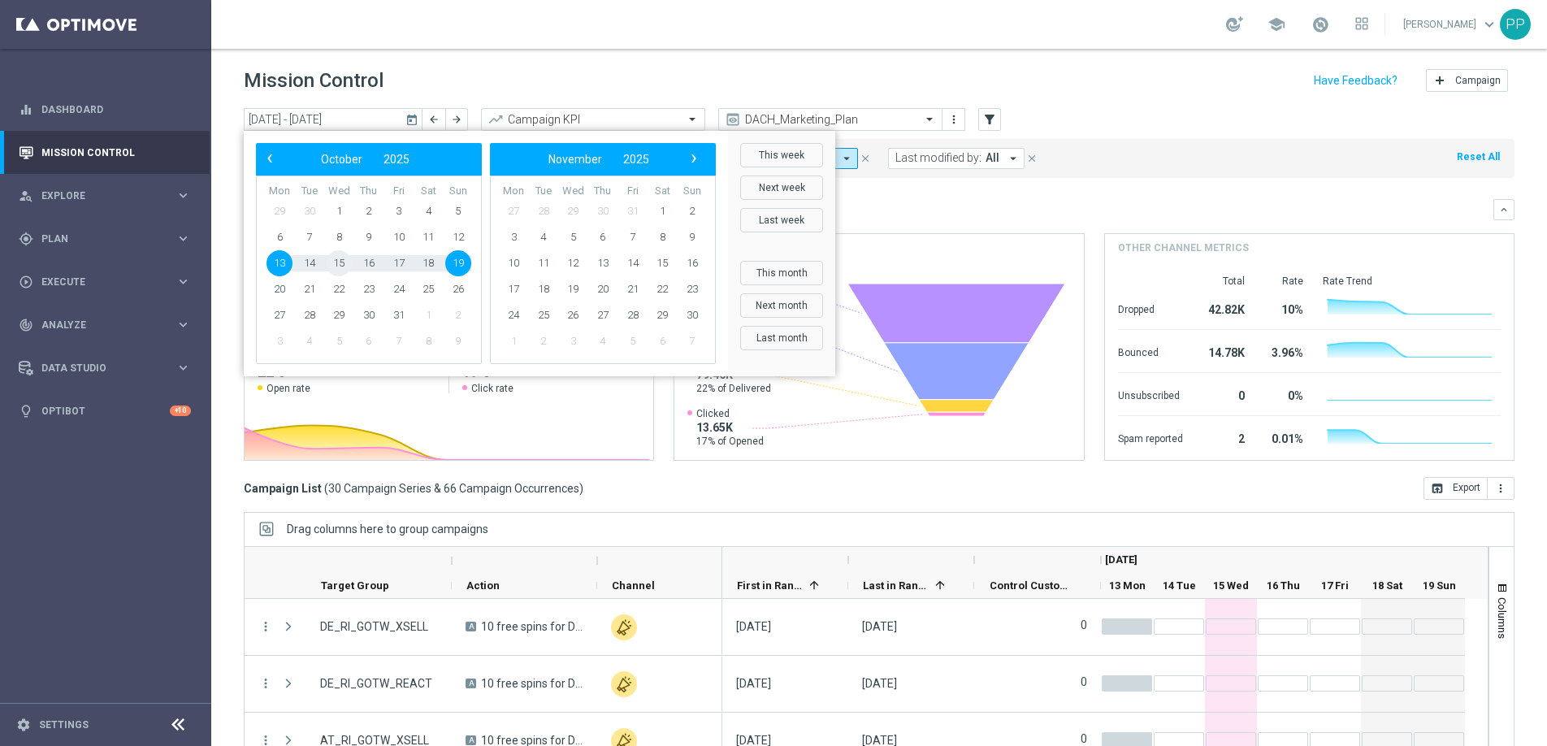
click at [340, 267] on span "15" at bounding box center [339, 263] width 26 height 26
type input "[DATE] - [DATE]"
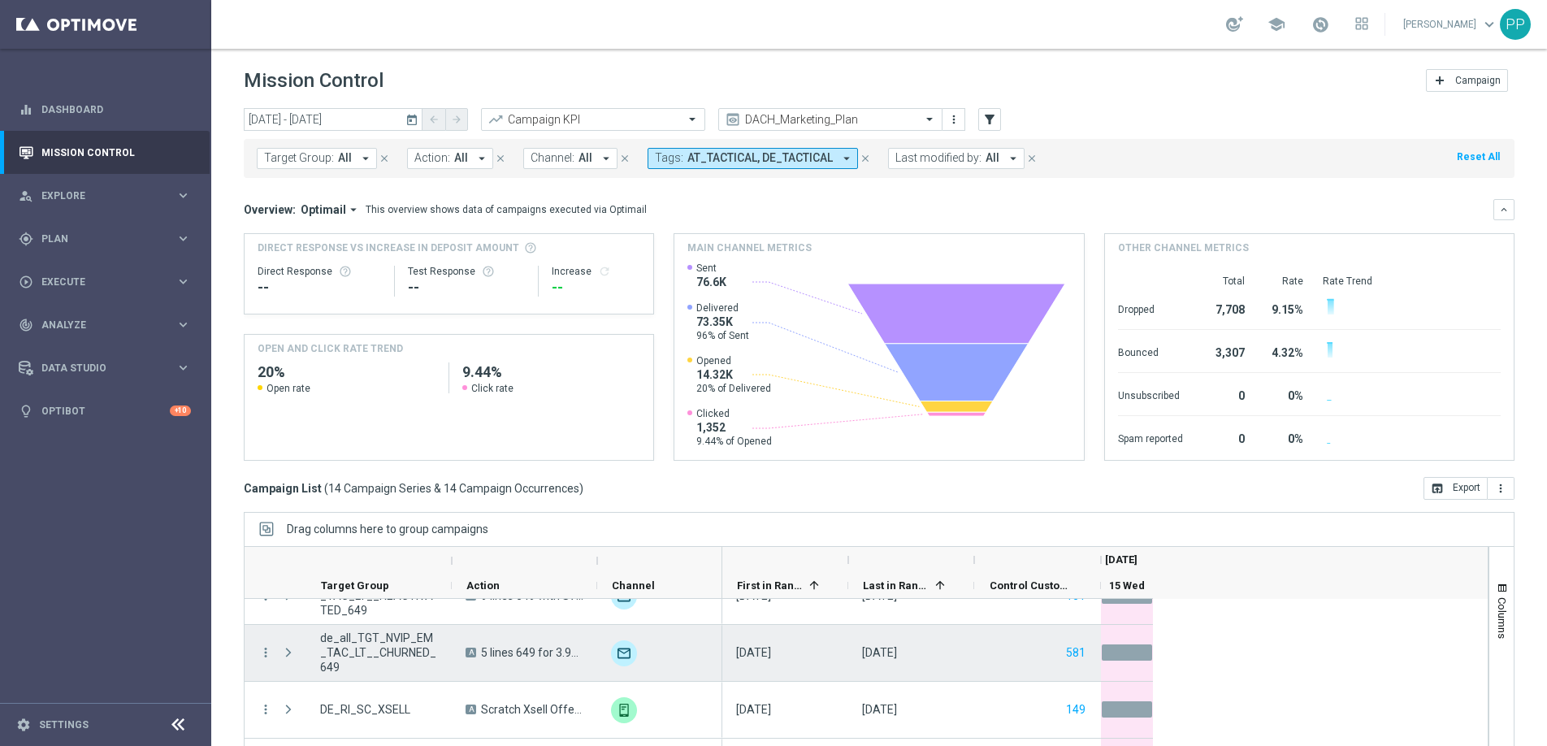
scroll to position [67, 0]
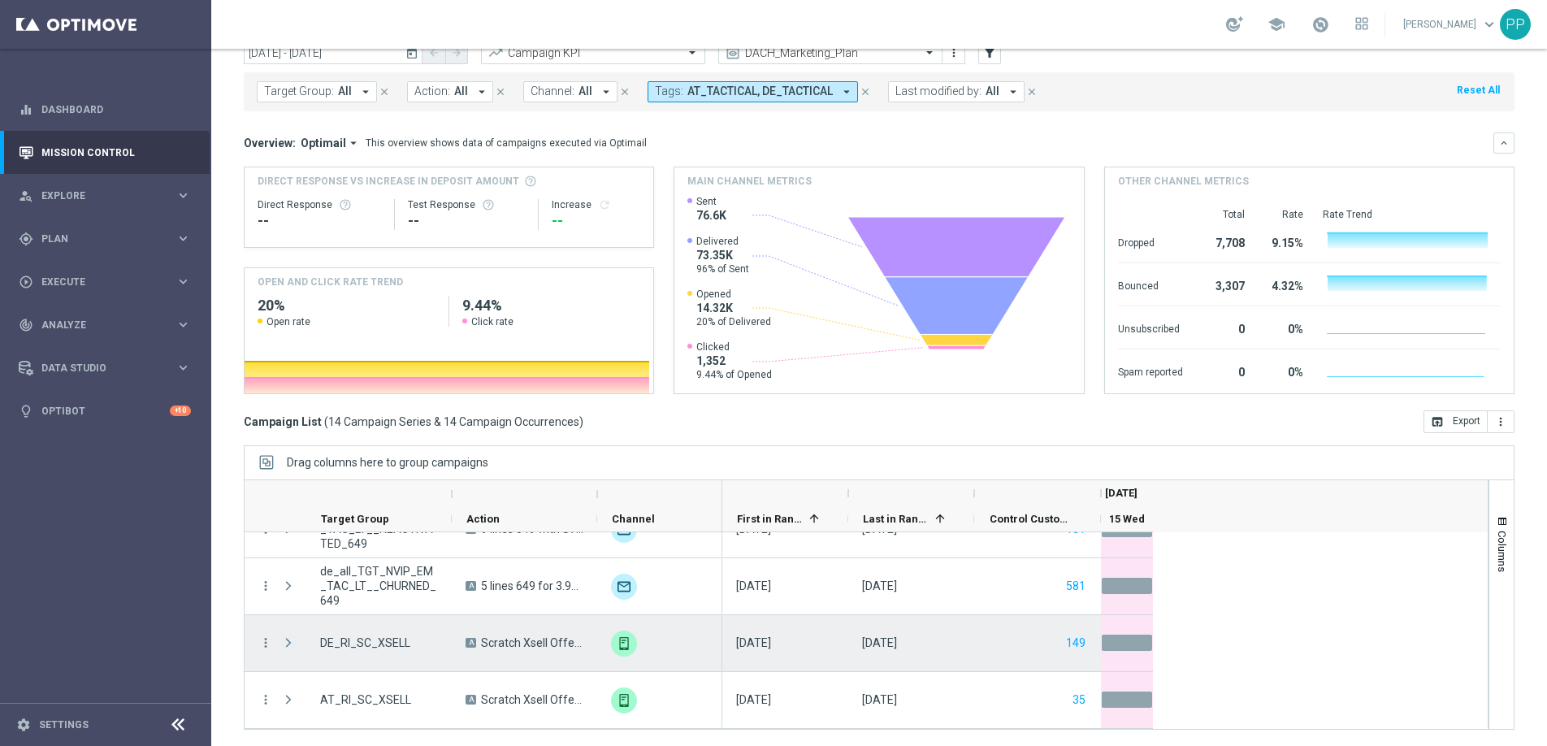
click at [293, 644] on span "Press SPACE to select this row." at bounding box center [288, 642] width 15 height 13
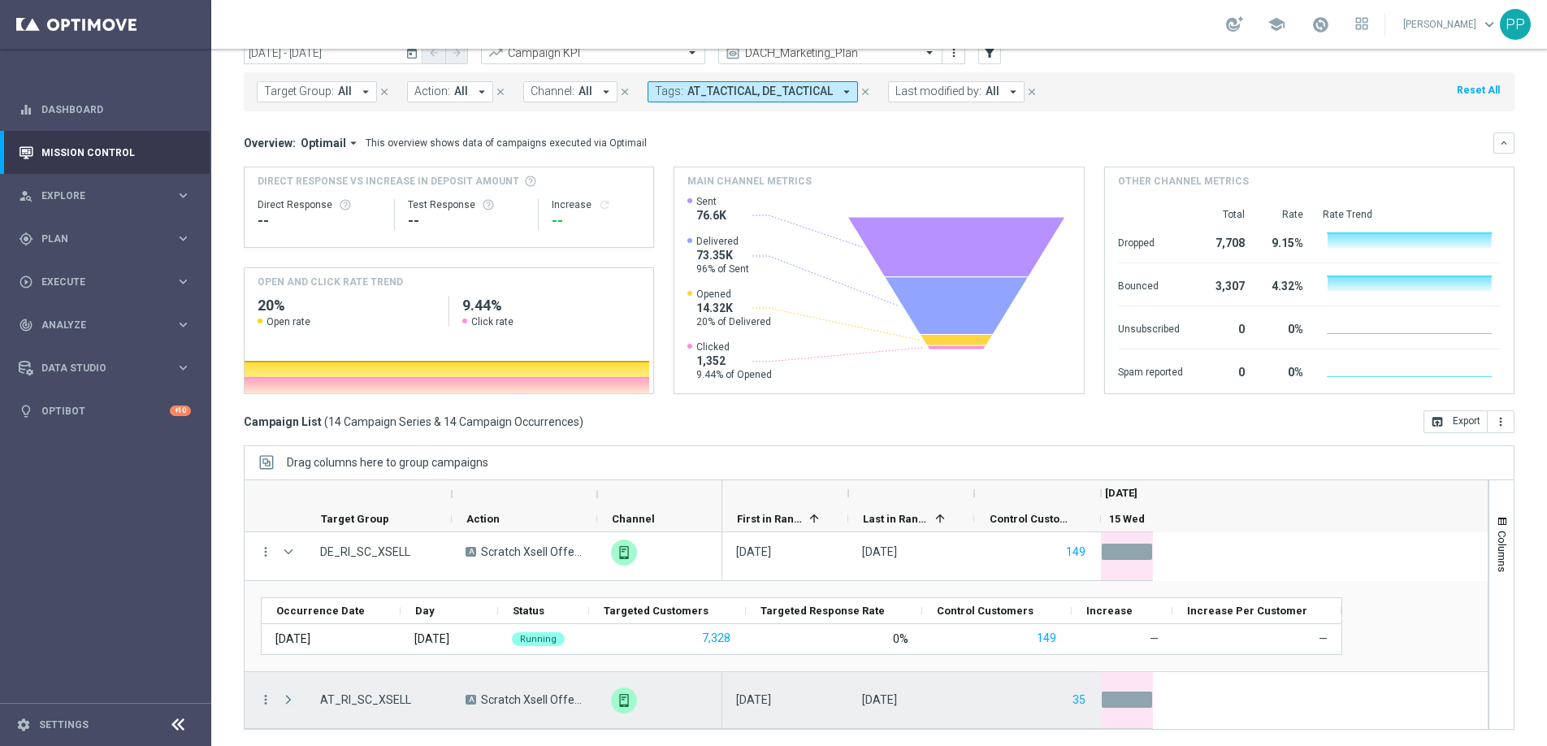
click at [288, 701] on span "Press SPACE to select this row." at bounding box center [288, 699] width 15 height 13
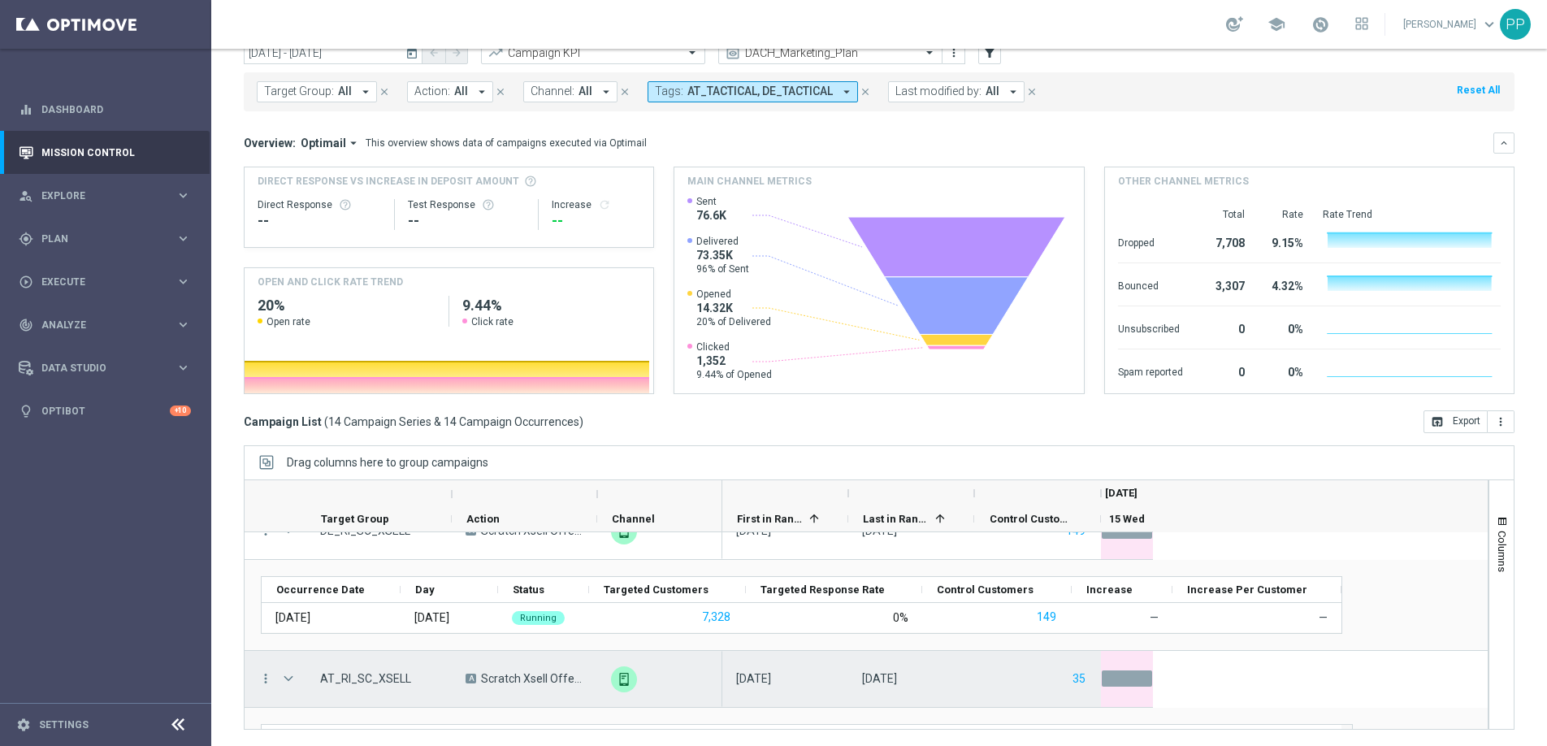
scroll to position [782, 0]
